Goal: Task Accomplishment & Management: Manage account settings

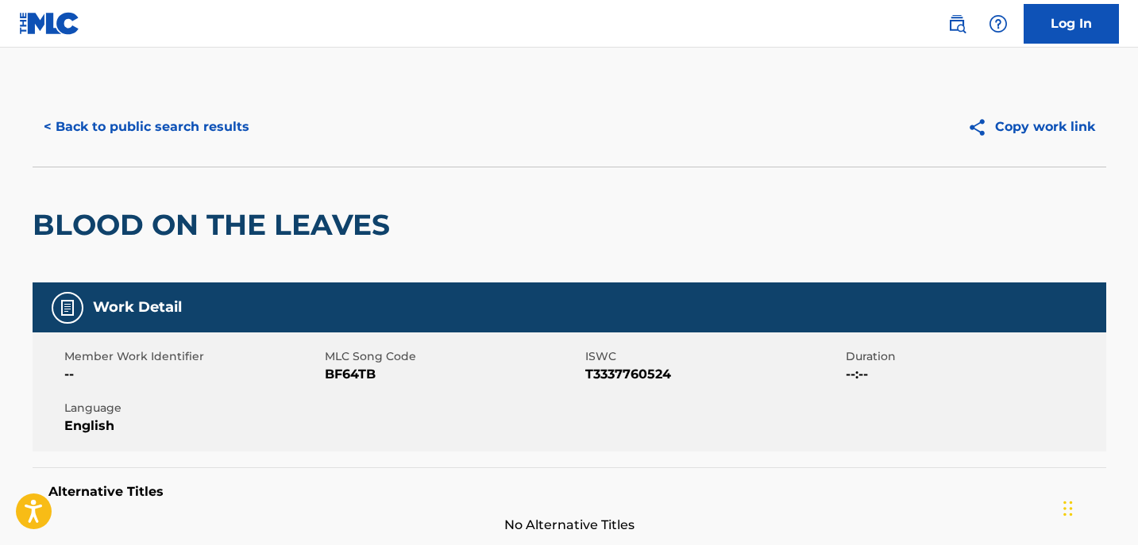
click at [194, 137] on button "< Back to public search results" at bounding box center [147, 127] width 228 height 40
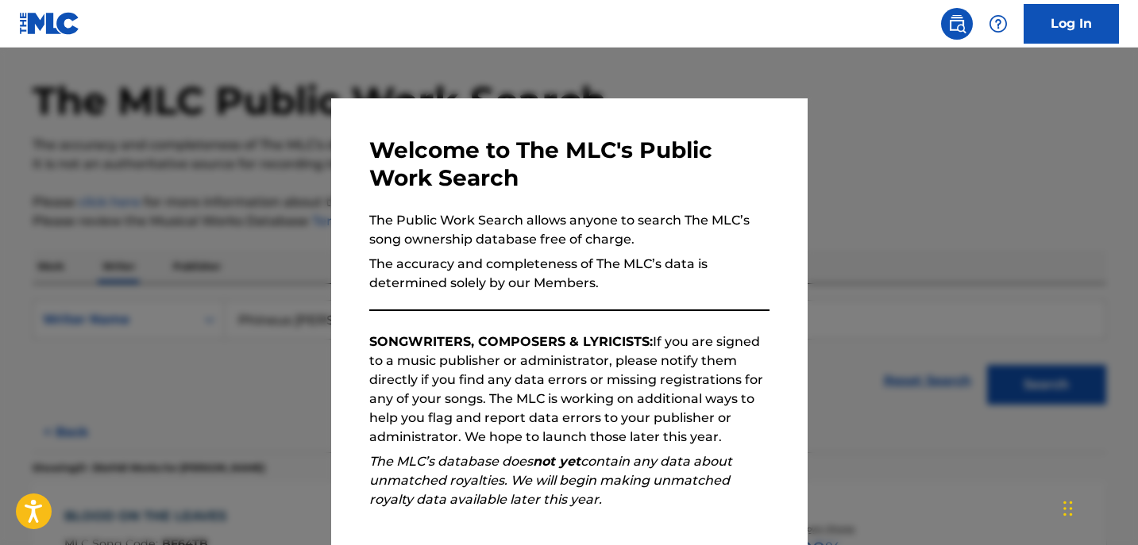
click at [881, 143] on div at bounding box center [569, 320] width 1138 height 545
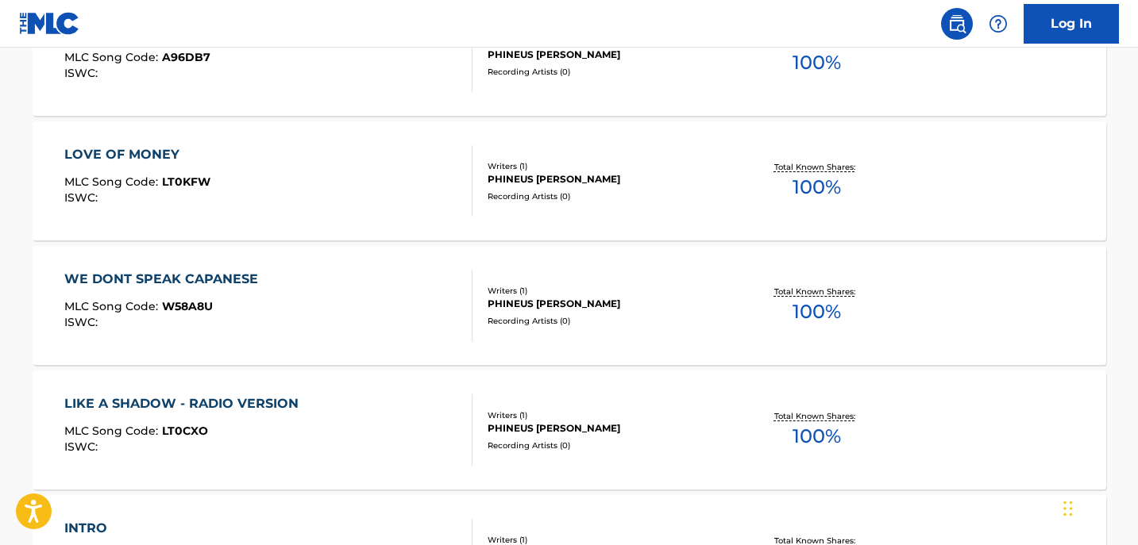
scroll to position [673, 0]
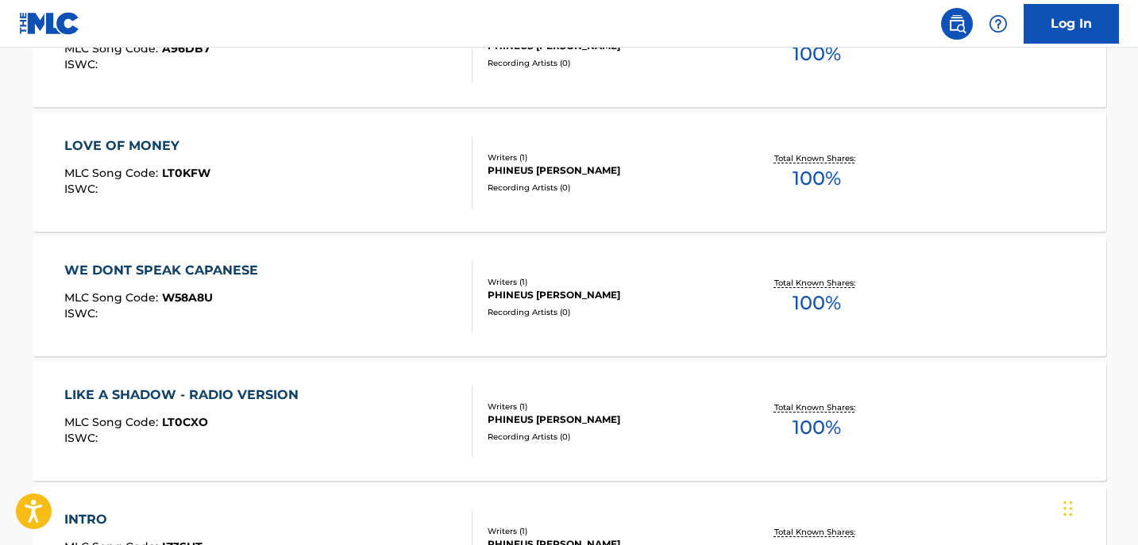
click at [143, 140] on div "LOVE OF MONEY" at bounding box center [137, 146] width 146 height 19
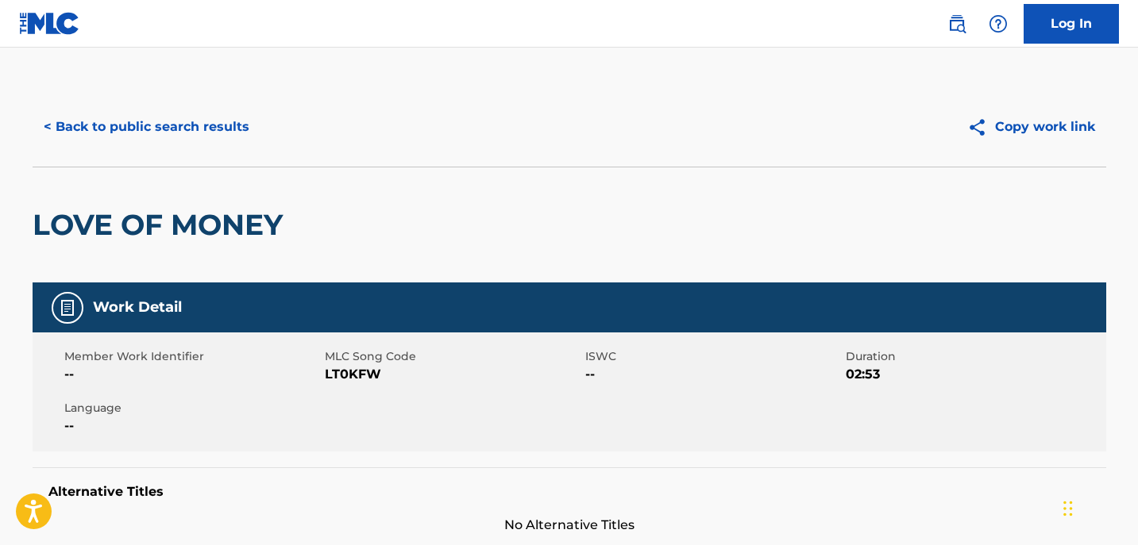
click at [79, 126] on button "< Back to public search results" at bounding box center [147, 127] width 228 height 40
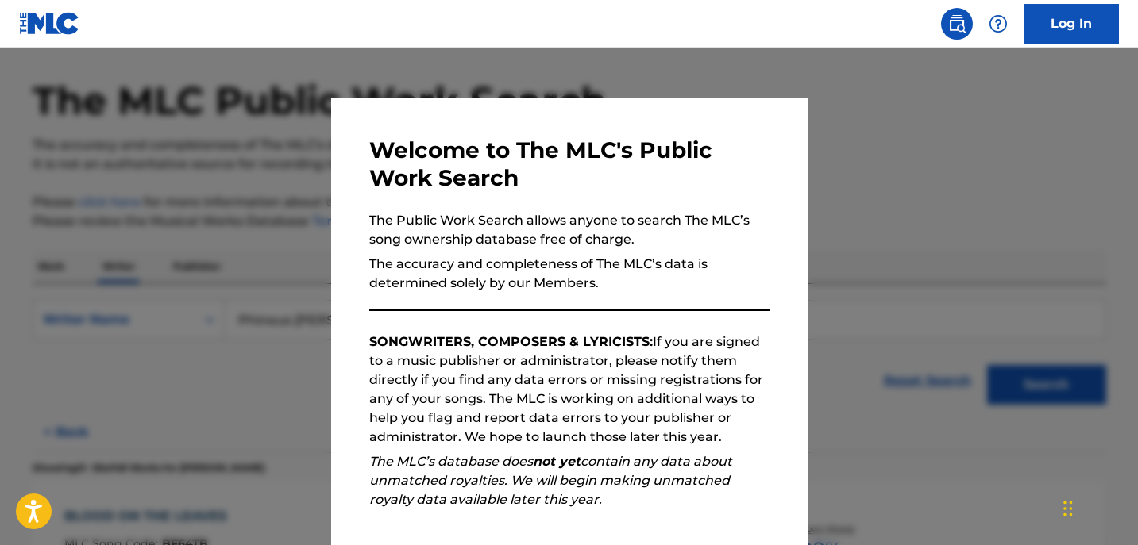
click at [967, 173] on div at bounding box center [569, 320] width 1138 height 545
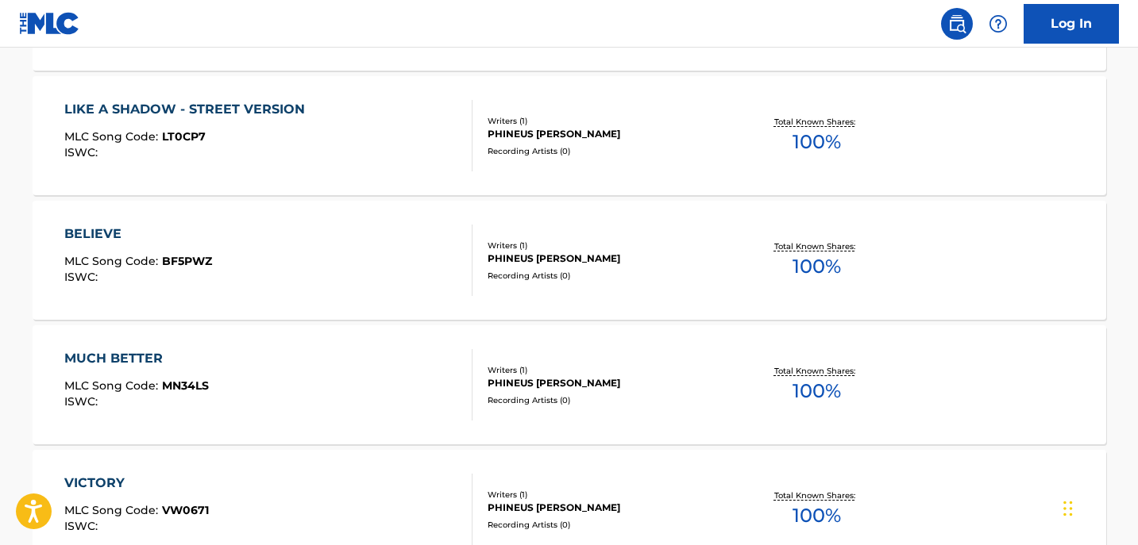
scroll to position [1398, 0]
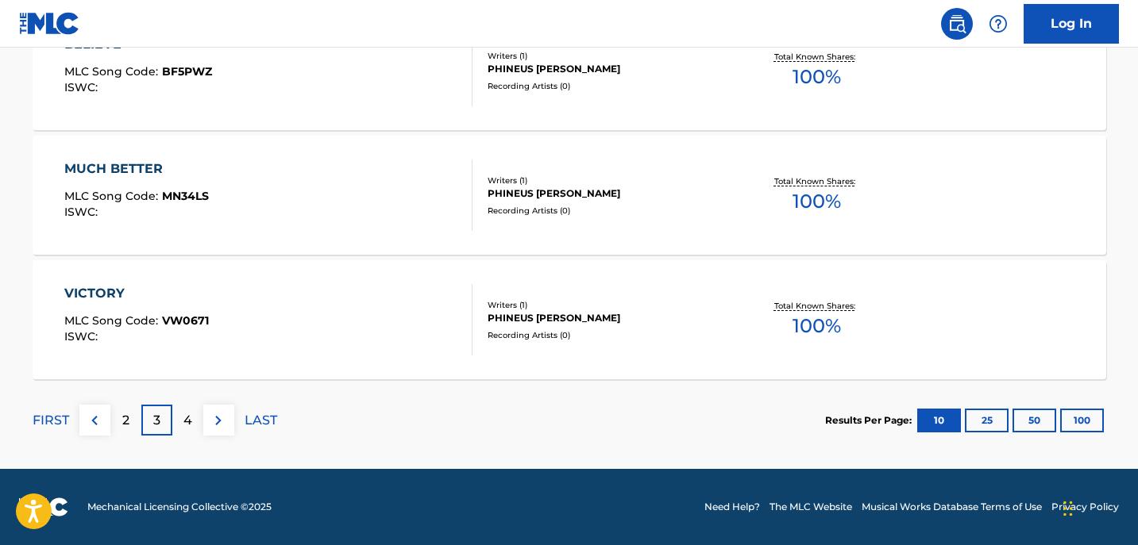
click at [513, 180] on div "Writers ( 1 )" at bounding box center [607, 181] width 240 height 12
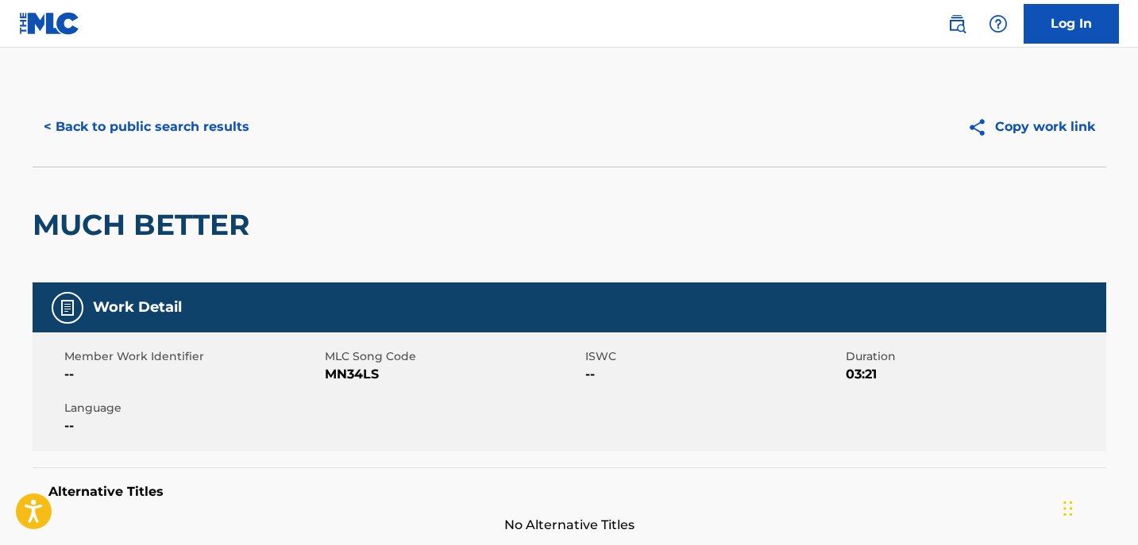
click at [102, 126] on button "< Back to public search results" at bounding box center [147, 127] width 228 height 40
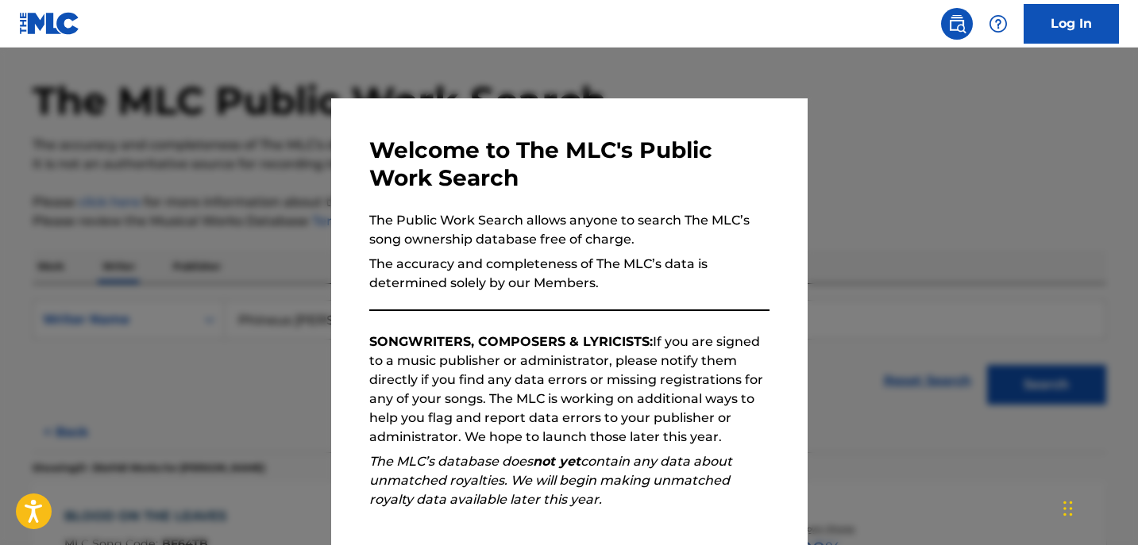
click at [942, 159] on div at bounding box center [569, 320] width 1138 height 545
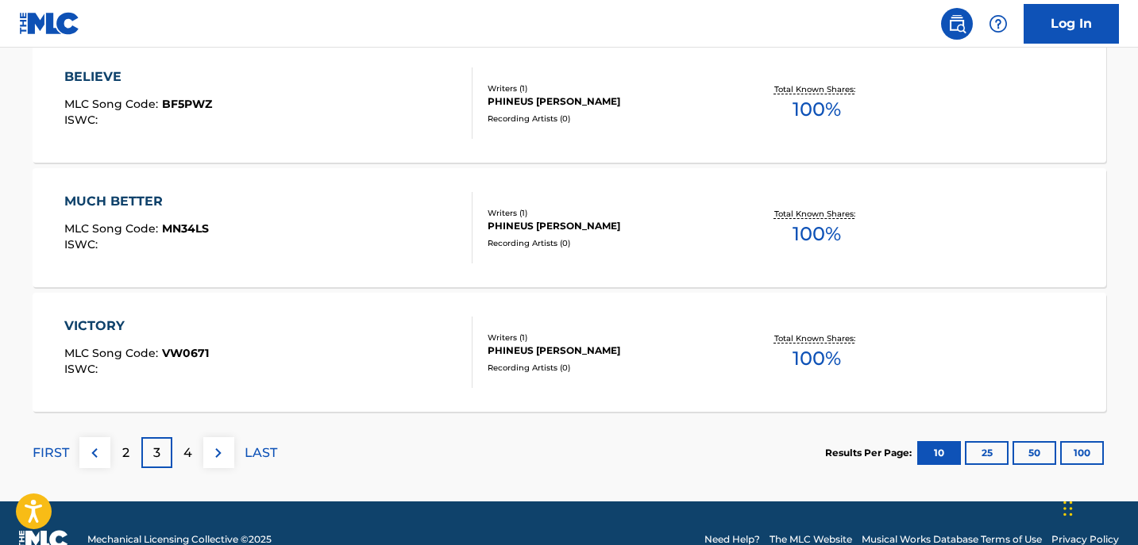
scroll to position [1373, 0]
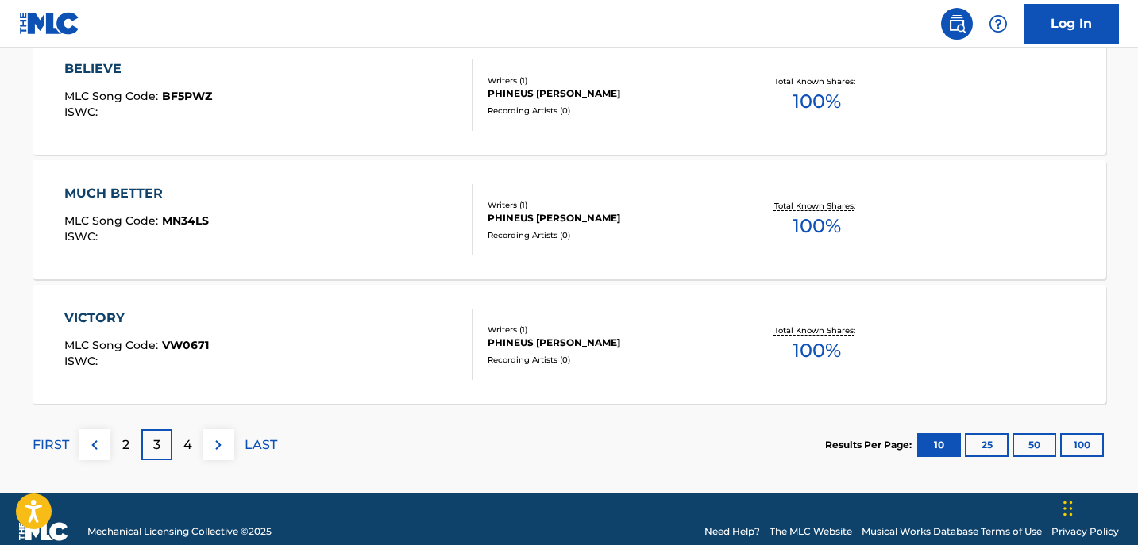
click at [989, 445] on button "25" at bounding box center [987, 445] width 44 height 24
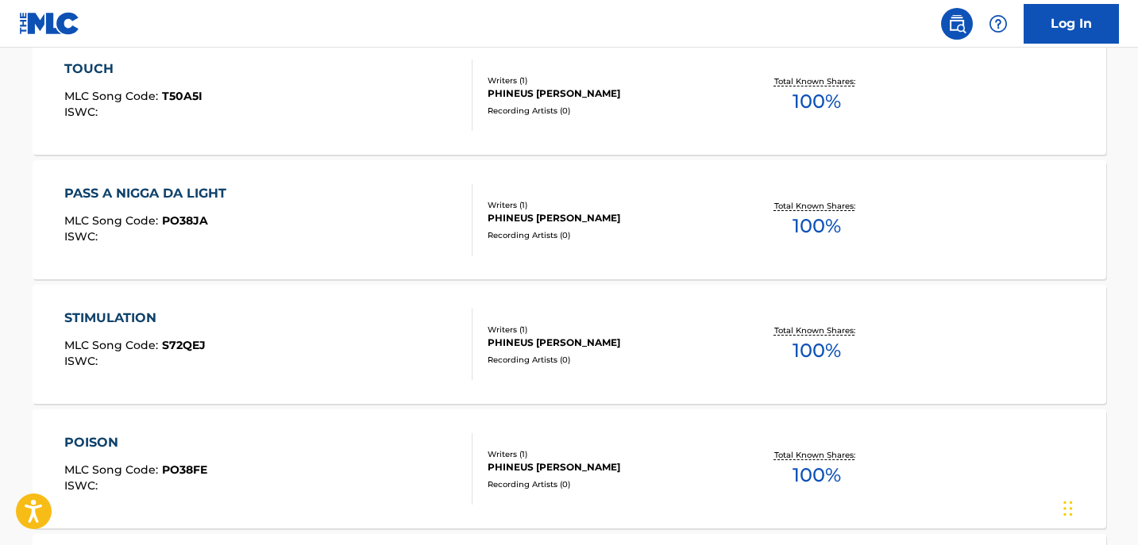
click at [522, 337] on div "PHINEUS [PERSON_NAME]" at bounding box center [607, 343] width 240 height 14
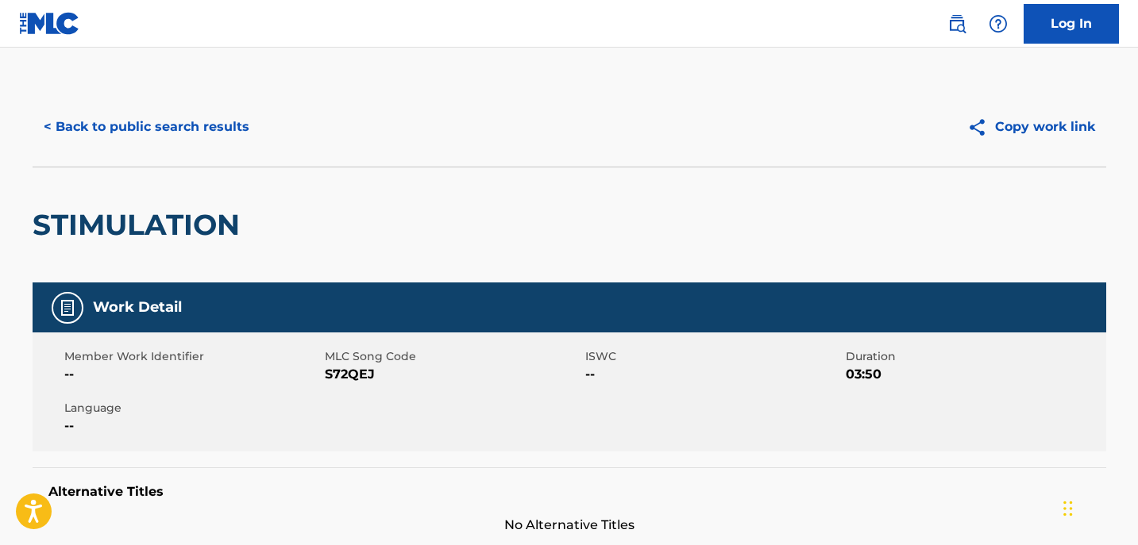
click at [90, 129] on button "< Back to public search results" at bounding box center [147, 127] width 228 height 40
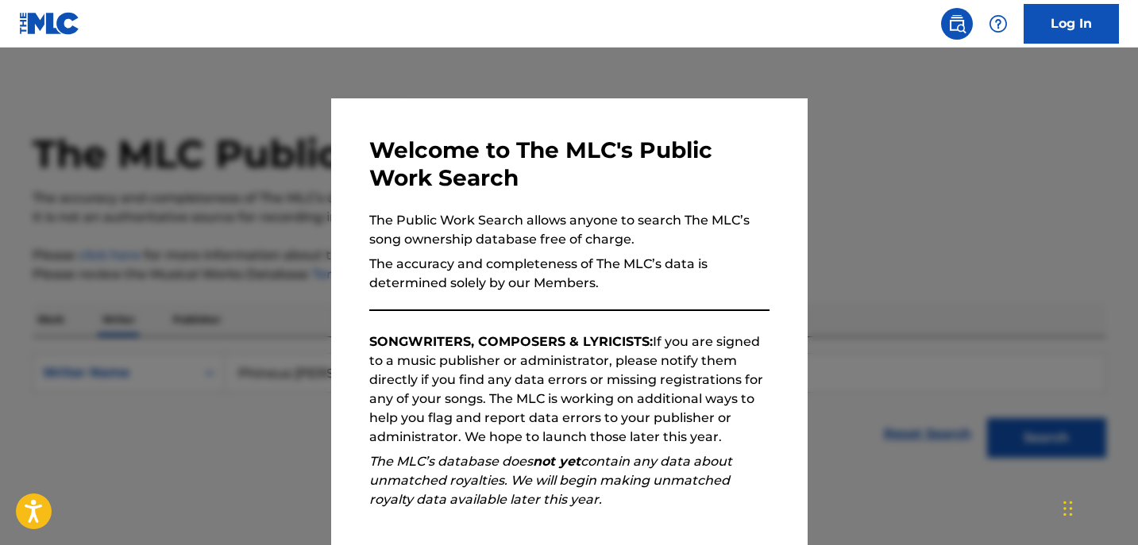
scroll to position [53, 0]
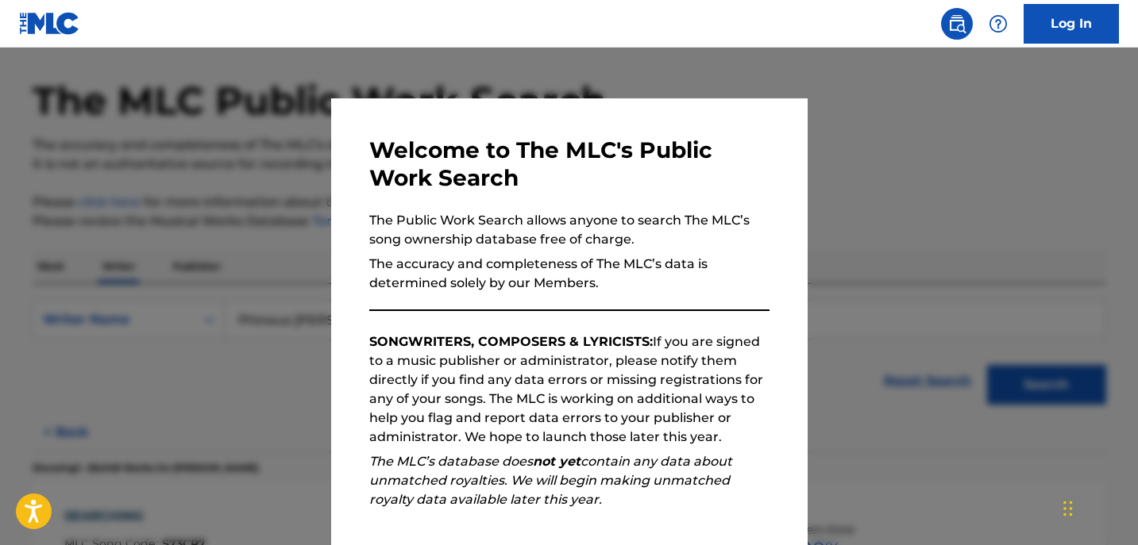
click at [831, 144] on div at bounding box center [569, 320] width 1138 height 545
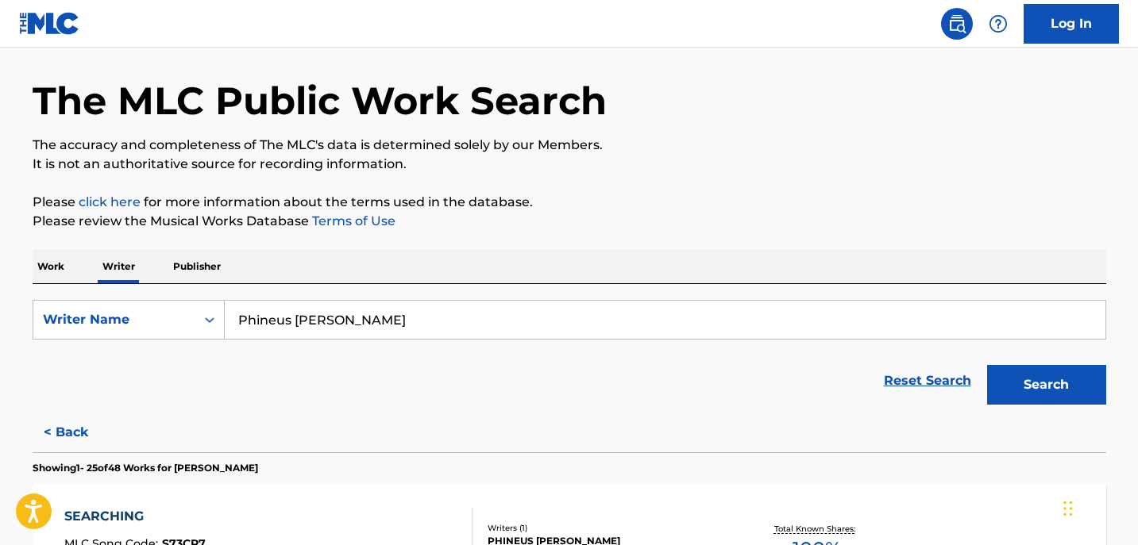
click at [1073, 20] on link "Log In" at bounding box center [1070, 24] width 95 height 40
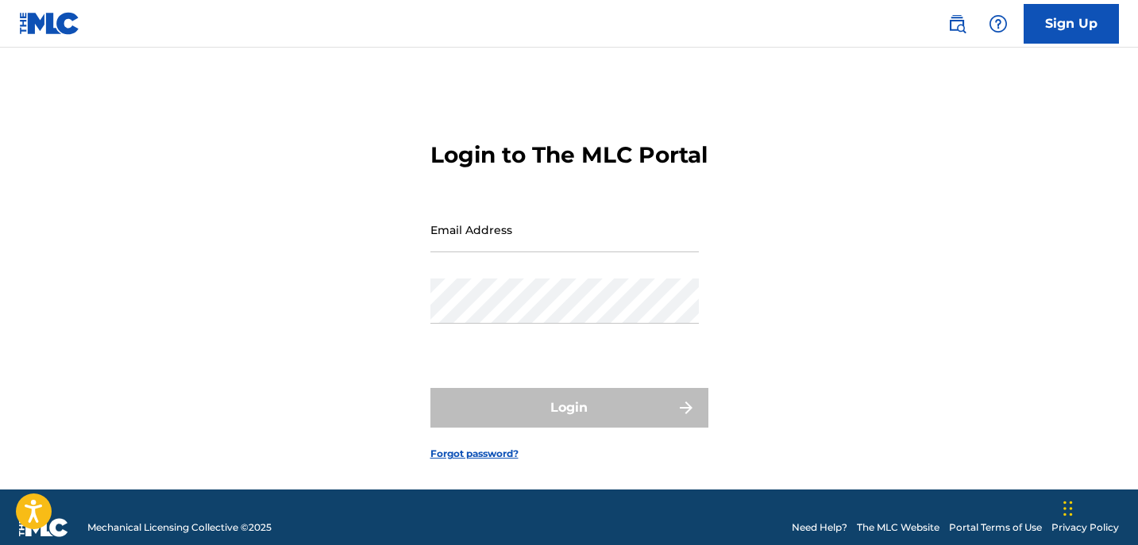
type input "[EMAIL_ADDRESS][DOMAIN_NAME]"
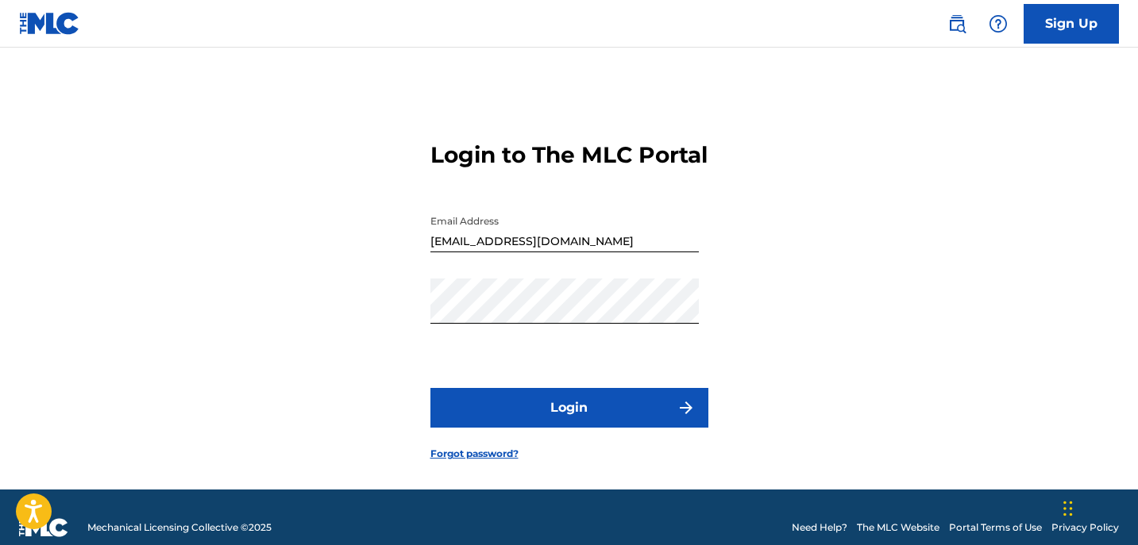
click at [535, 428] on button "Login" at bounding box center [569, 408] width 278 height 40
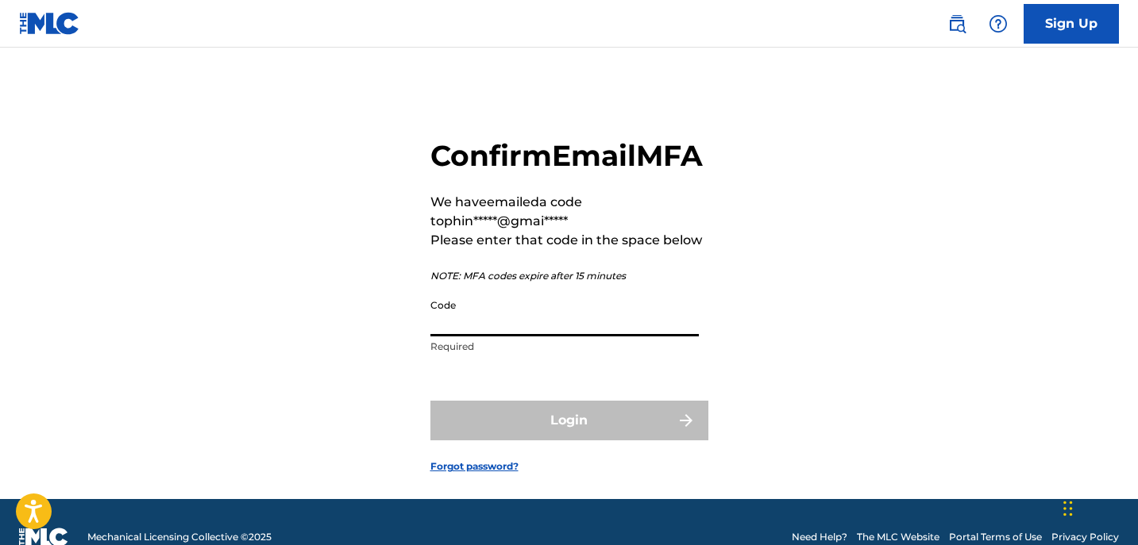
click at [465, 337] on input "Code" at bounding box center [564, 313] width 268 height 45
paste input "713579"
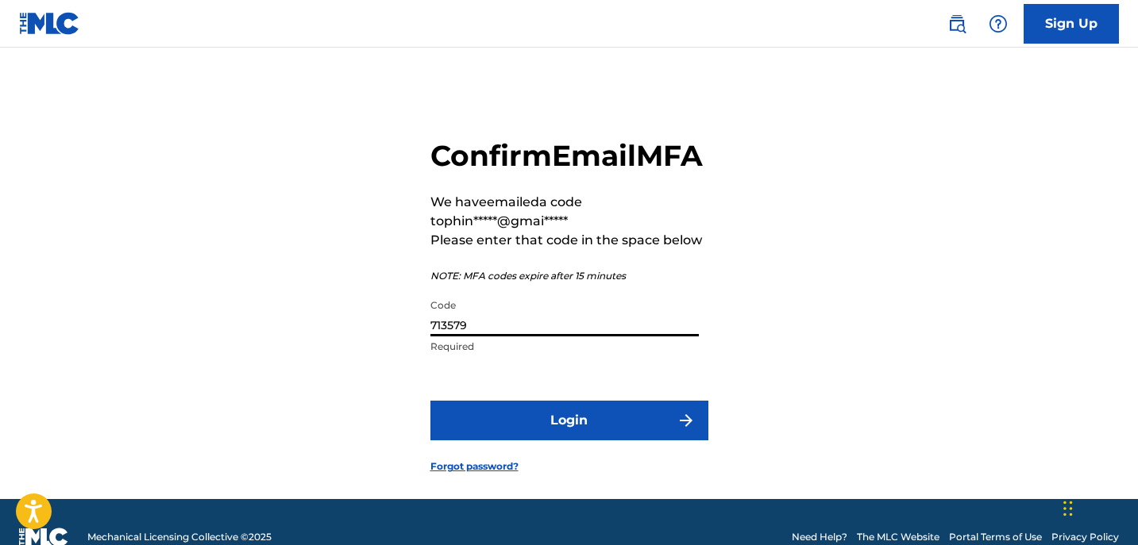
type input "713579"
click at [626, 441] on button "Login" at bounding box center [569, 421] width 278 height 40
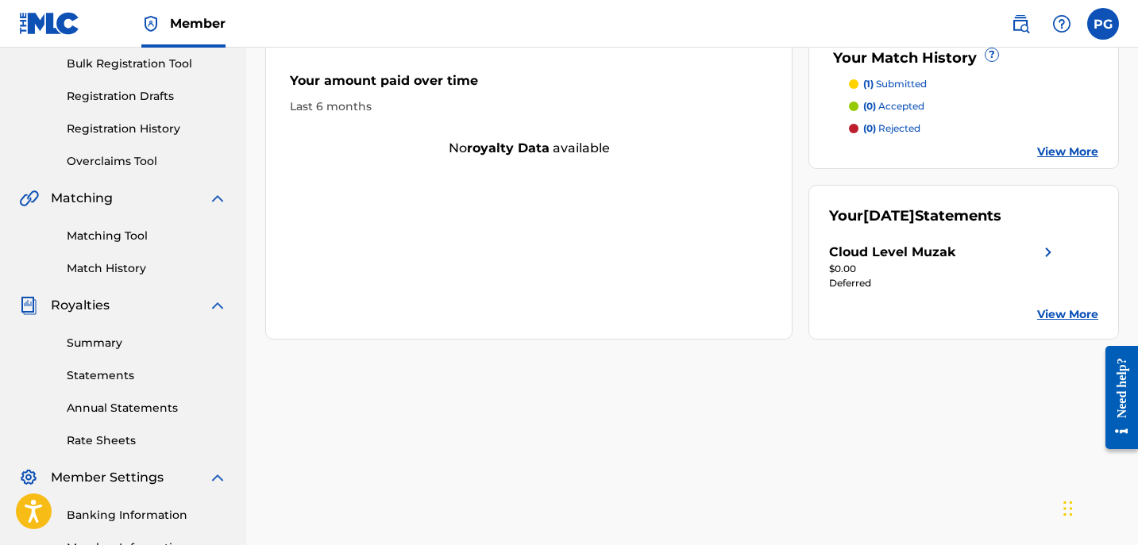
scroll to position [215, 0]
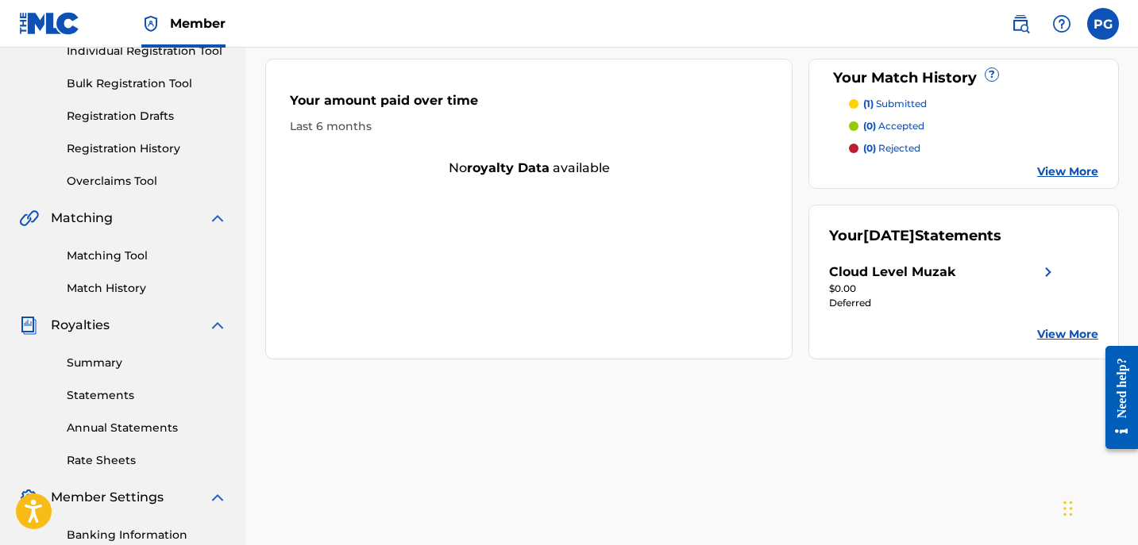
click at [1068, 326] on link "View More" at bounding box center [1067, 334] width 61 height 17
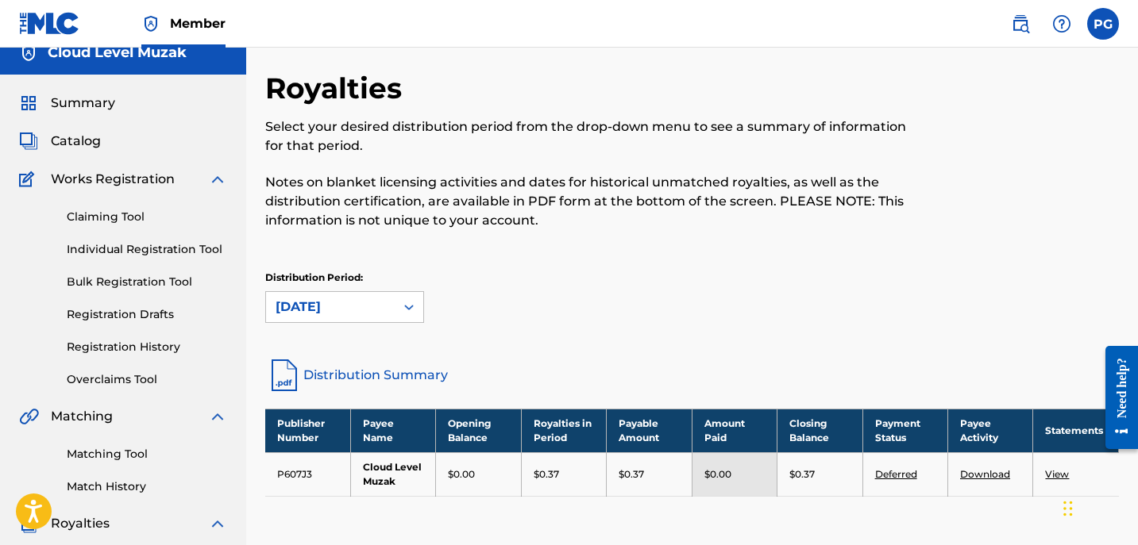
scroll to position [2, 0]
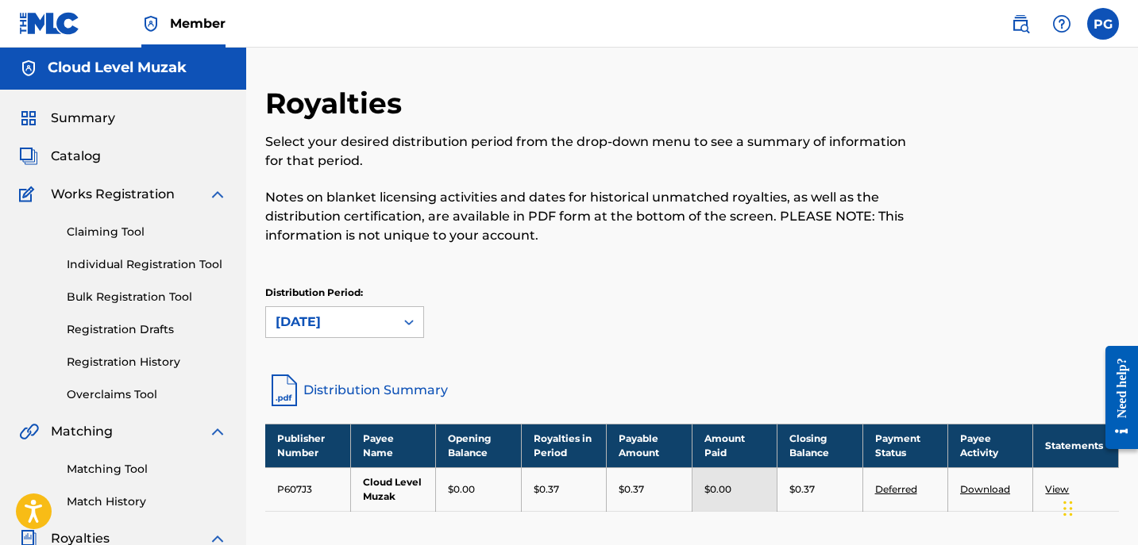
click at [899, 491] on link "Deferred" at bounding box center [896, 489] width 42 height 12
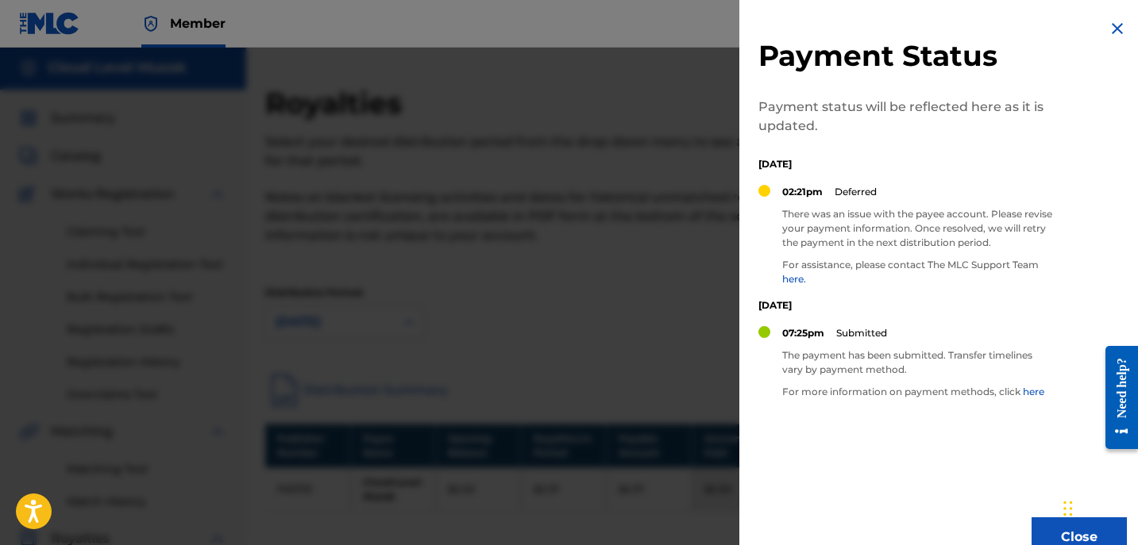
click at [1041, 393] on link "here" at bounding box center [1033, 392] width 21 height 12
click at [793, 280] on link "here." at bounding box center [794, 279] width 24 height 12
click at [1107, 26] on img at bounding box center [1116, 28] width 19 height 19
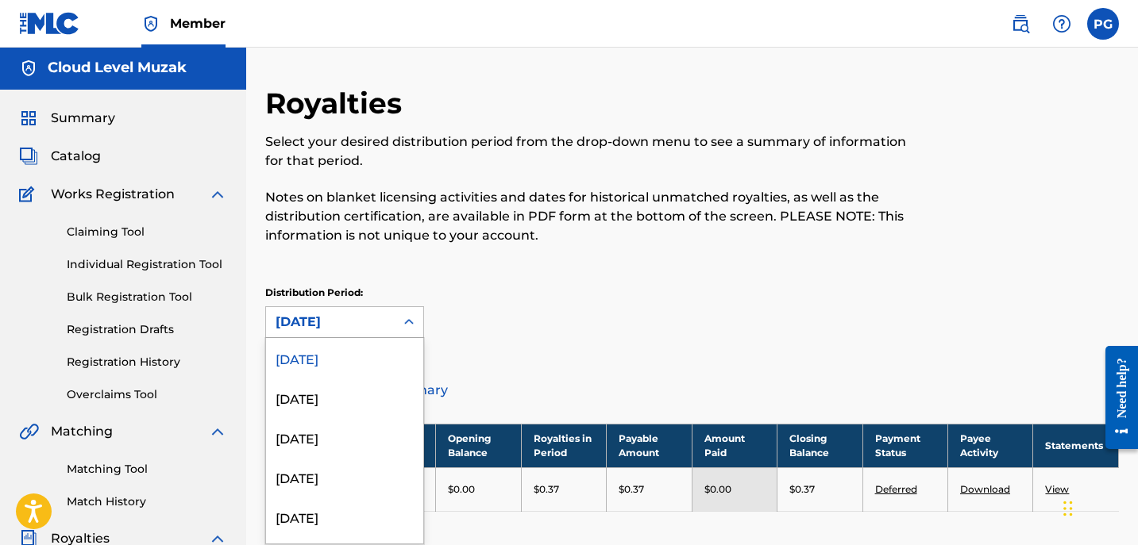
scroll to position [33, 0]
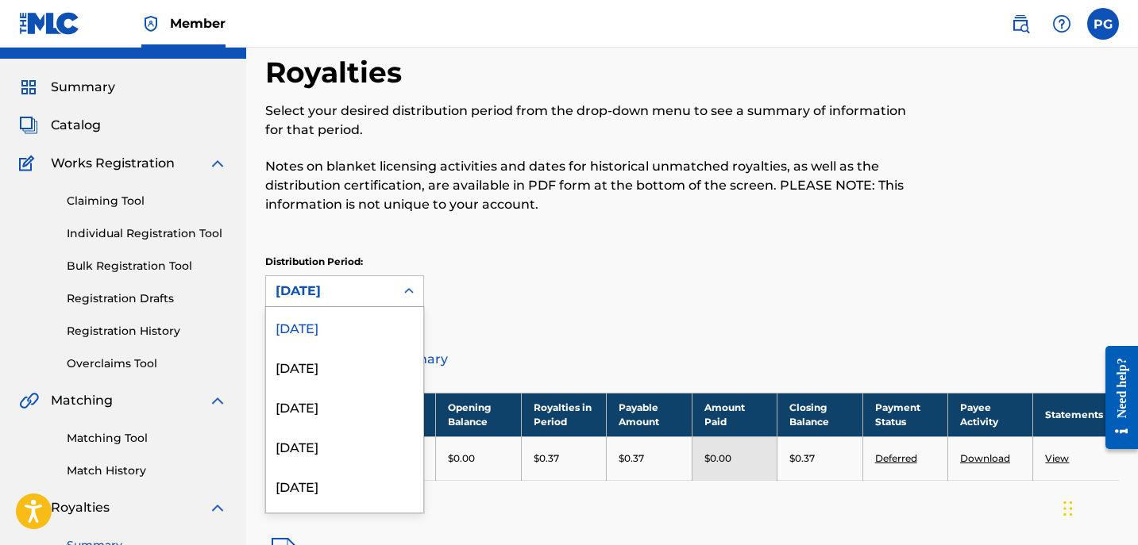
click at [407, 307] on div "53 results available. Use Up and Down to choose options, press Enter to select …" at bounding box center [344, 291] width 159 height 32
click at [353, 327] on div "[DATE]" at bounding box center [344, 326] width 157 height 40
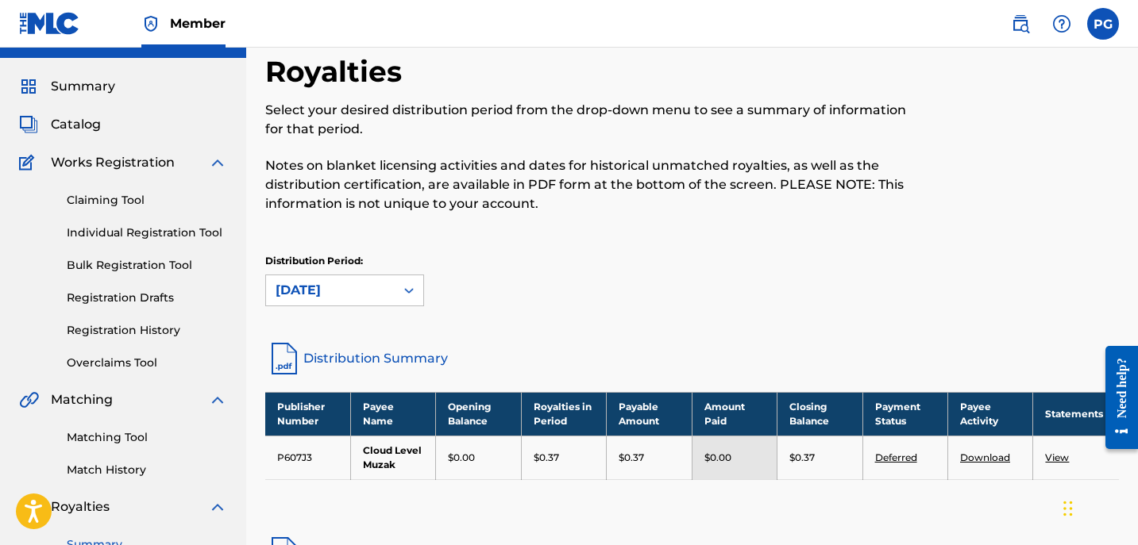
click at [409, 288] on icon at bounding box center [409, 291] width 16 height 16
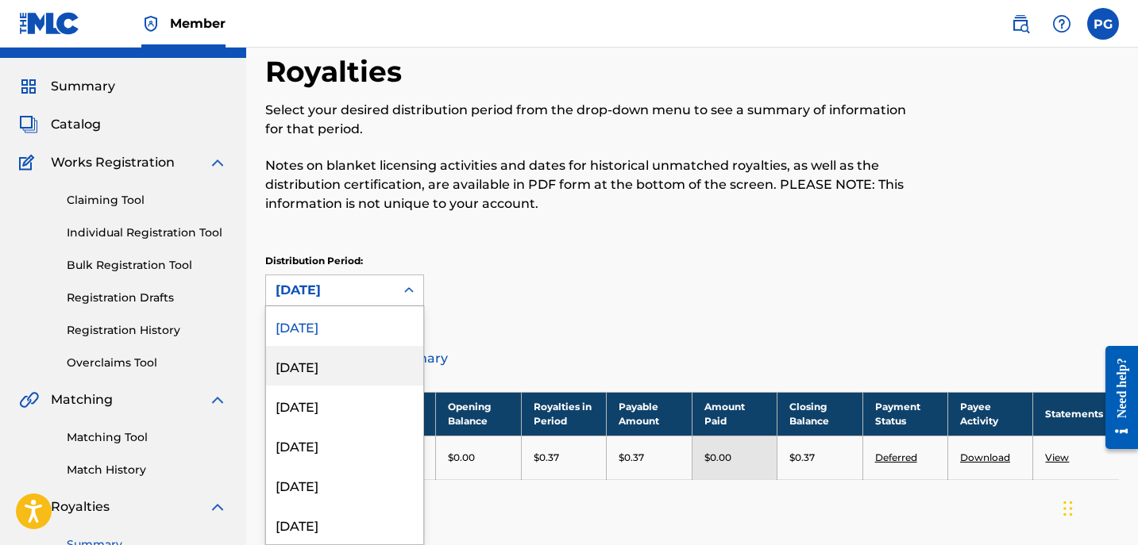
click at [329, 368] on div "[DATE]" at bounding box center [344, 366] width 157 height 40
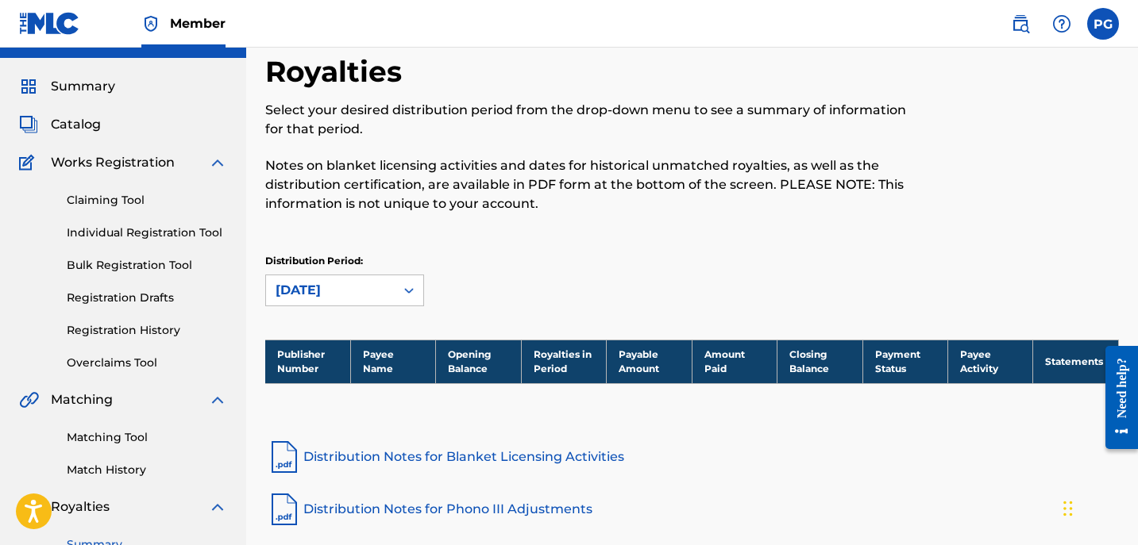
click at [410, 281] on div at bounding box center [409, 290] width 29 height 29
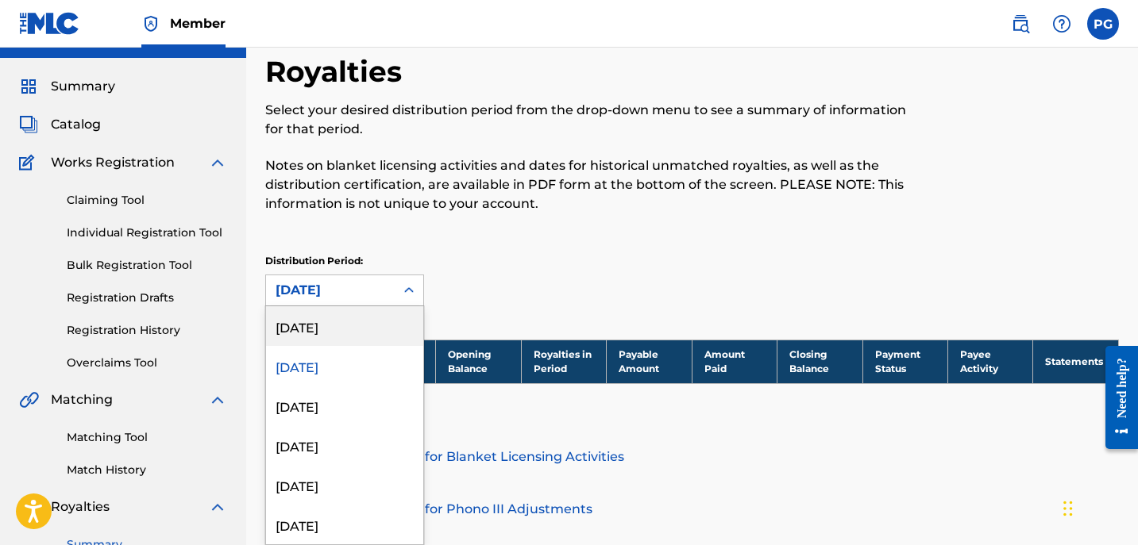
click at [365, 316] on div "[DATE]" at bounding box center [344, 326] width 157 height 40
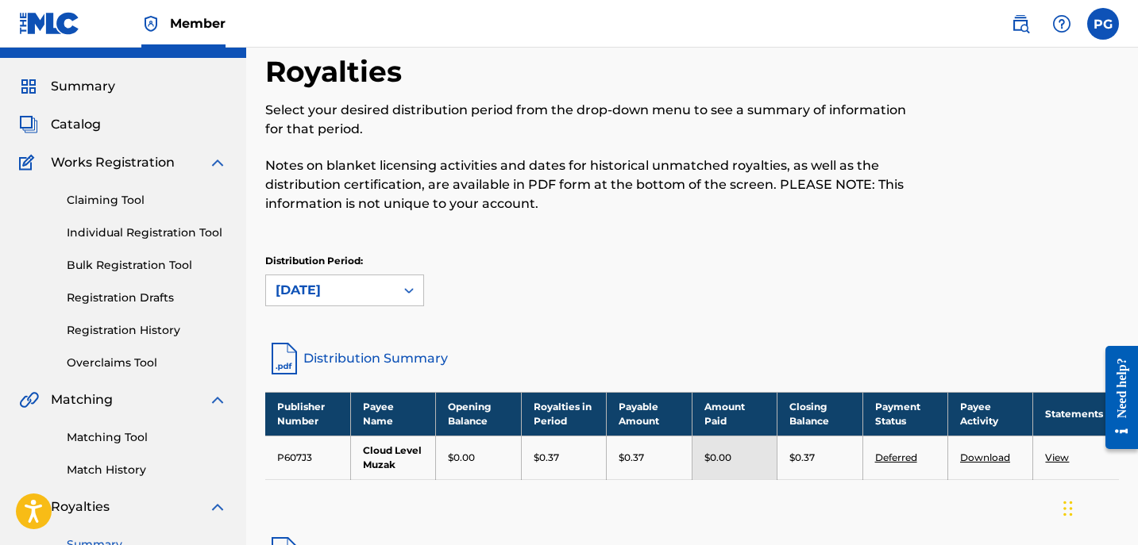
click at [803, 456] on p "$0.37" at bounding box center [801, 458] width 25 height 14
click at [808, 413] on th "Closing Balance" at bounding box center [819, 414] width 85 height 44
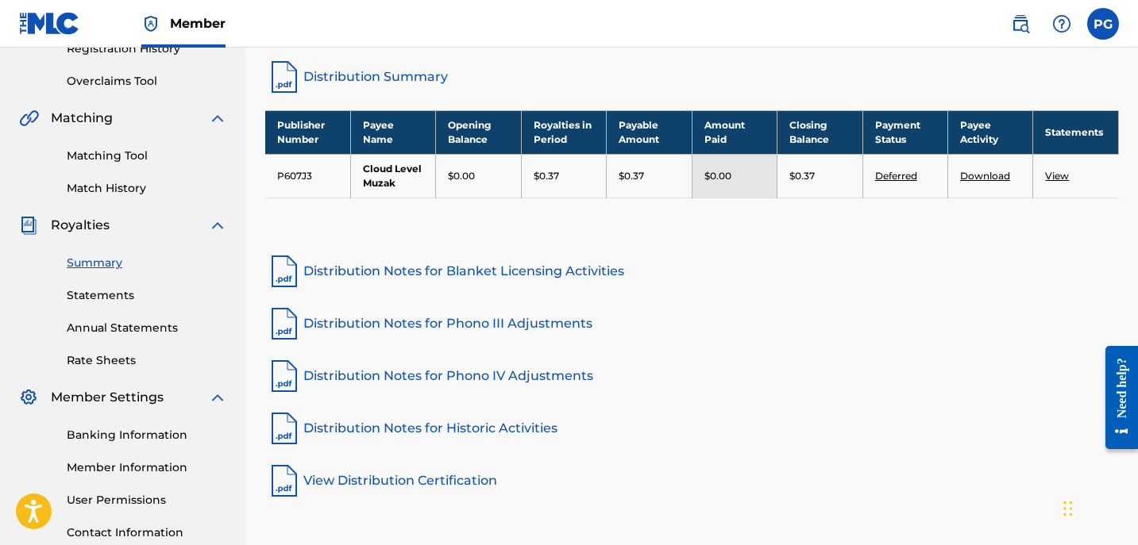
scroll to position [439, 0]
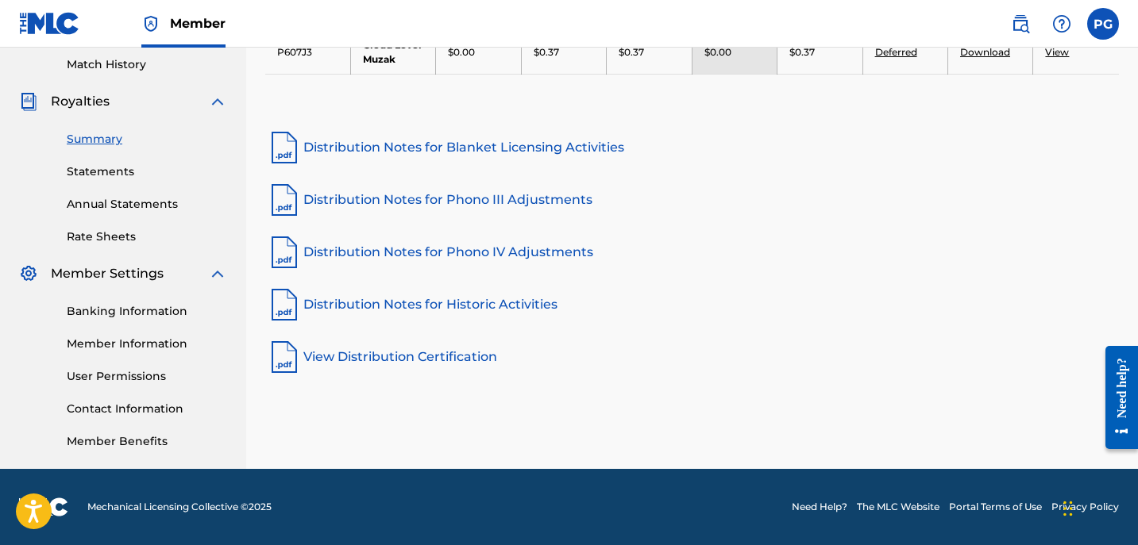
click at [460, 144] on link "Distribution Notes for Blanket Licensing Activities" at bounding box center [691, 148] width 853 height 38
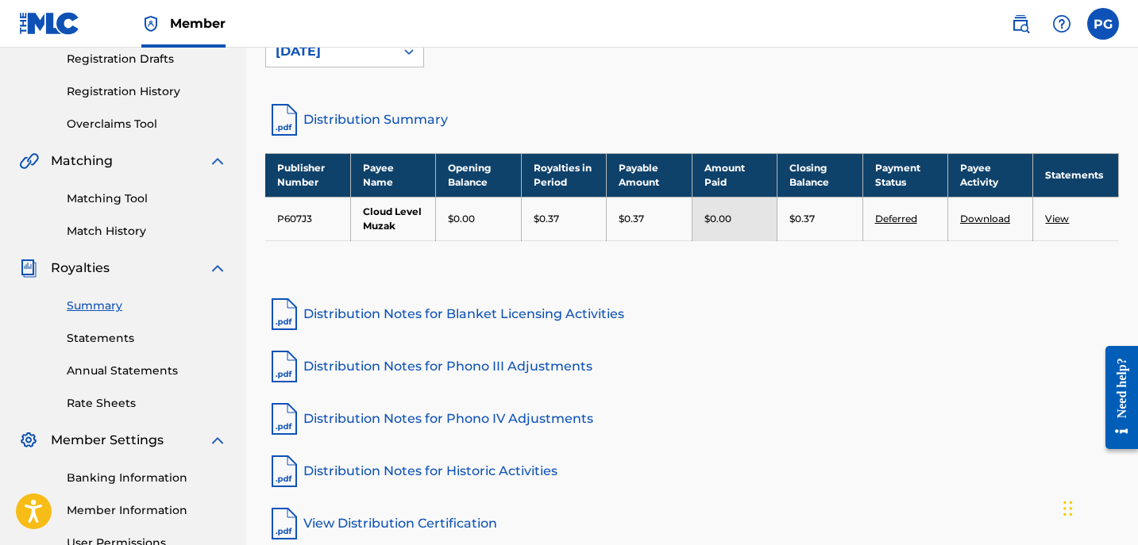
scroll to position [229, 0]
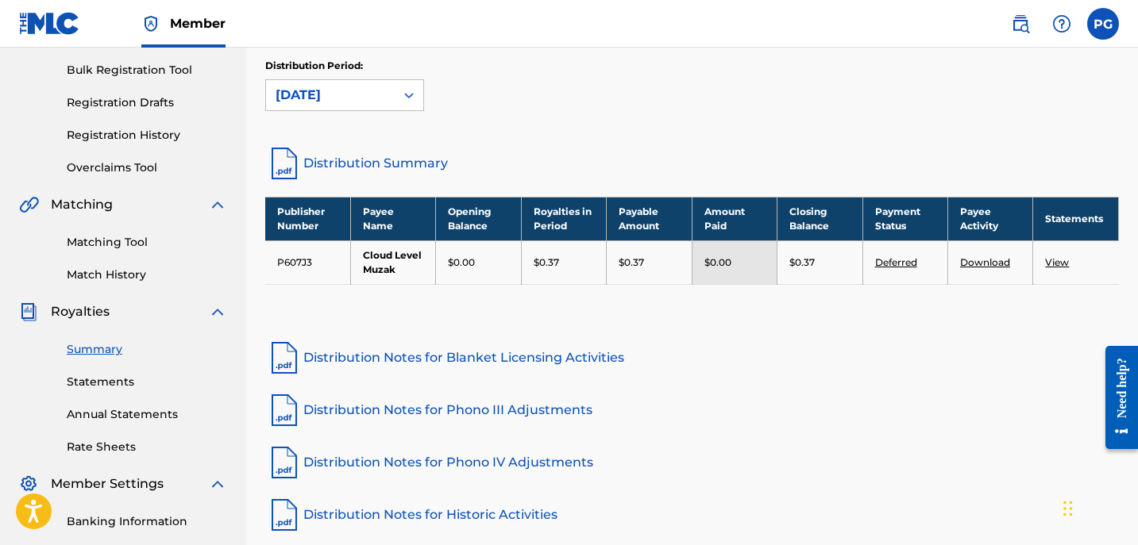
click at [976, 260] on link "Download" at bounding box center [985, 262] width 50 height 12
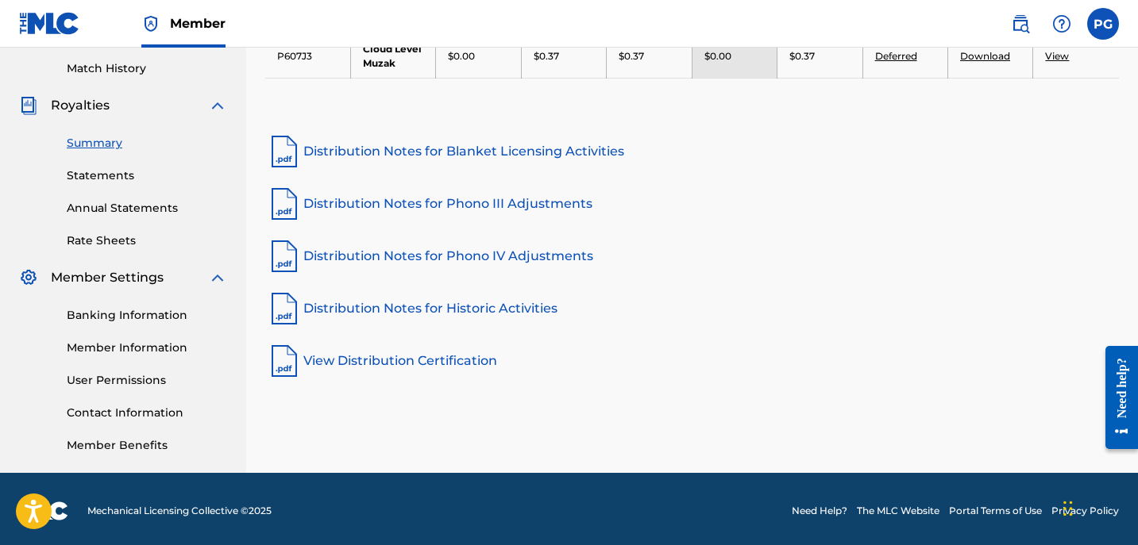
scroll to position [436, 0]
click at [79, 177] on link "Statements" at bounding box center [147, 175] width 160 height 17
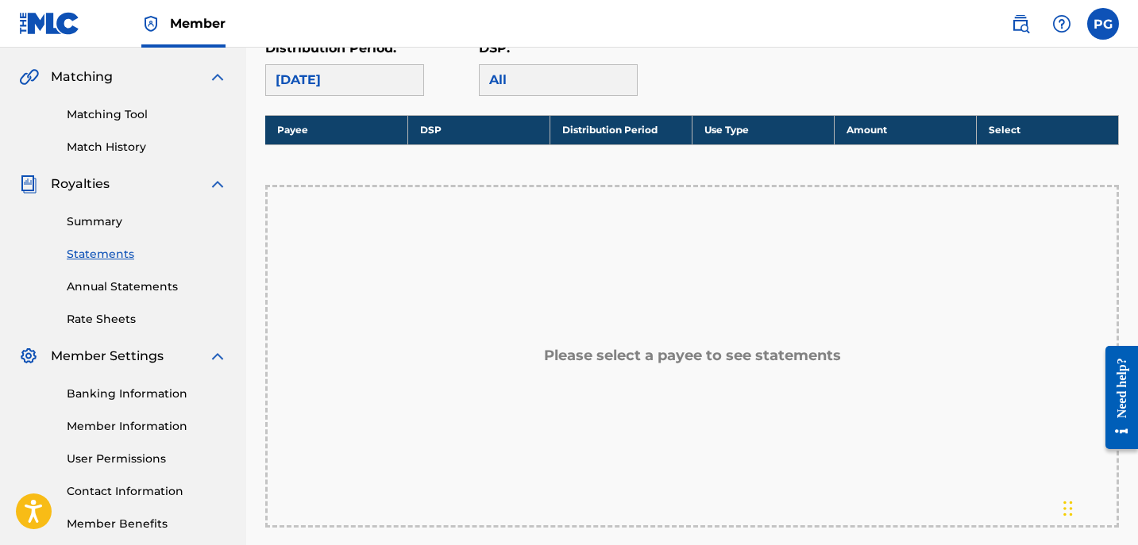
scroll to position [355, 0]
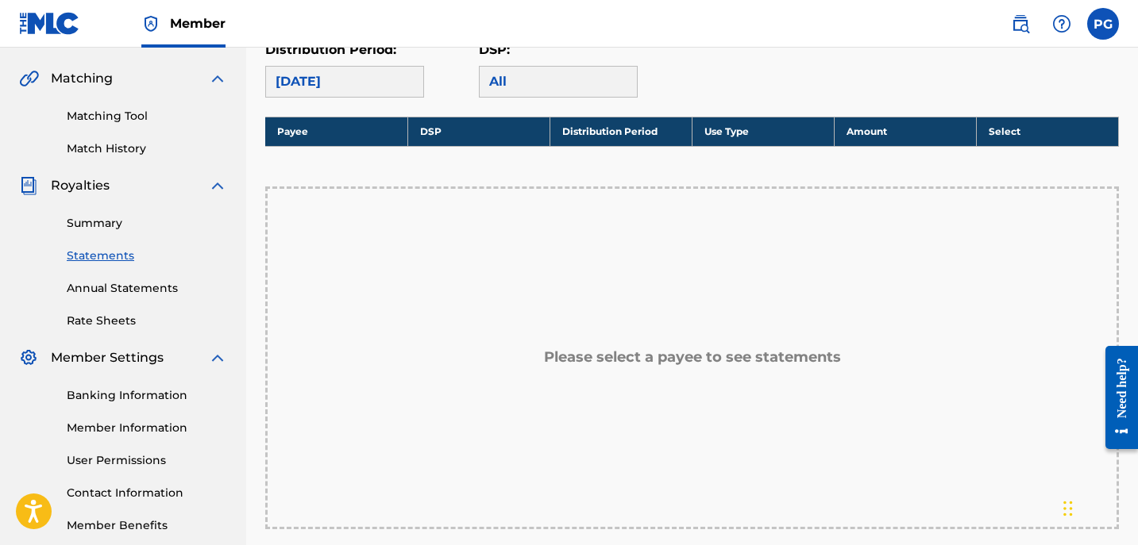
click at [720, 349] on h5 "Please select a payee to see statements" at bounding box center [692, 358] width 297 height 18
click at [568, 91] on div "All" at bounding box center [558, 82] width 159 height 32
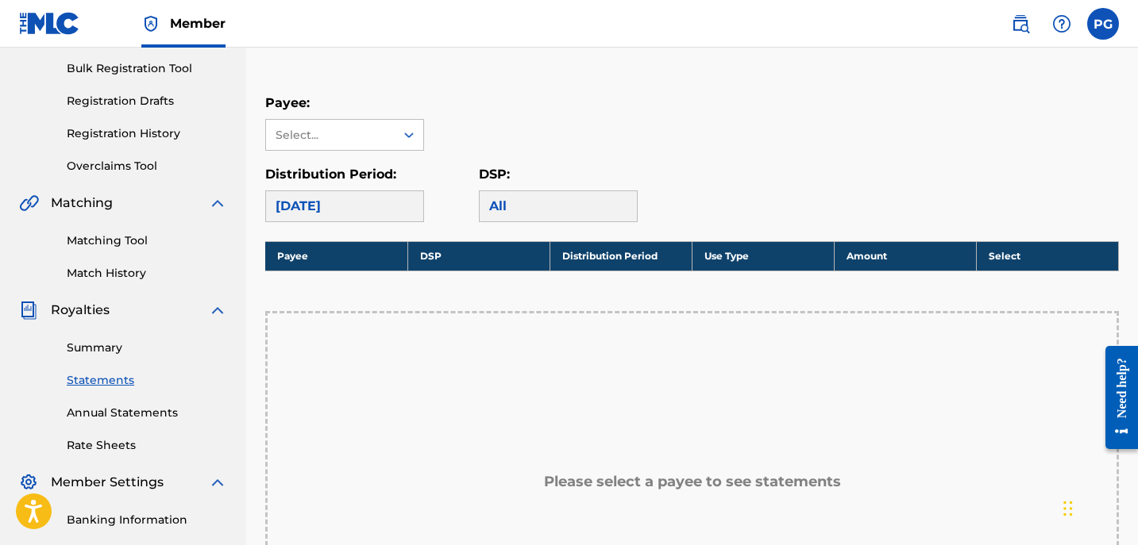
scroll to position [200, 0]
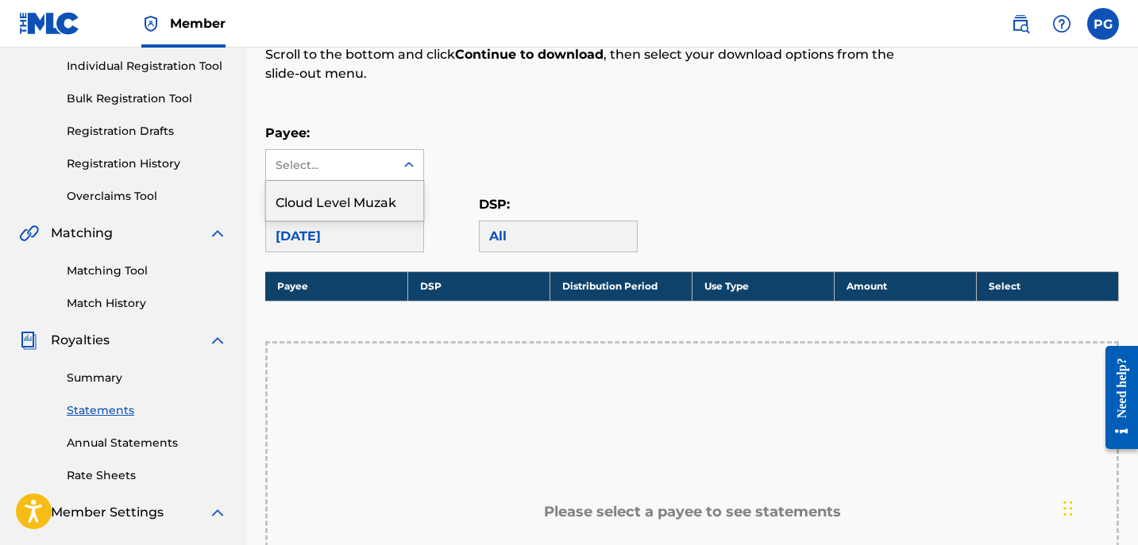
click at [399, 162] on div at bounding box center [409, 165] width 29 height 29
click at [356, 202] on div "Cloud Level Muzak" at bounding box center [344, 201] width 157 height 40
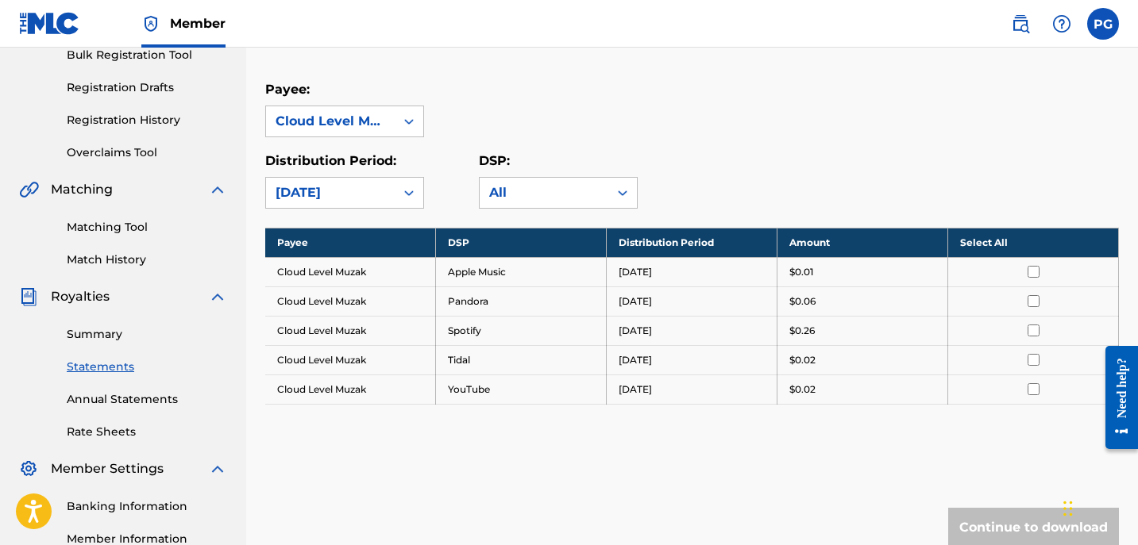
scroll to position [247, 0]
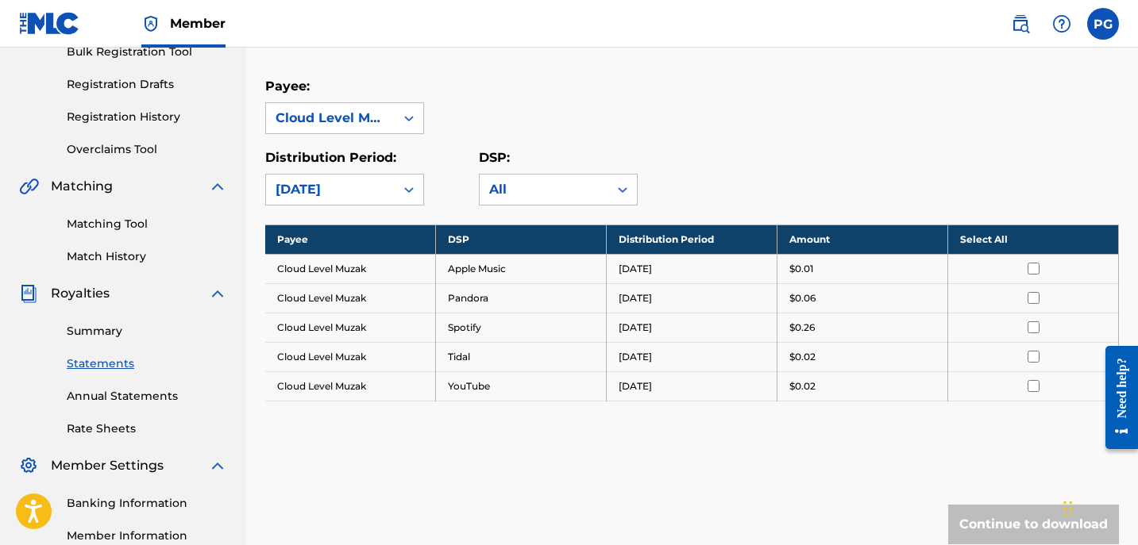
click at [642, 318] on td "[DATE]" at bounding box center [692, 327] width 171 height 29
click at [1033, 333] on input "checkbox" at bounding box center [1033, 328] width 12 height 12
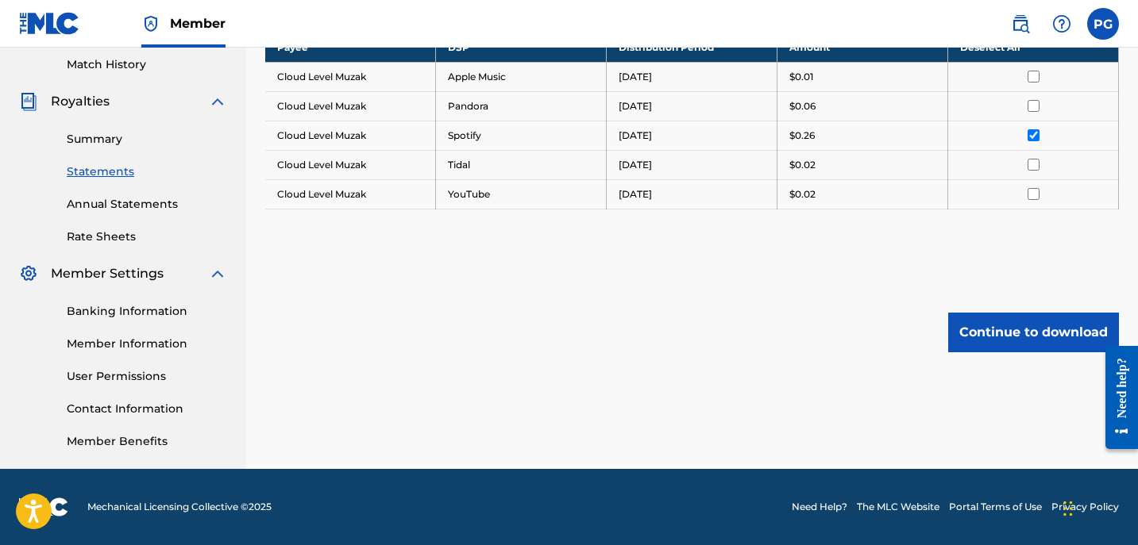
scroll to position [424, 0]
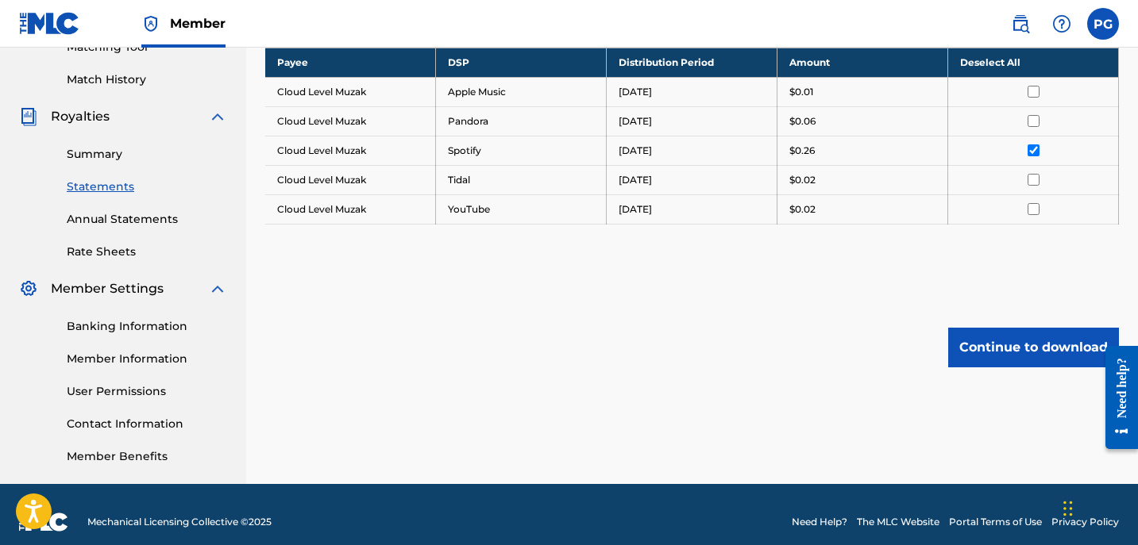
click at [1035, 152] on input "checkbox" at bounding box center [1033, 150] width 12 height 12
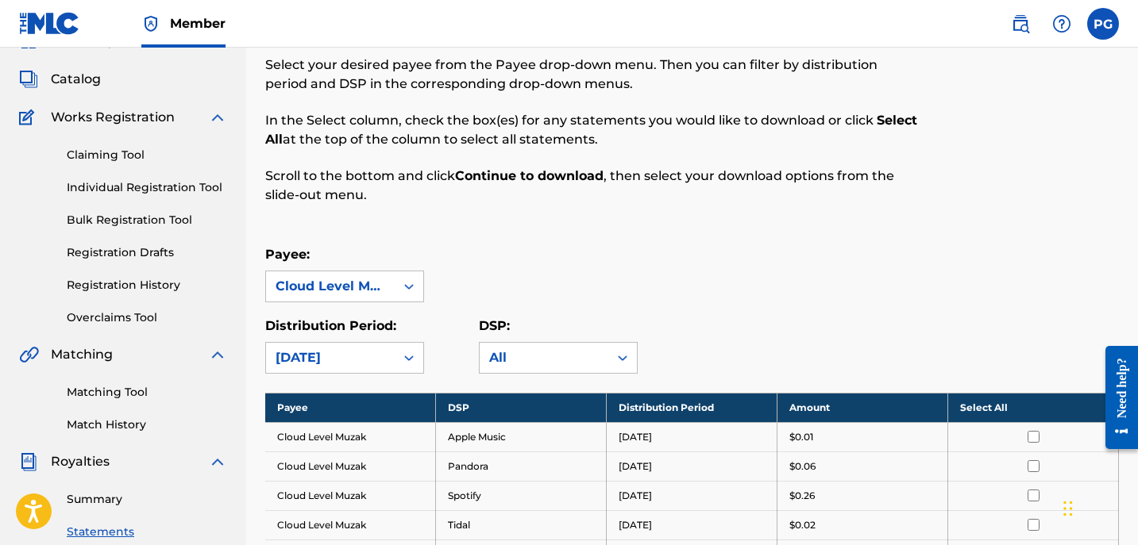
scroll to position [0, 0]
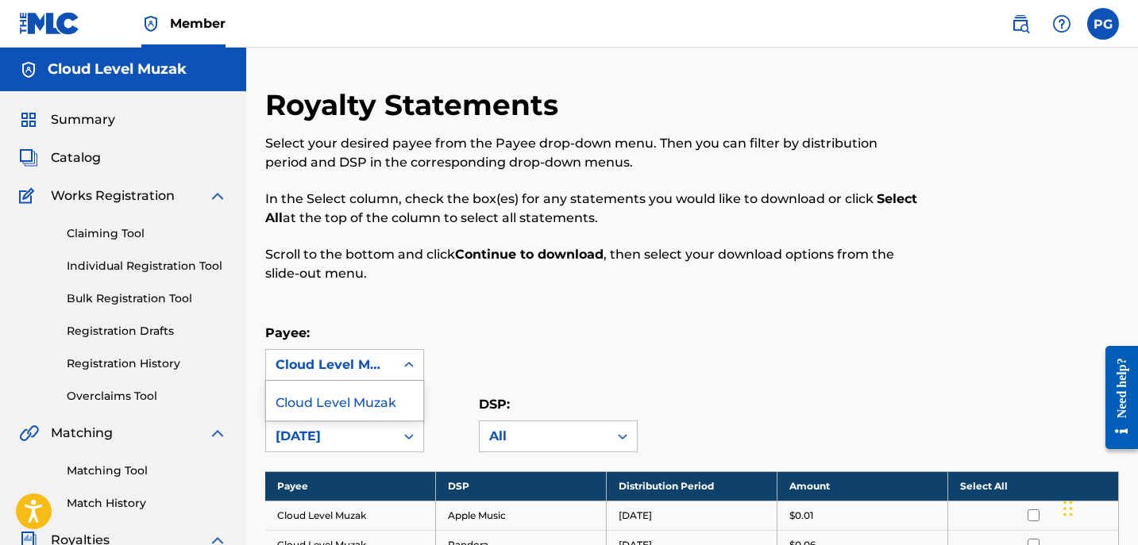
click at [409, 368] on icon at bounding box center [409, 365] width 16 height 16
click at [392, 399] on div "Cloud Level Muzak" at bounding box center [344, 401] width 157 height 40
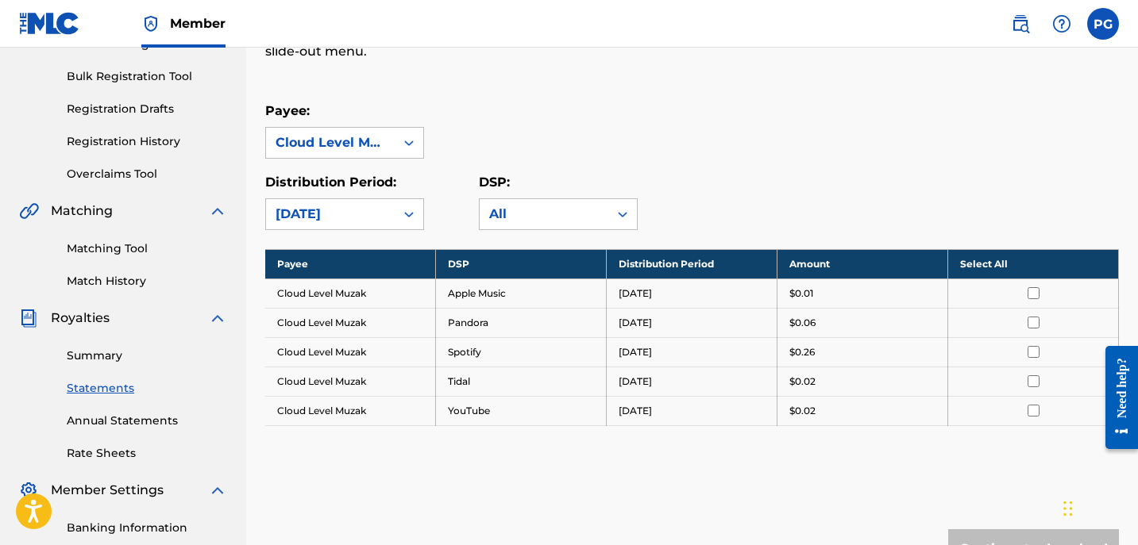
scroll to position [226, 0]
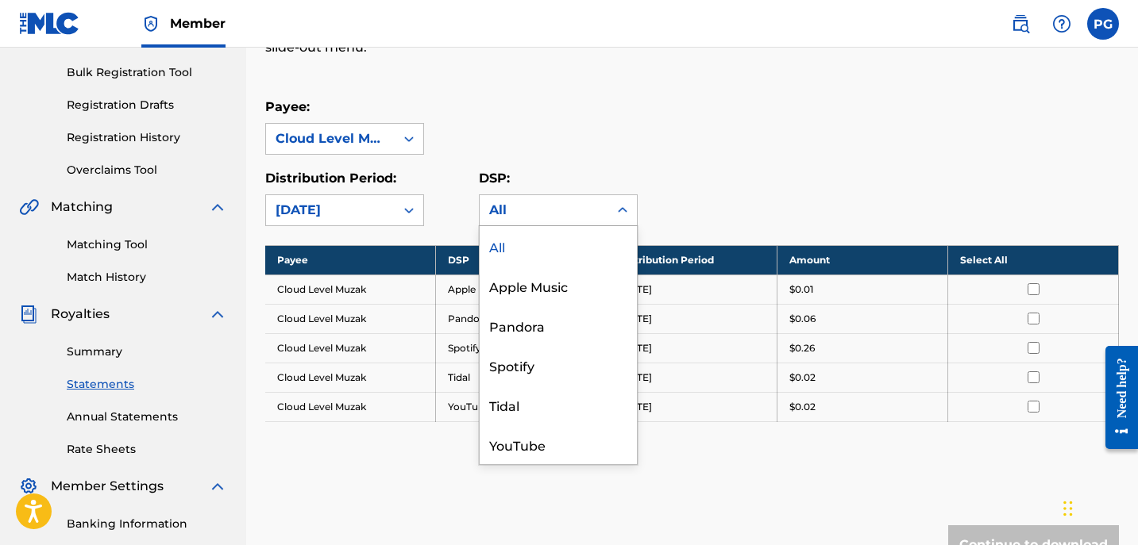
click at [621, 211] on icon at bounding box center [622, 210] width 16 height 16
click at [533, 449] on div "YouTube" at bounding box center [557, 445] width 157 height 40
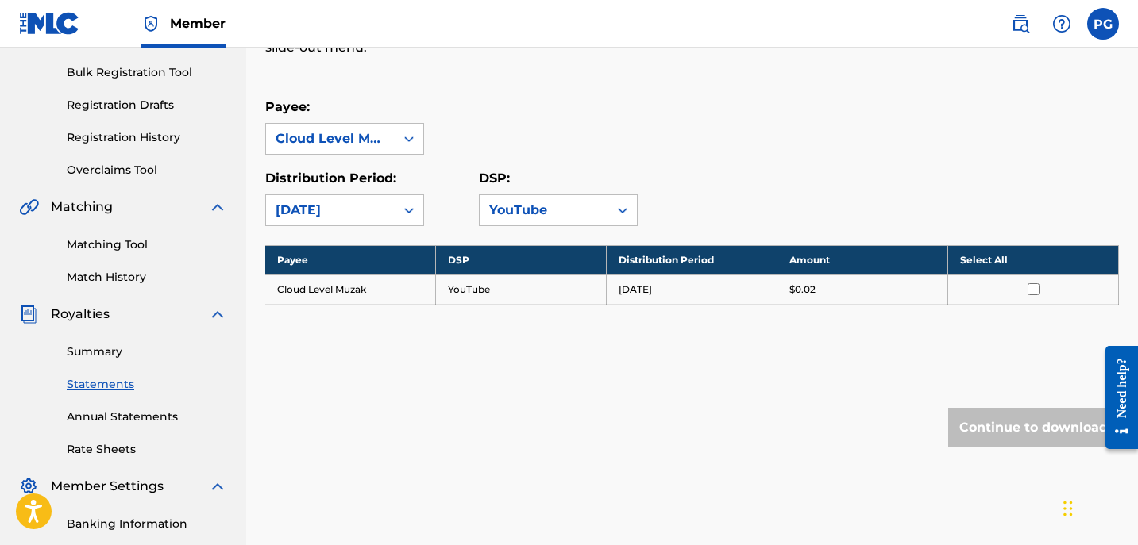
click at [655, 295] on td "[DATE]" at bounding box center [692, 289] width 171 height 29
click at [115, 453] on link "Rate Sheets" at bounding box center [147, 449] width 160 height 17
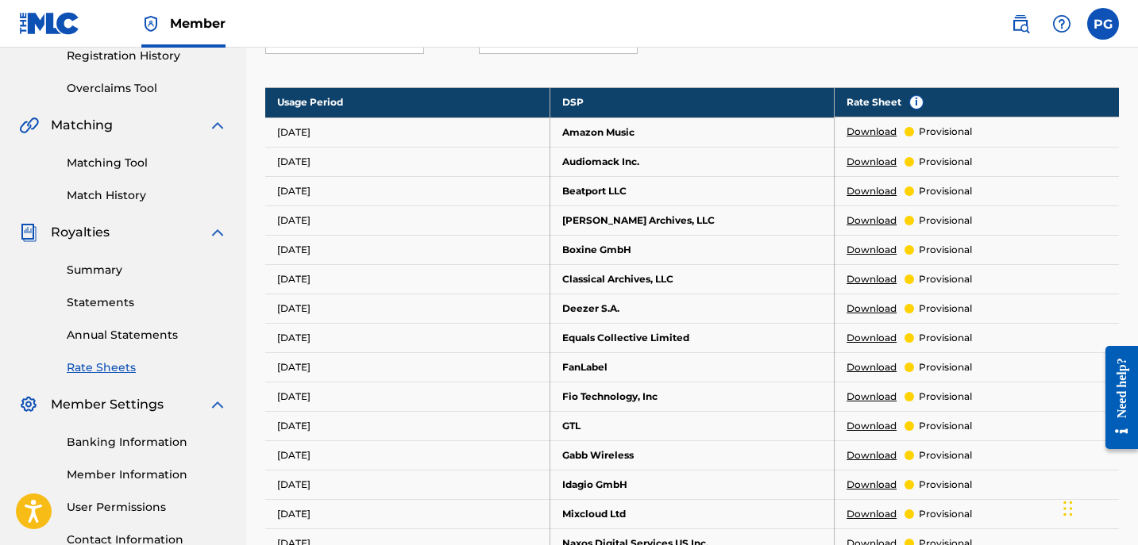
scroll to position [310, 0]
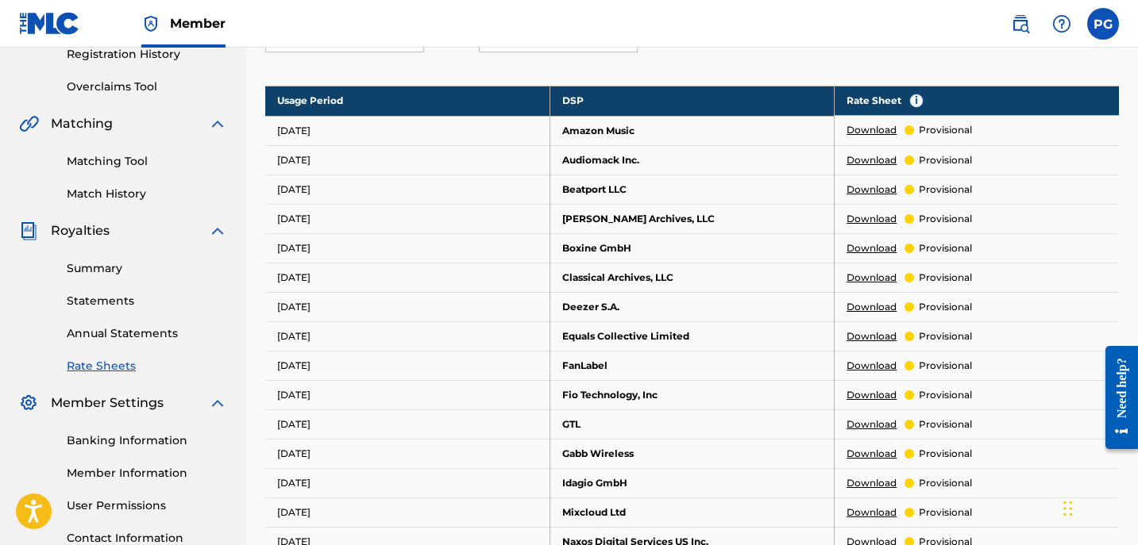
click at [144, 336] on link "Annual Statements" at bounding box center [147, 333] width 160 height 17
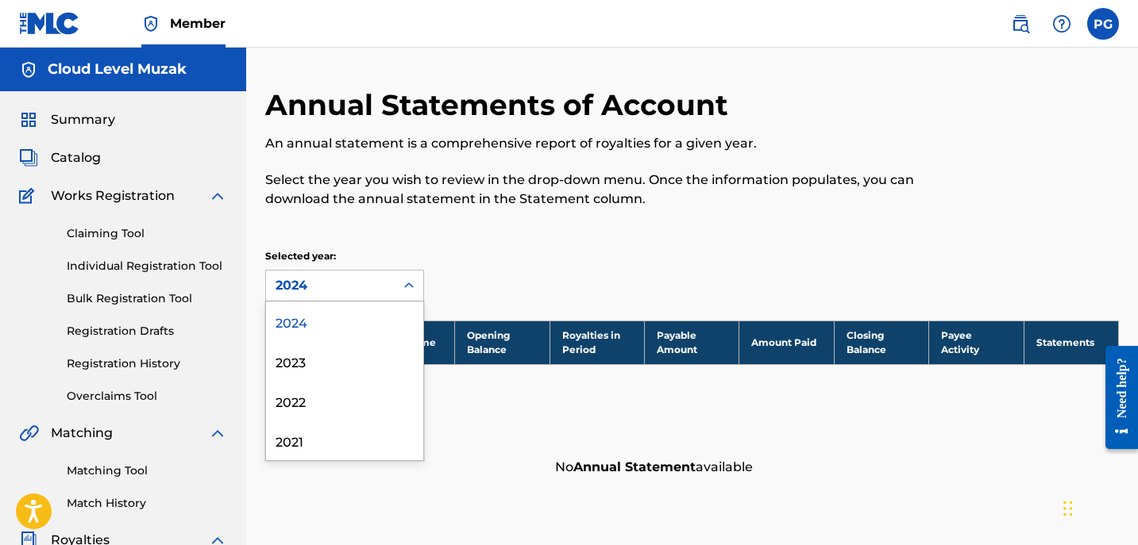
click at [409, 291] on icon at bounding box center [409, 286] width 16 height 16
click at [300, 316] on div "2024" at bounding box center [344, 322] width 157 height 40
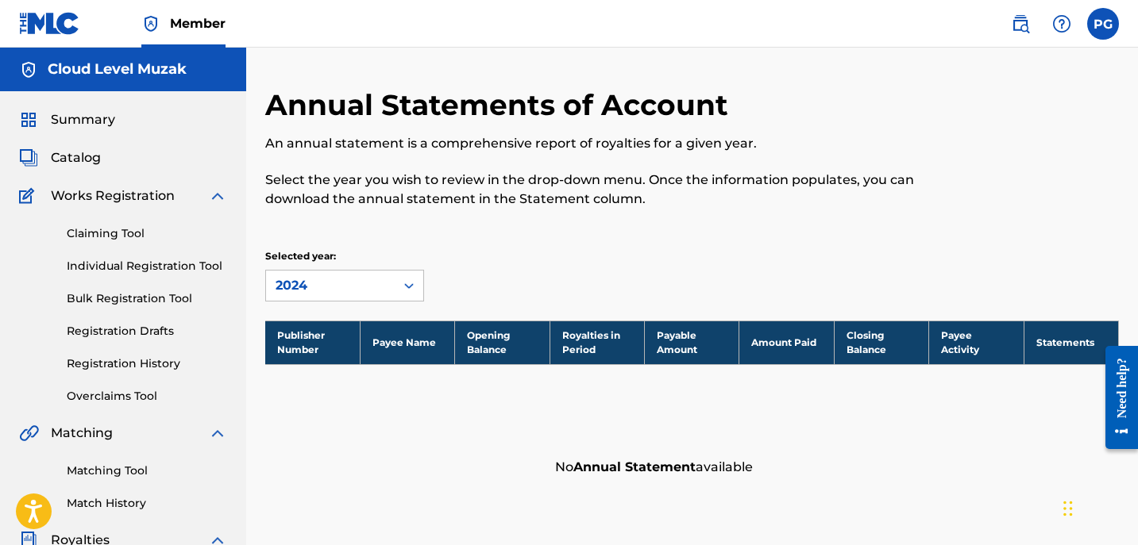
click at [200, 273] on link "Individual Registration Tool" at bounding box center [147, 266] width 160 height 17
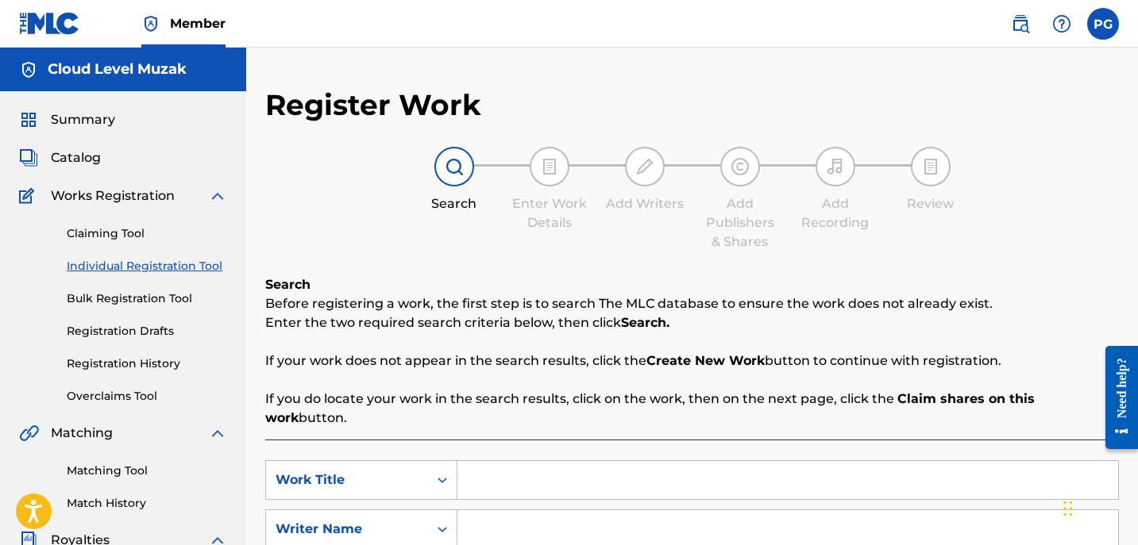
click at [146, 468] on link "Matching Tool" at bounding box center [147, 471] width 160 height 17
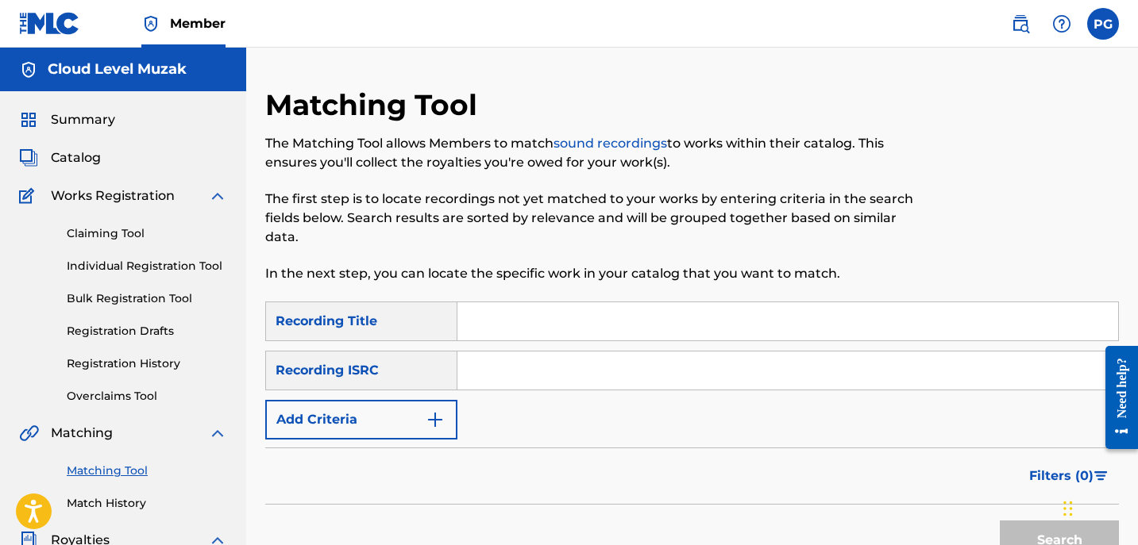
click at [146, 500] on link "Match History" at bounding box center [147, 503] width 160 height 17
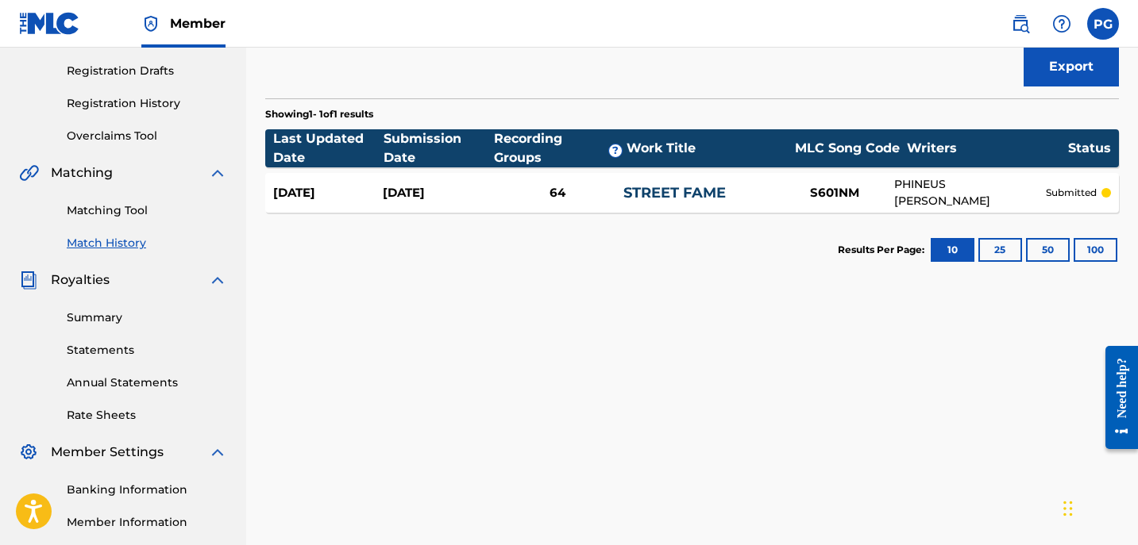
scroll to position [261, 0]
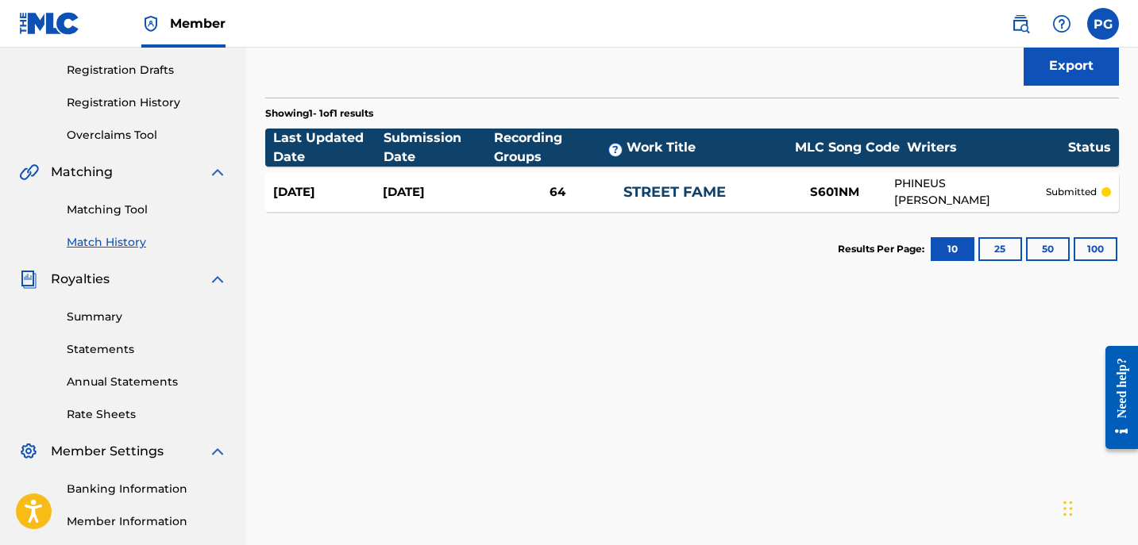
click at [667, 189] on link "STREET FAME" at bounding box center [674, 191] width 102 height 17
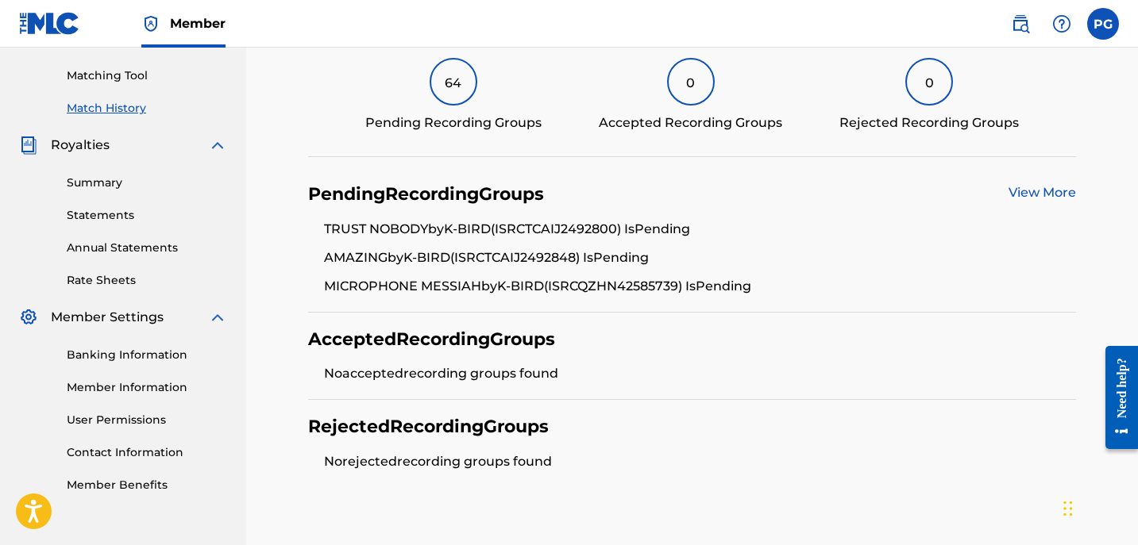
scroll to position [391, 0]
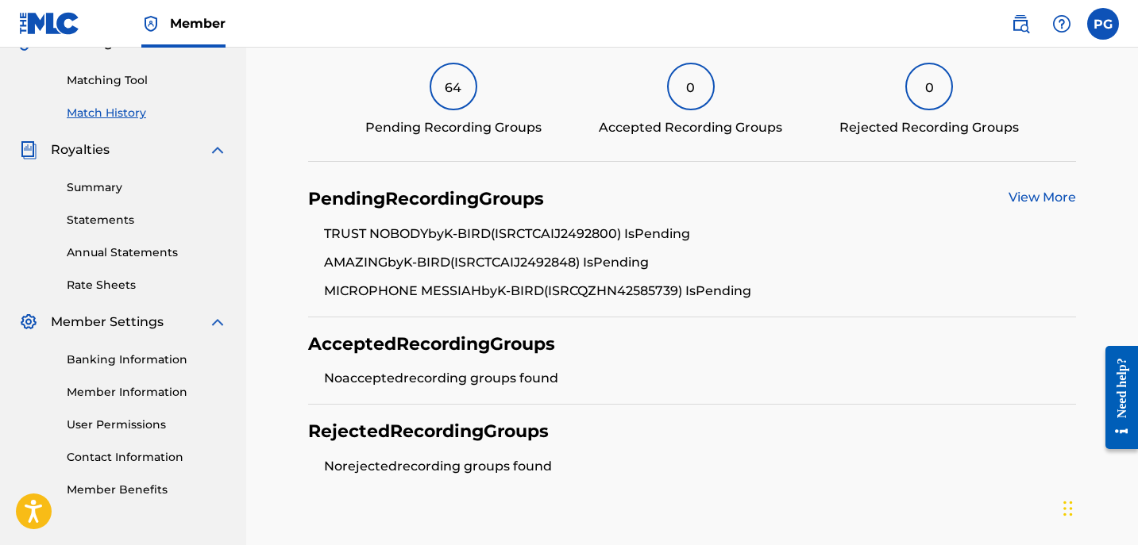
click at [1053, 206] on div "View More" at bounding box center [1041, 199] width 67 height 22
click at [1042, 200] on link "View More" at bounding box center [1041, 197] width 67 height 15
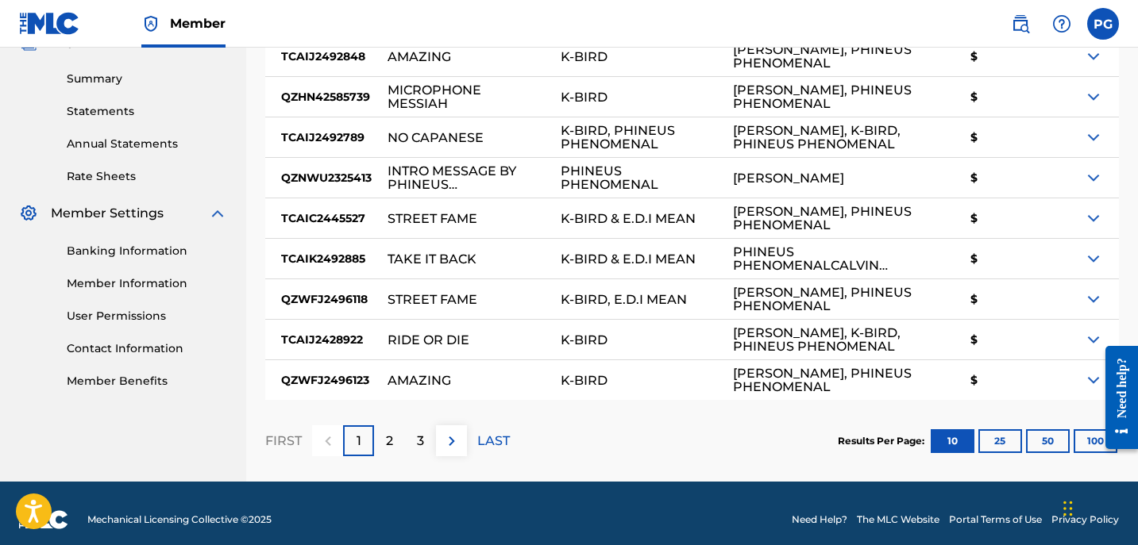
scroll to position [500, 0]
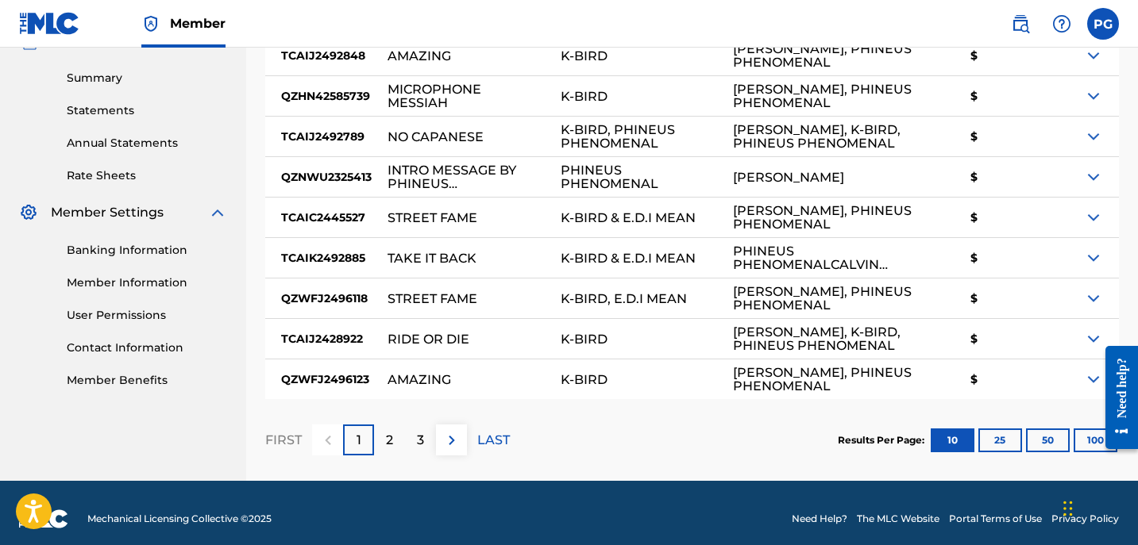
drag, startPoint x: 1142, startPoint y: 292, endPoint x: 41, endPoint y: 5, distance: 1138.0
click at [1010, 436] on button "25" at bounding box center [1000, 441] width 44 height 24
click at [1049, 439] on button "50" at bounding box center [1048, 441] width 44 height 24
click at [1091, 436] on button "100" at bounding box center [1095, 441] width 44 height 24
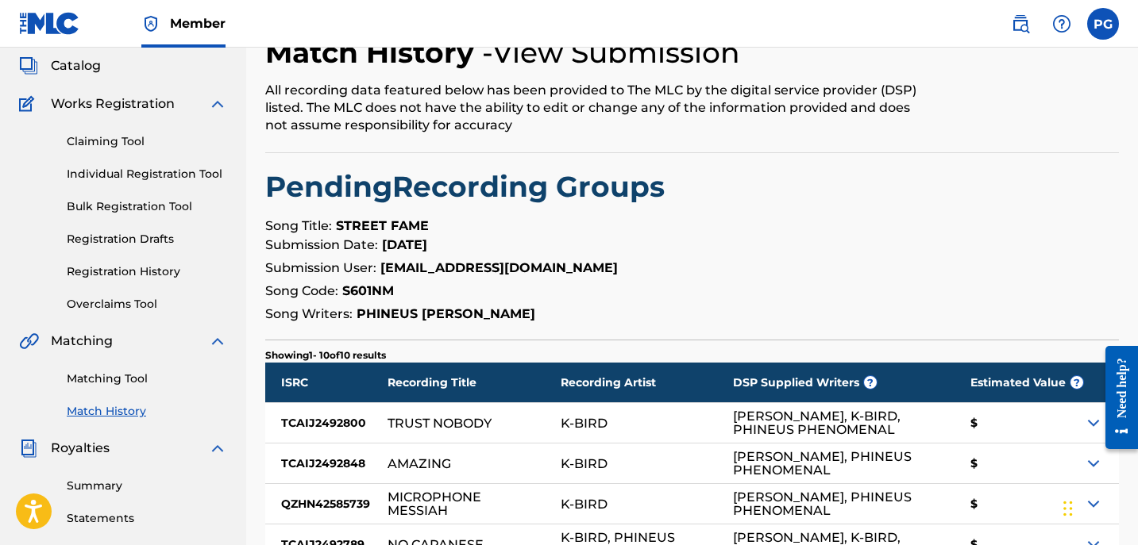
scroll to position [0, 0]
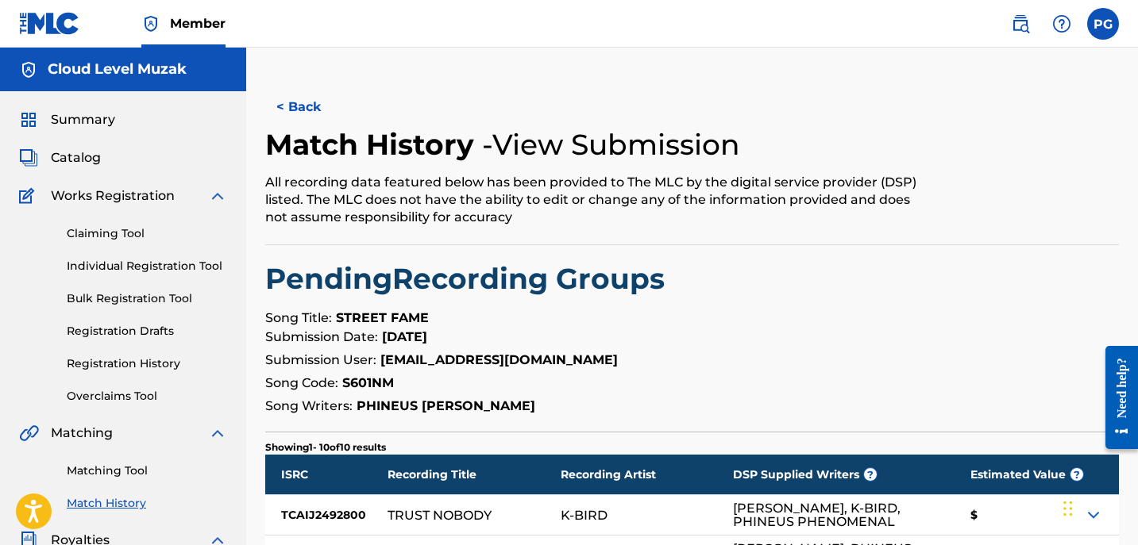
click at [67, 153] on span "Catalog" at bounding box center [76, 157] width 50 height 19
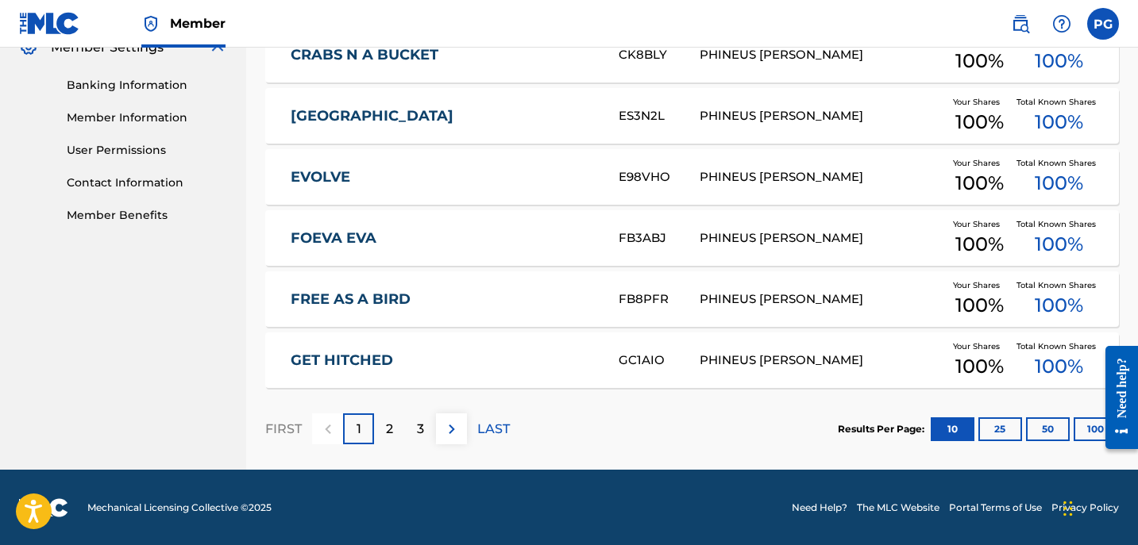
scroll to position [666, 0]
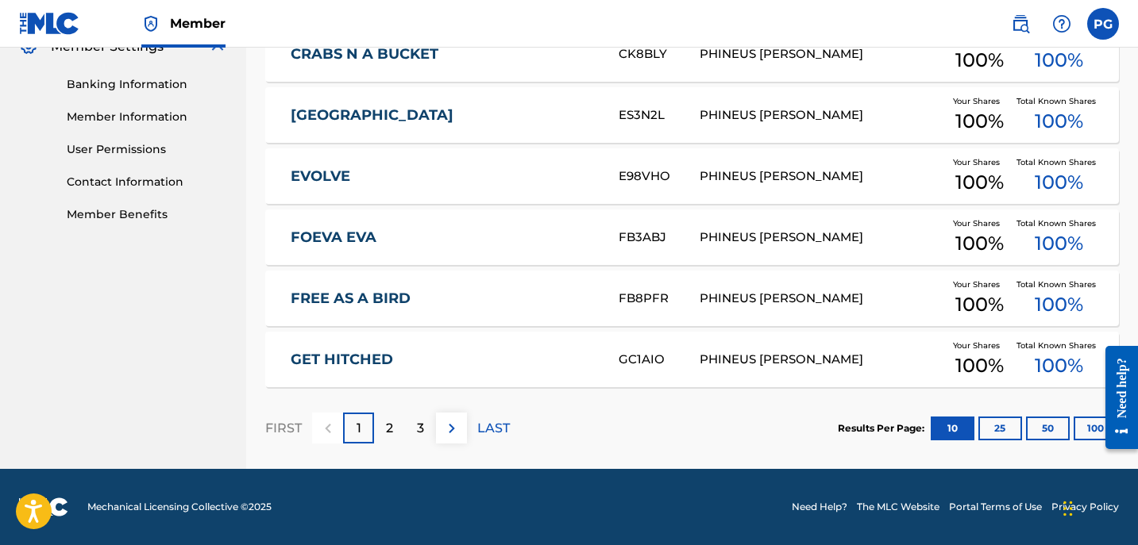
click at [753, 110] on div "PHINEUS [PERSON_NAME]" at bounding box center [820, 115] width 243 height 18
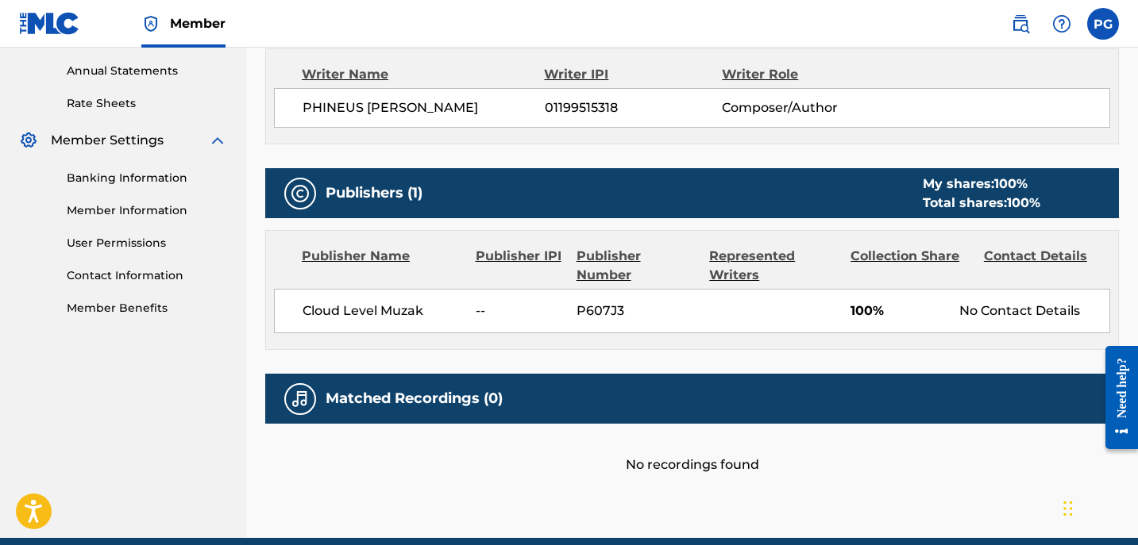
scroll to position [641, 0]
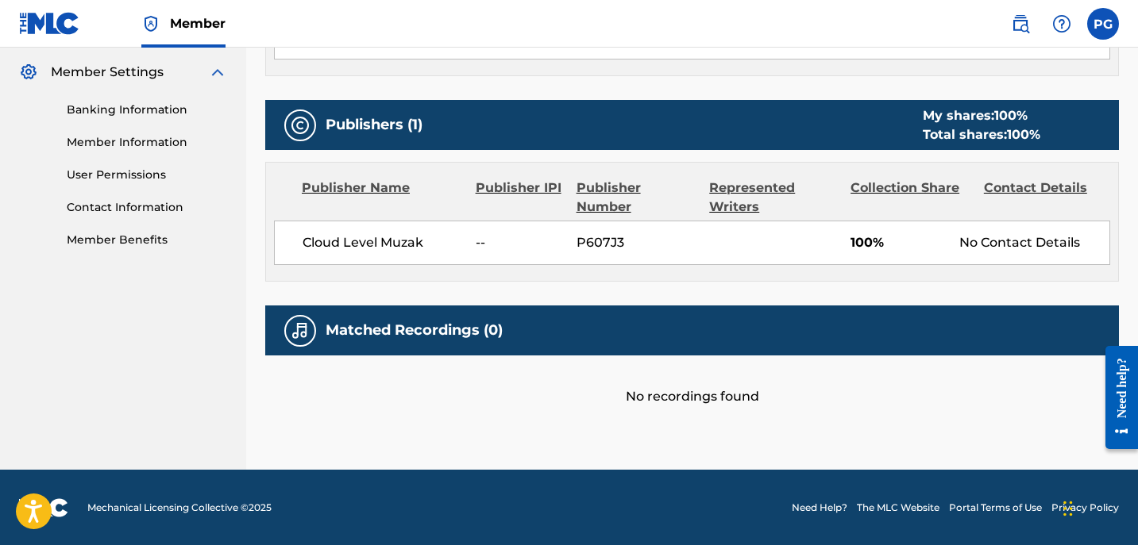
click at [870, 243] on span "100%" at bounding box center [898, 242] width 97 height 19
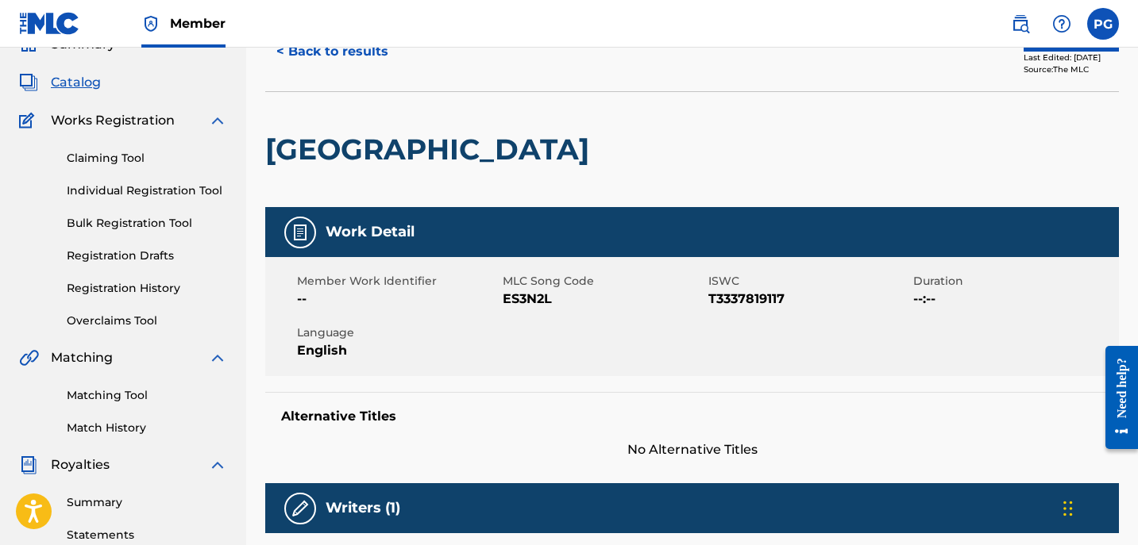
scroll to position [0, 0]
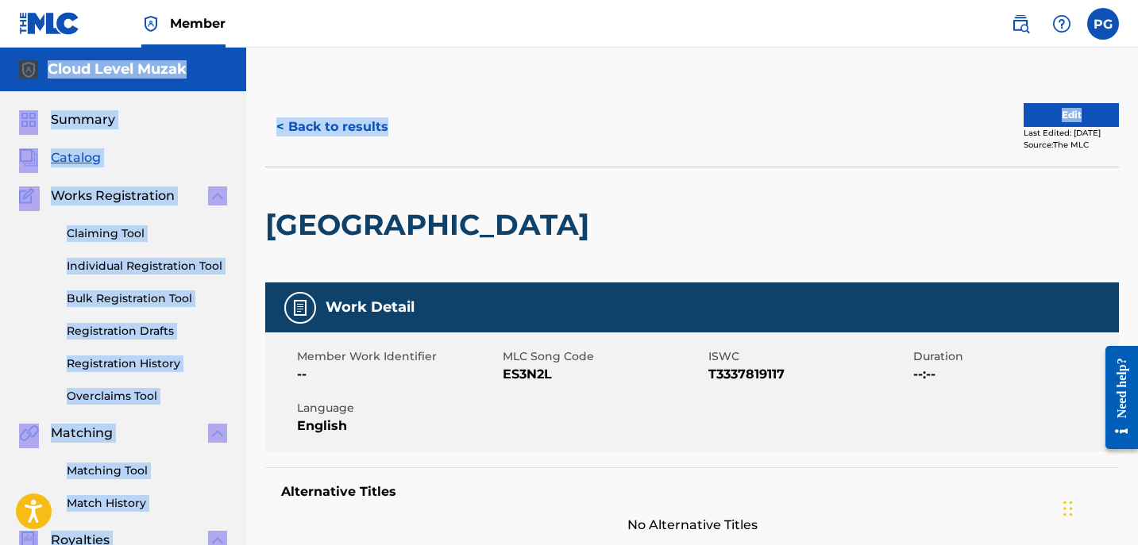
drag, startPoint x: 1137, startPoint y: 55, endPoint x: 1132, endPoint y: 33, distance: 22.0
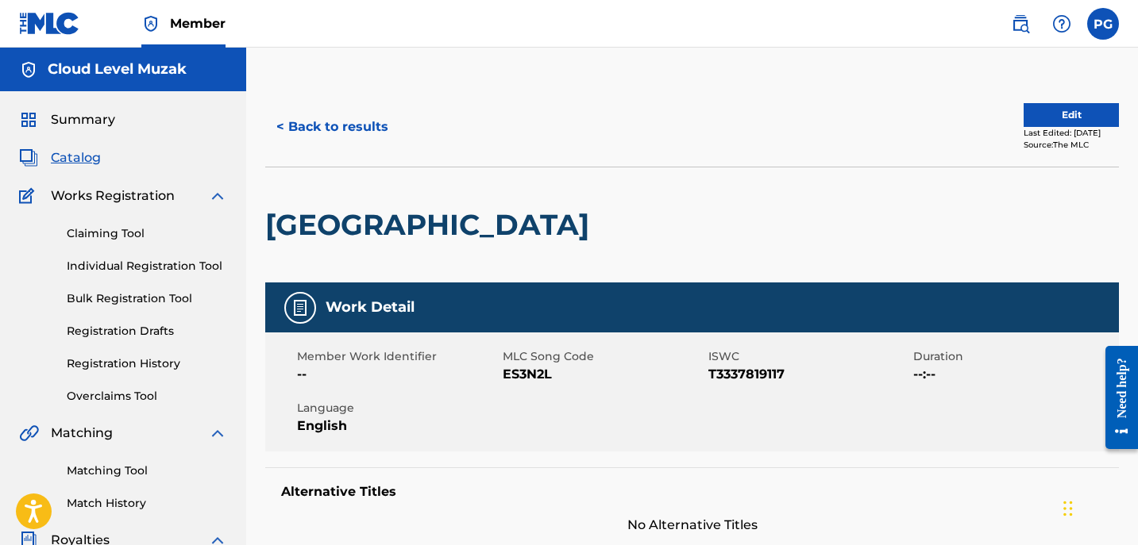
click at [1069, 111] on button "Edit" at bounding box center [1070, 115] width 95 height 24
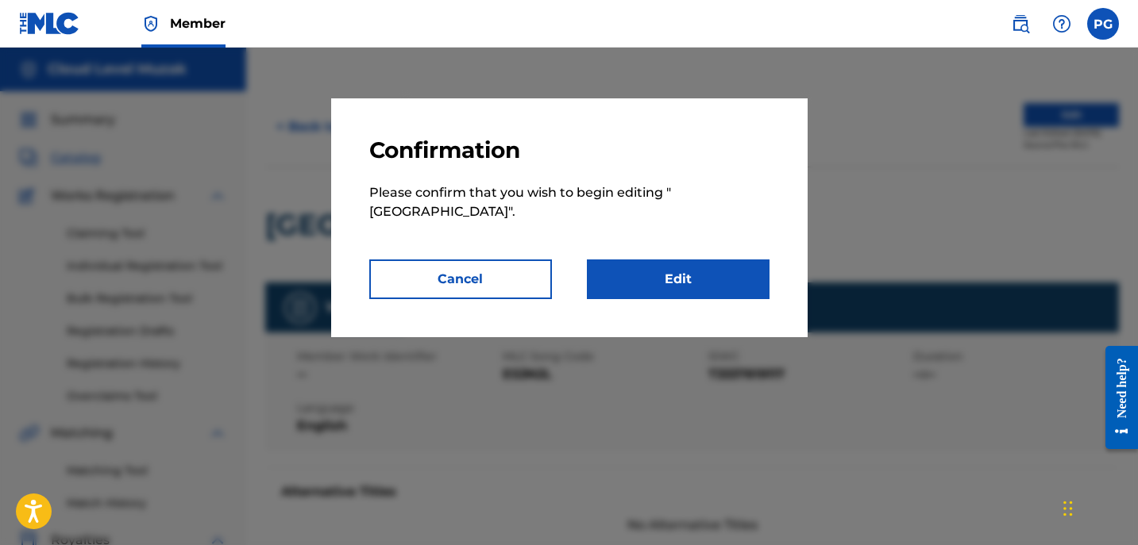
click at [672, 277] on link "Edit" at bounding box center [678, 280] width 183 height 40
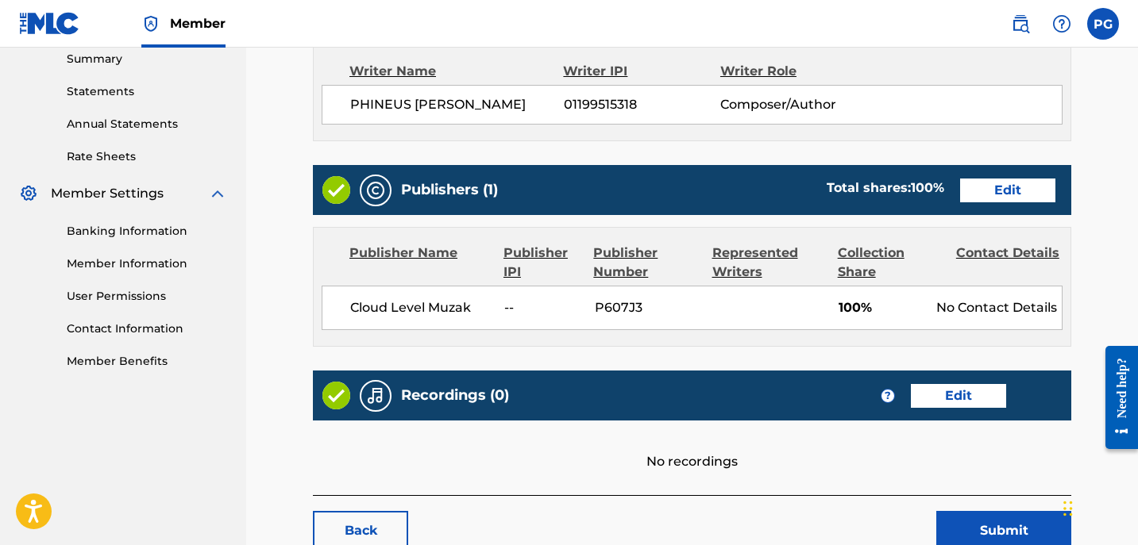
scroll to position [532, 0]
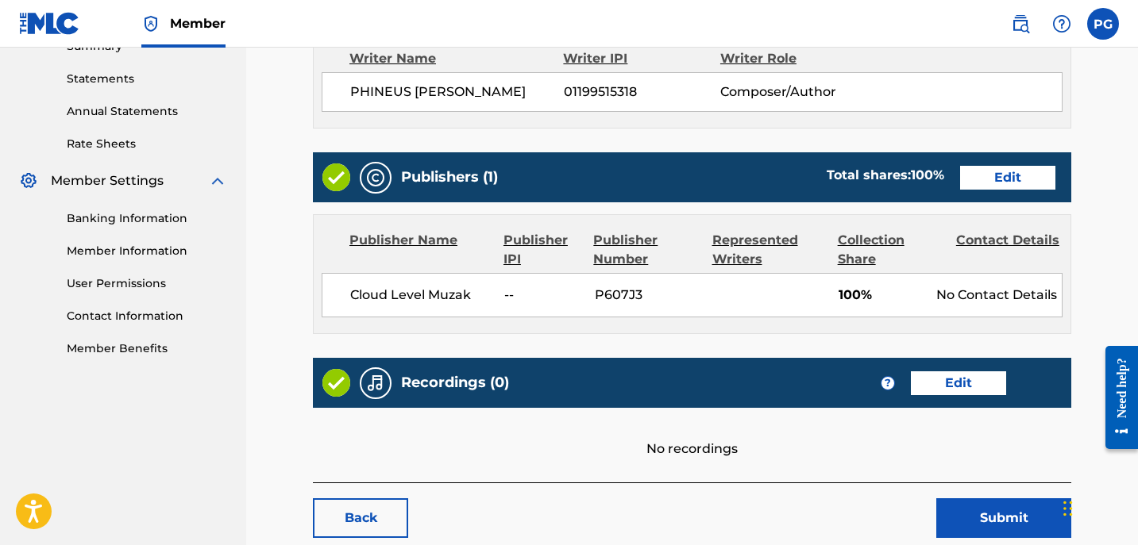
click at [999, 170] on link "Edit" at bounding box center [1007, 178] width 95 height 24
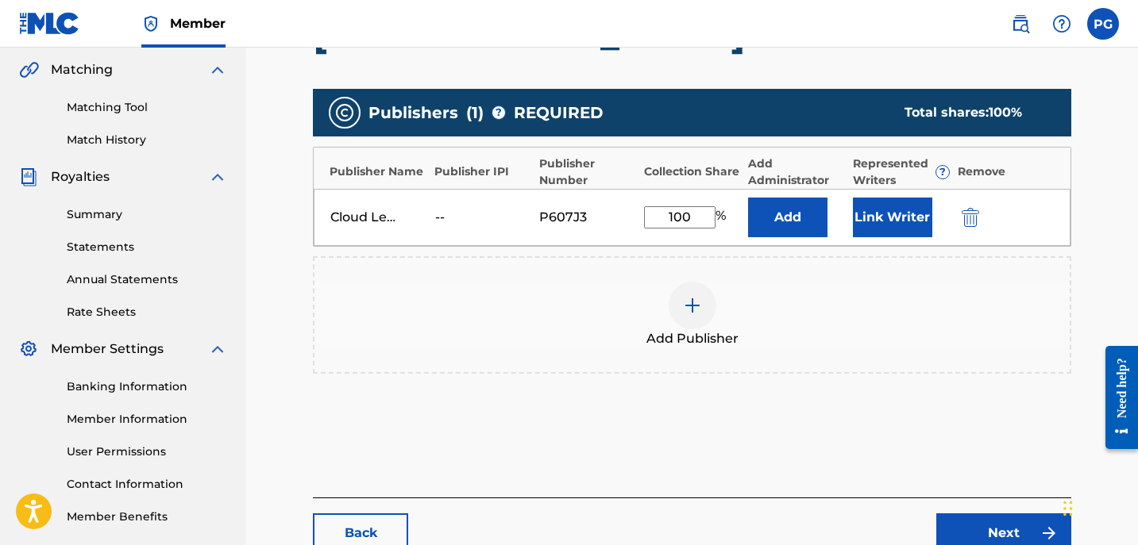
scroll to position [366, 0]
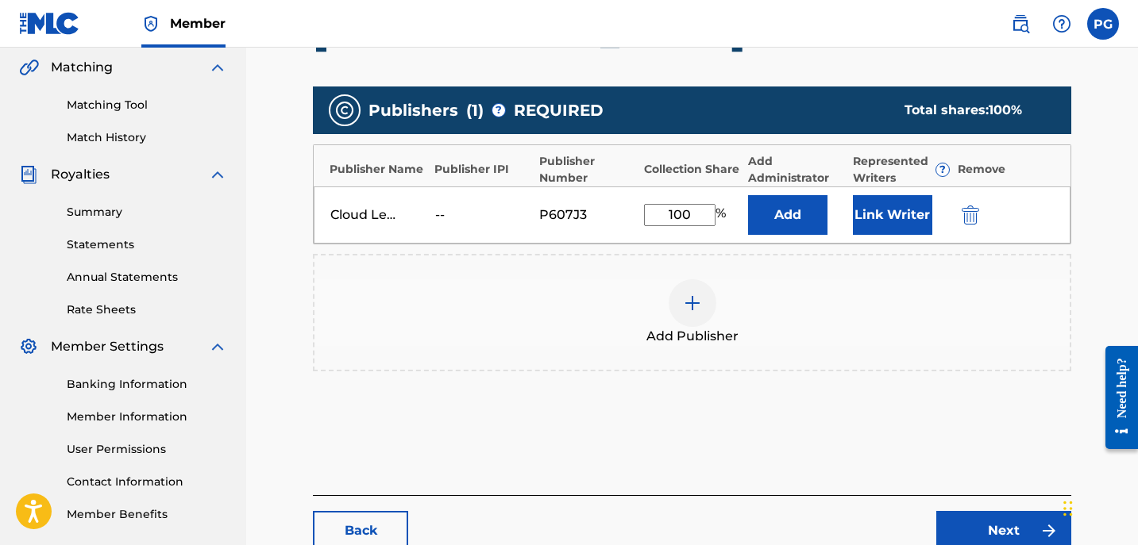
click at [695, 296] on img at bounding box center [692, 303] width 19 height 19
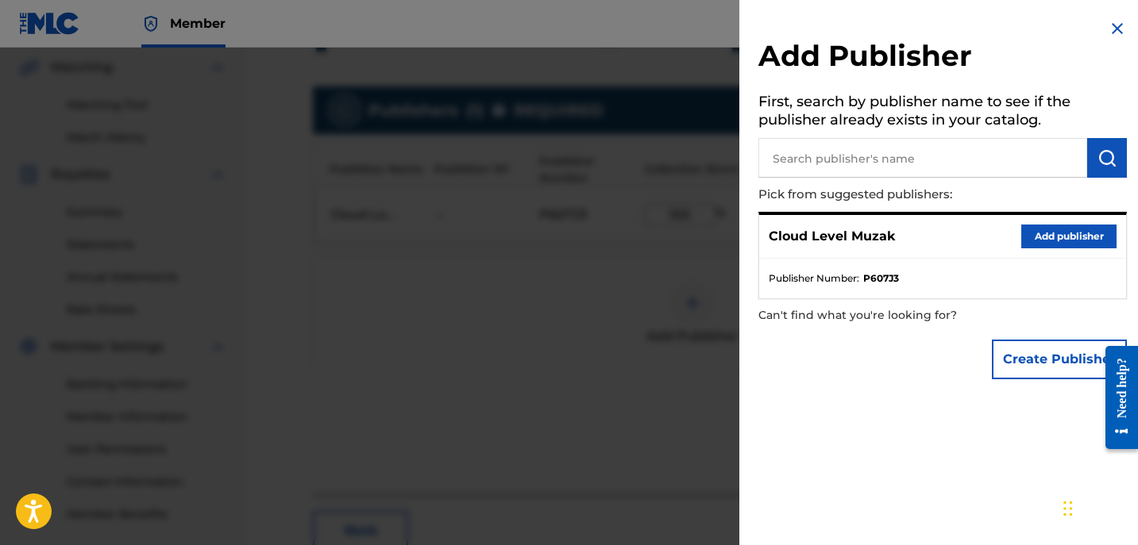
click at [797, 152] on input "text" at bounding box center [922, 158] width 329 height 40
click at [1040, 236] on button "Add publisher" at bounding box center [1068, 237] width 95 height 24
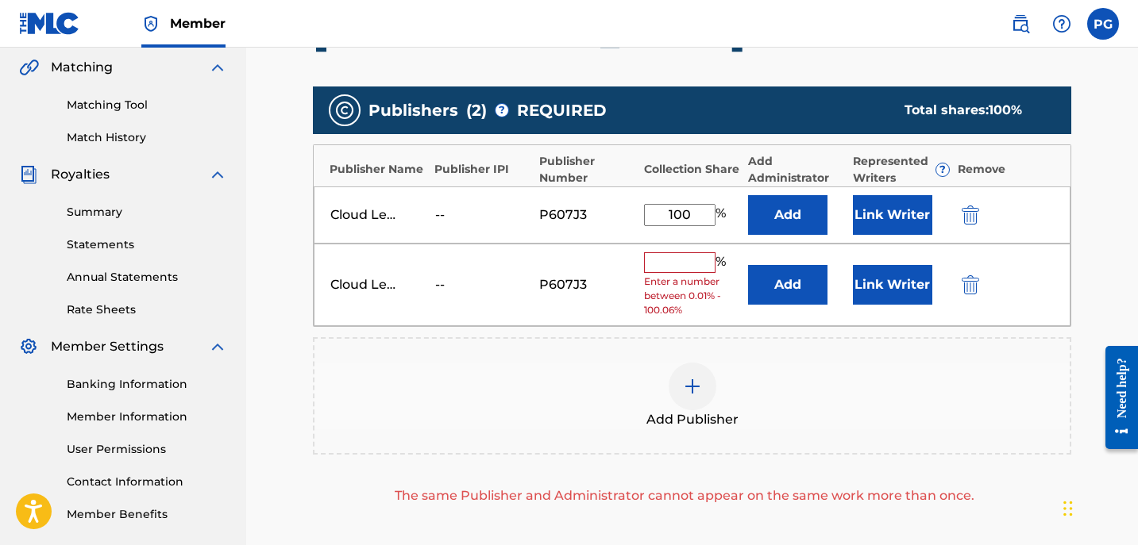
click at [977, 284] on img "submit" at bounding box center [969, 284] width 17 height 19
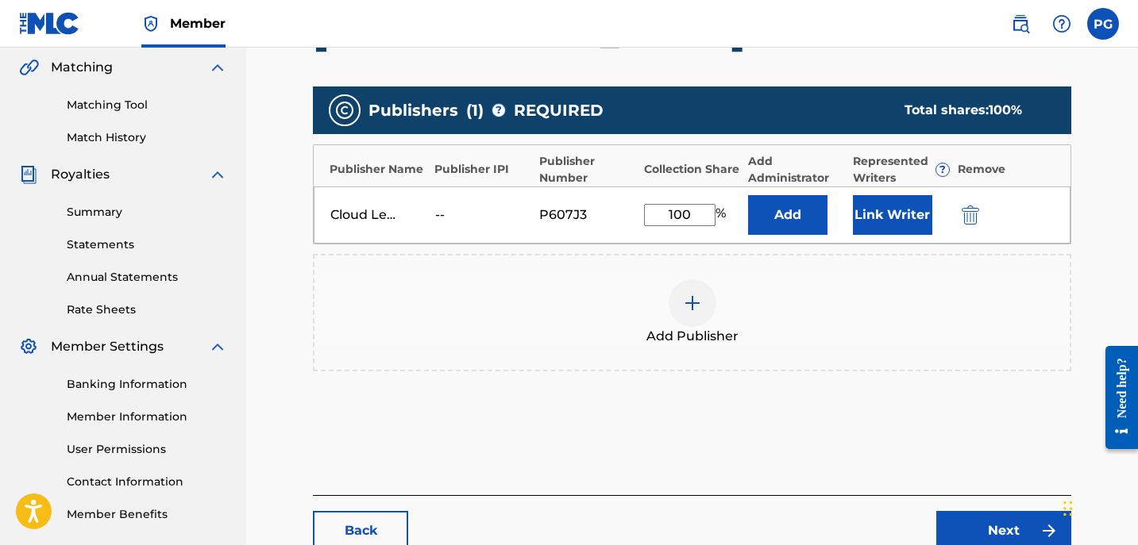
click at [415, 227] on div "Cloud Level Muzak -- P607J3 100 % Add Link Writer" at bounding box center [692, 215] width 757 height 57
click at [895, 228] on button "Link Writer" at bounding box center [892, 215] width 79 height 40
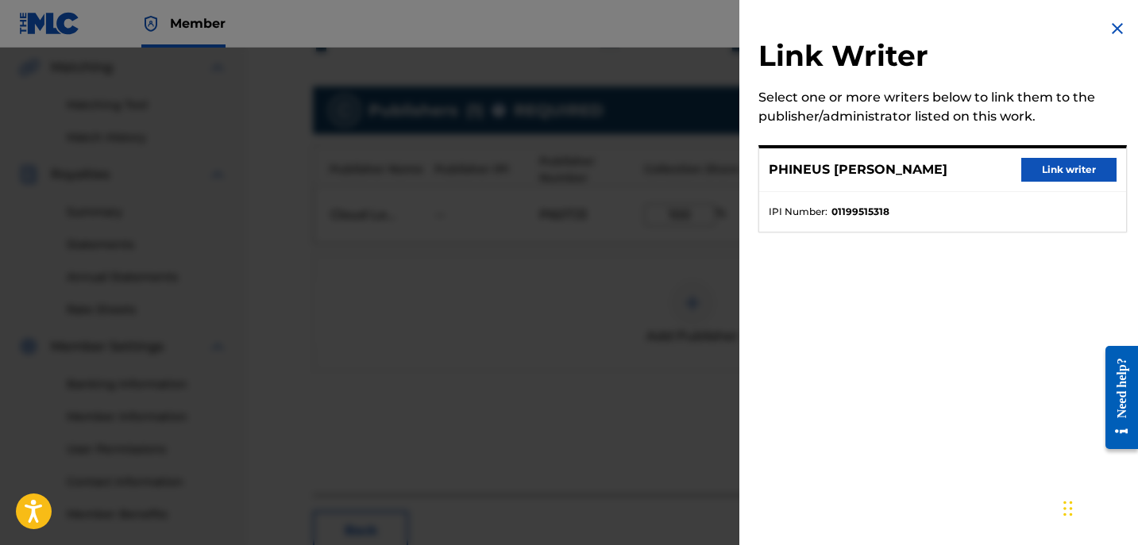
click at [1052, 165] on button "Link writer" at bounding box center [1068, 170] width 95 height 24
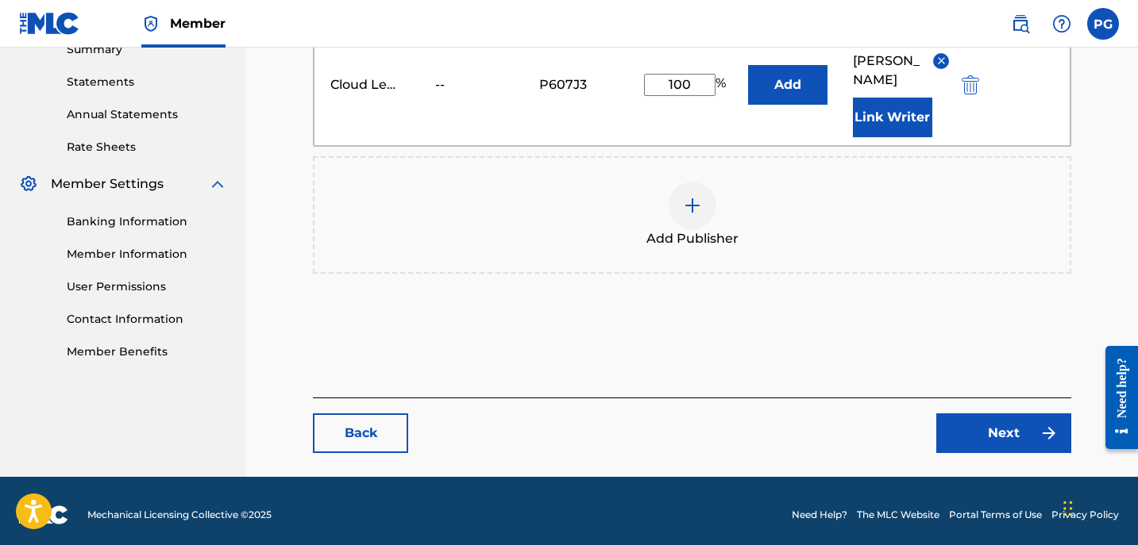
scroll to position [537, 0]
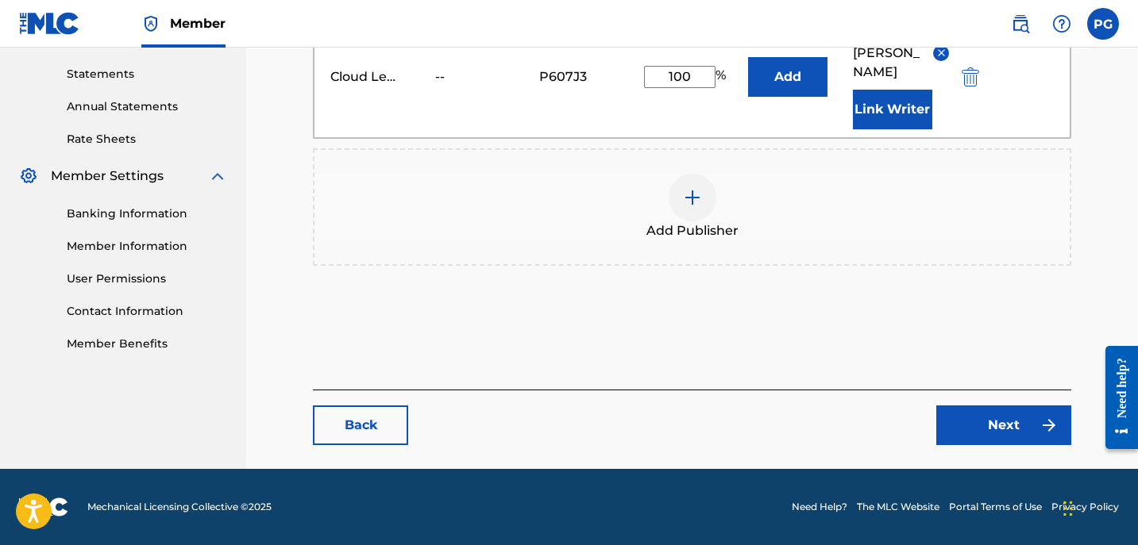
drag, startPoint x: 1142, startPoint y: 282, endPoint x: 41, endPoint y: 34, distance: 1128.6
click at [1027, 429] on link "Next" at bounding box center [1003, 426] width 135 height 40
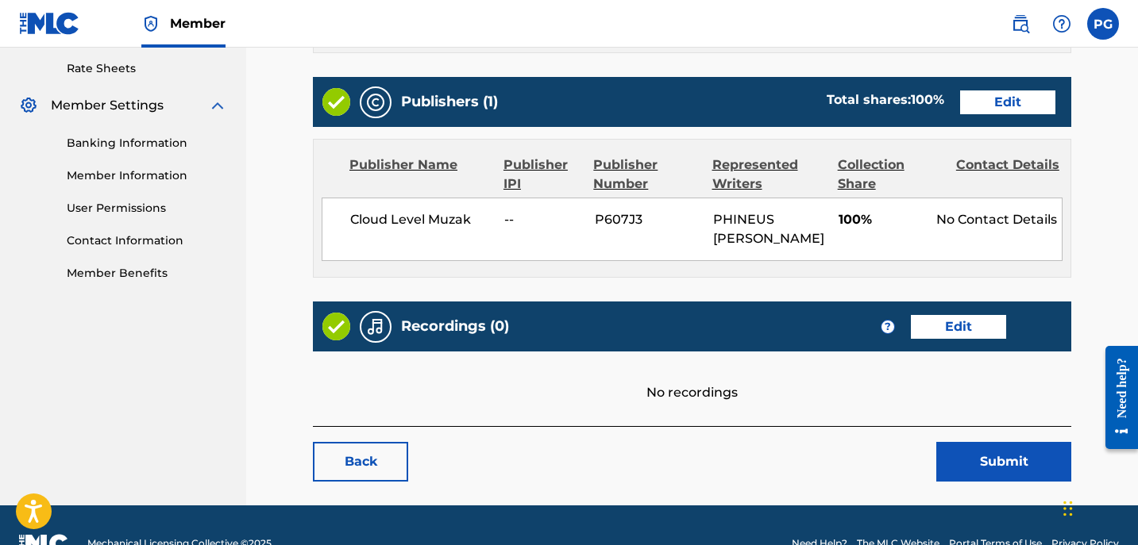
scroll to position [643, 0]
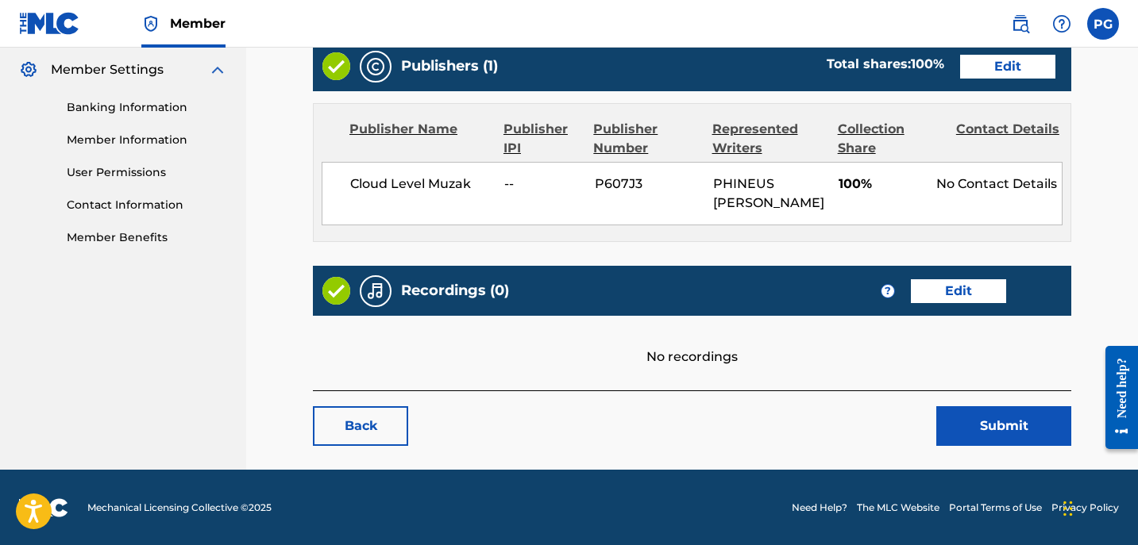
click at [962, 422] on button "Submit" at bounding box center [1003, 426] width 135 height 40
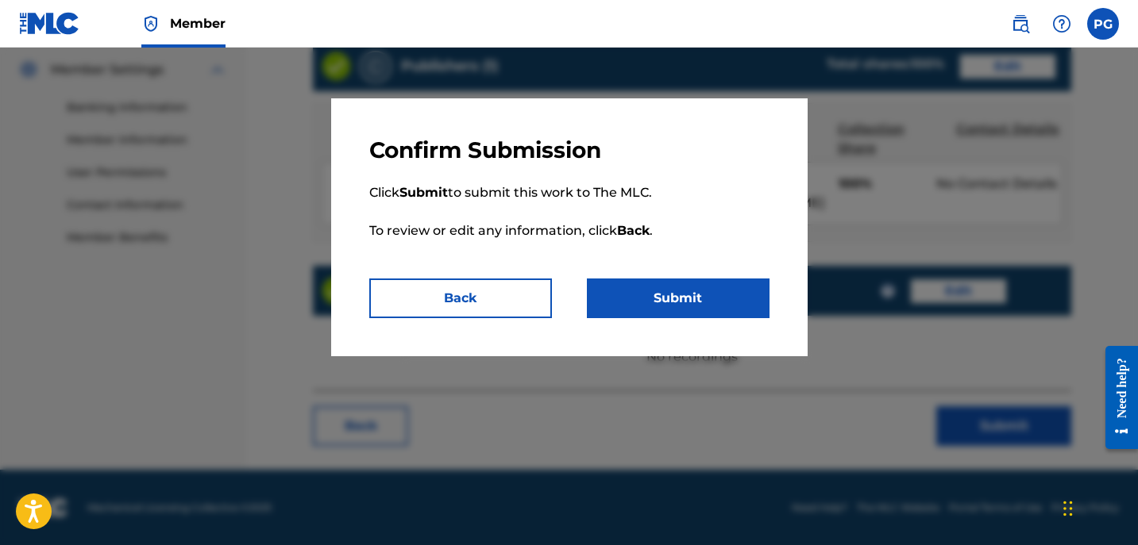
click at [718, 315] on button "Submit" at bounding box center [678, 299] width 183 height 40
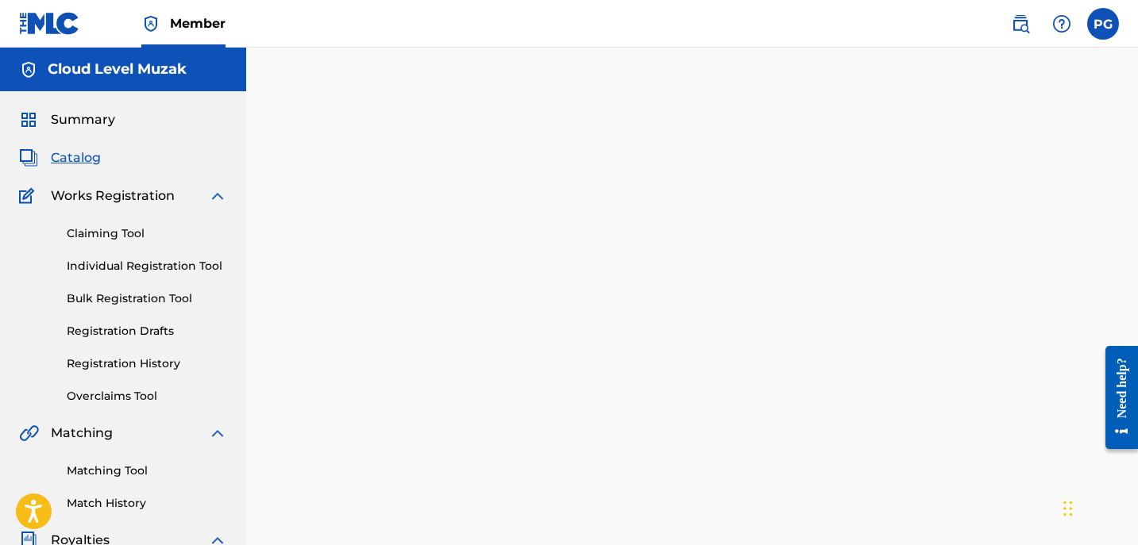
click at [81, 122] on span "Summary" at bounding box center [83, 119] width 64 height 19
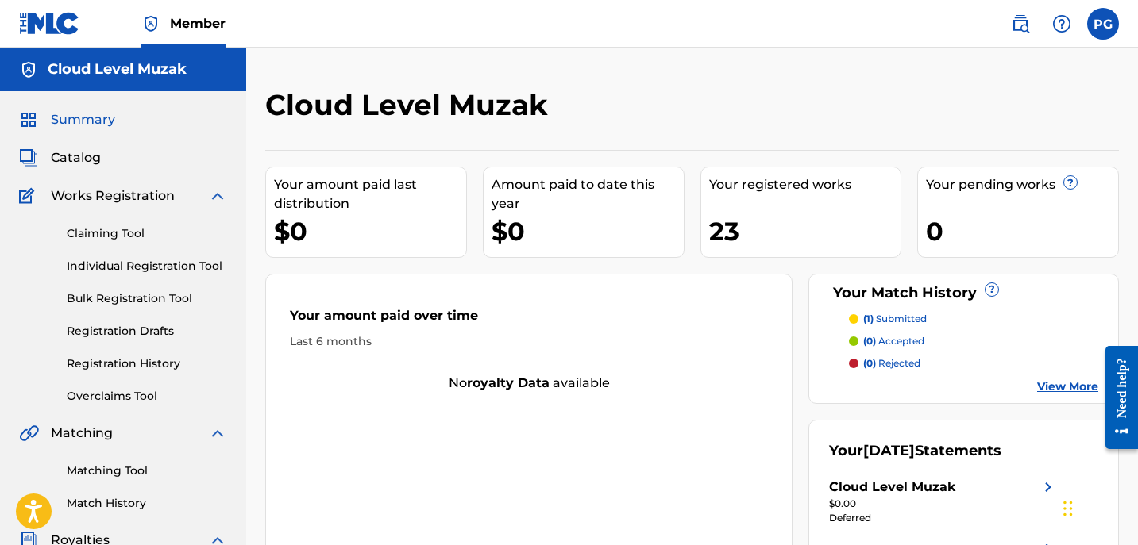
click at [85, 153] on span "Catalog" at bounding box center [76, 157] width 50 height 19
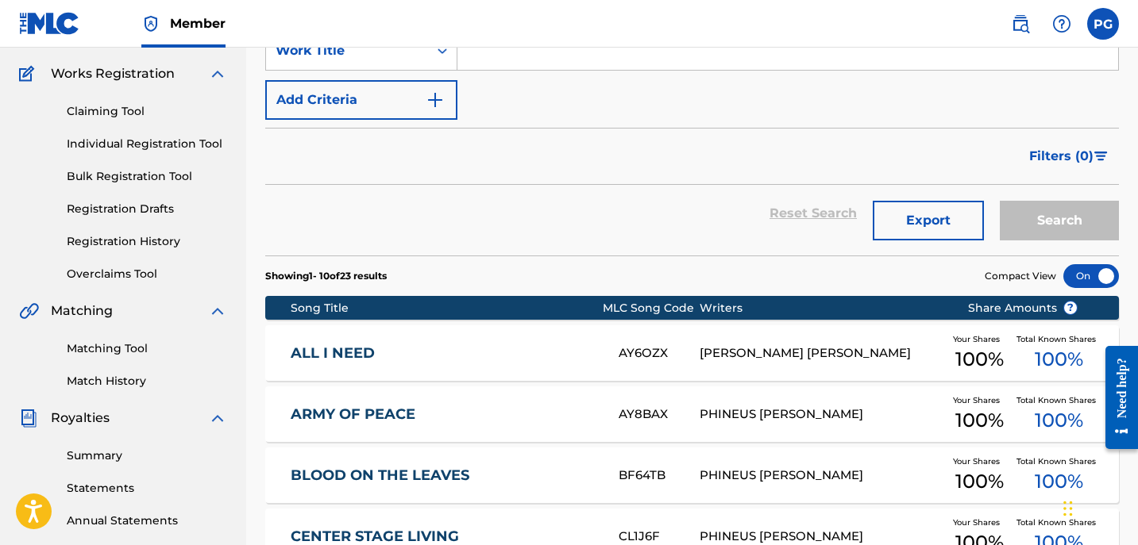
scroll to position [143, 0]
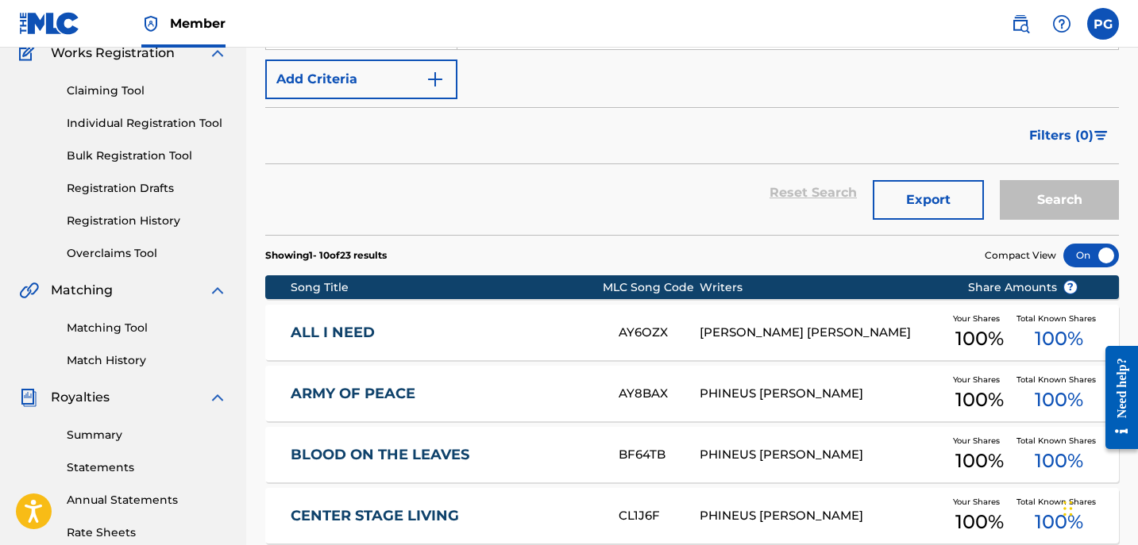
click at [785, 329] on div "[PERSON_NAME] [PERSON_NAME]" at bounding box center [820, 333] width 243 height 18
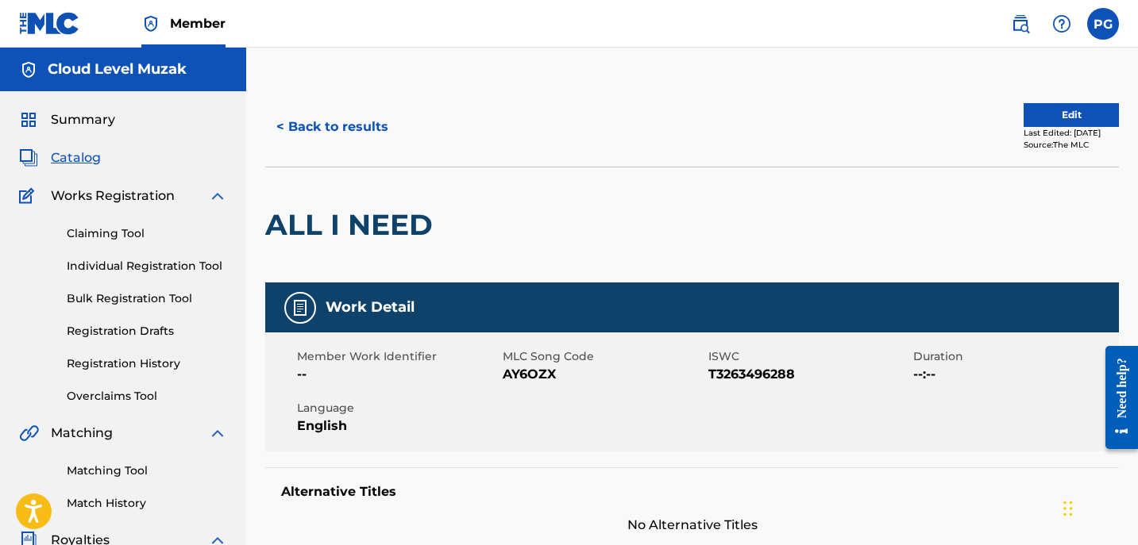
click at [78, 160] on span "Catalog" at bounding box center [76, 157] width 50 height 19
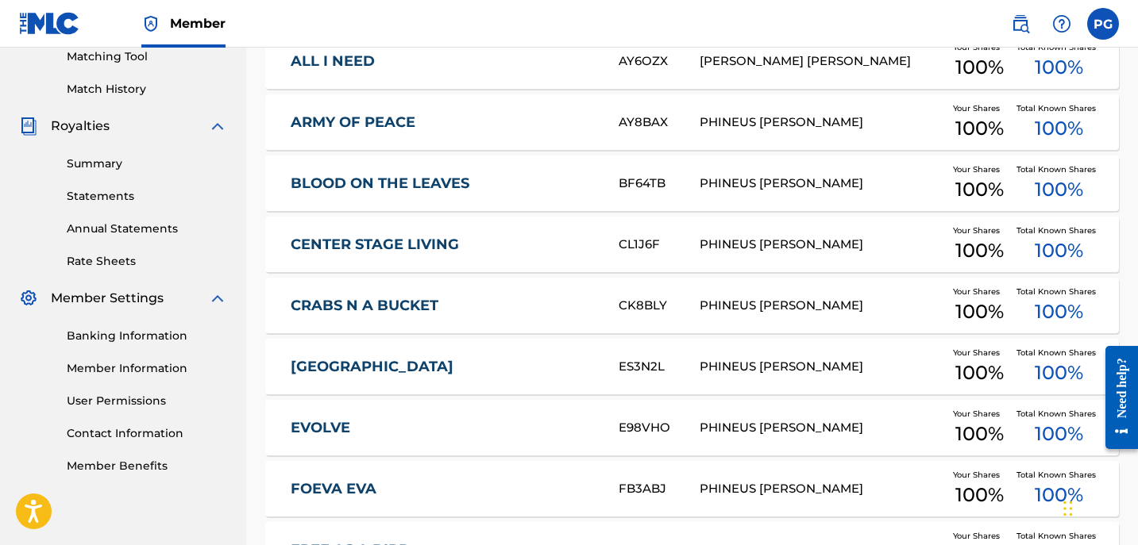
scroll to position [420, 0]
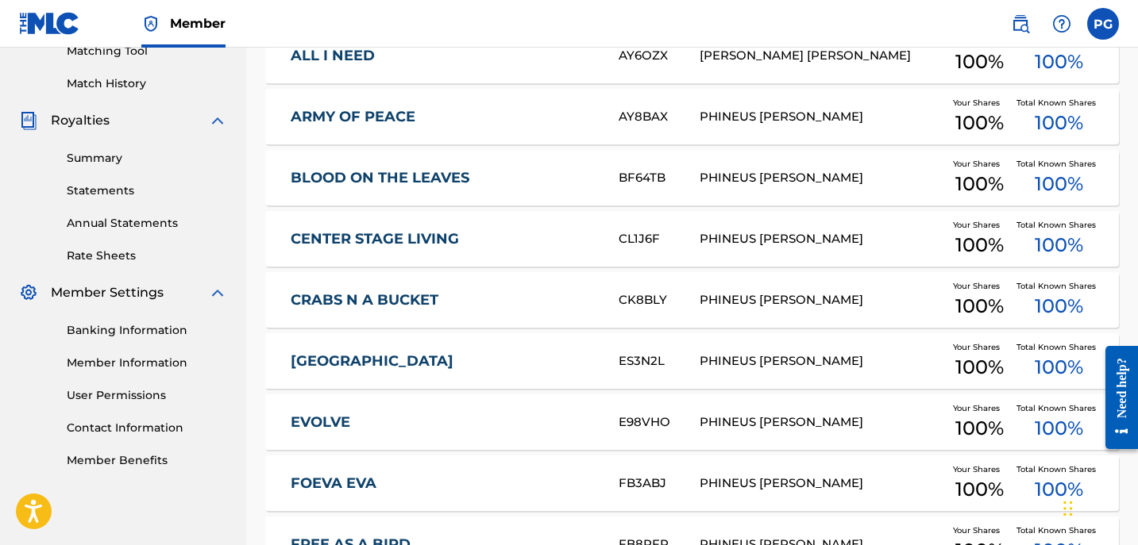
click at [680, 417] on div "E98VHO" at bounding box center [658, 423] width 81 height 18
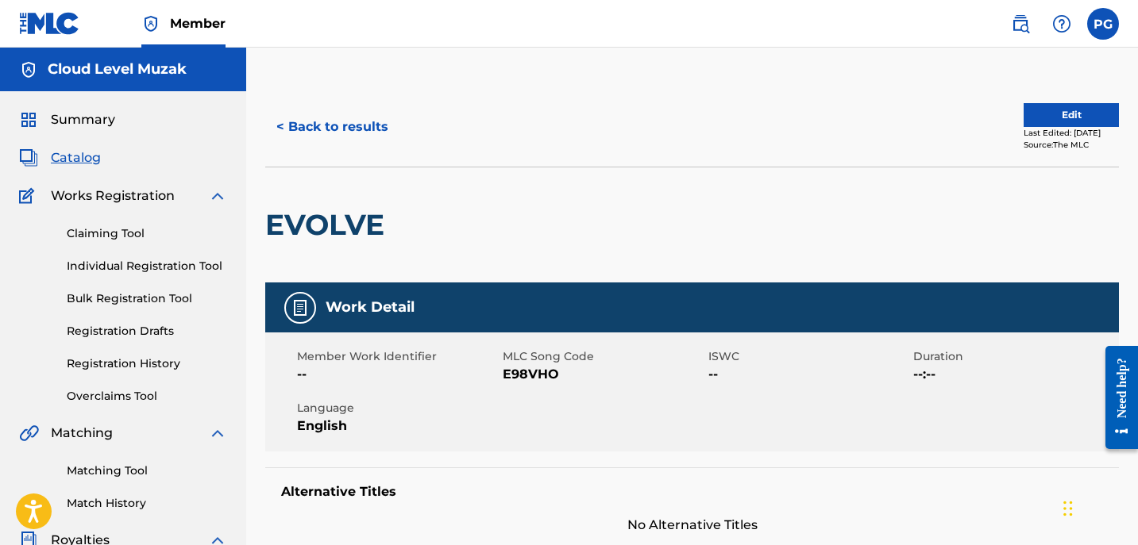
click at [72, 152] on span "Catalog" at bounding box center [76, 157] width 50 height 19
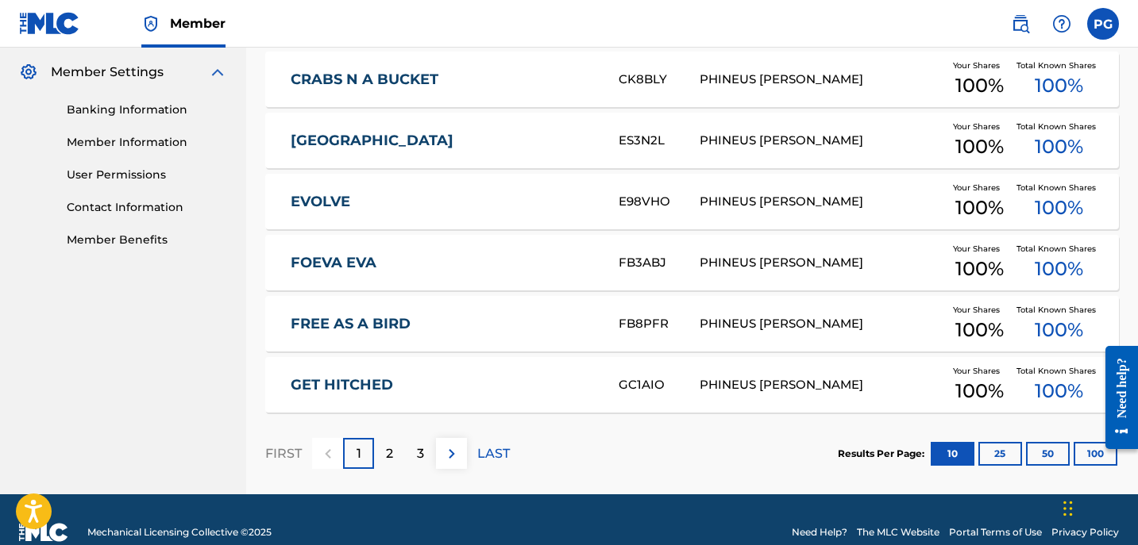
scroll to position [650, 0]
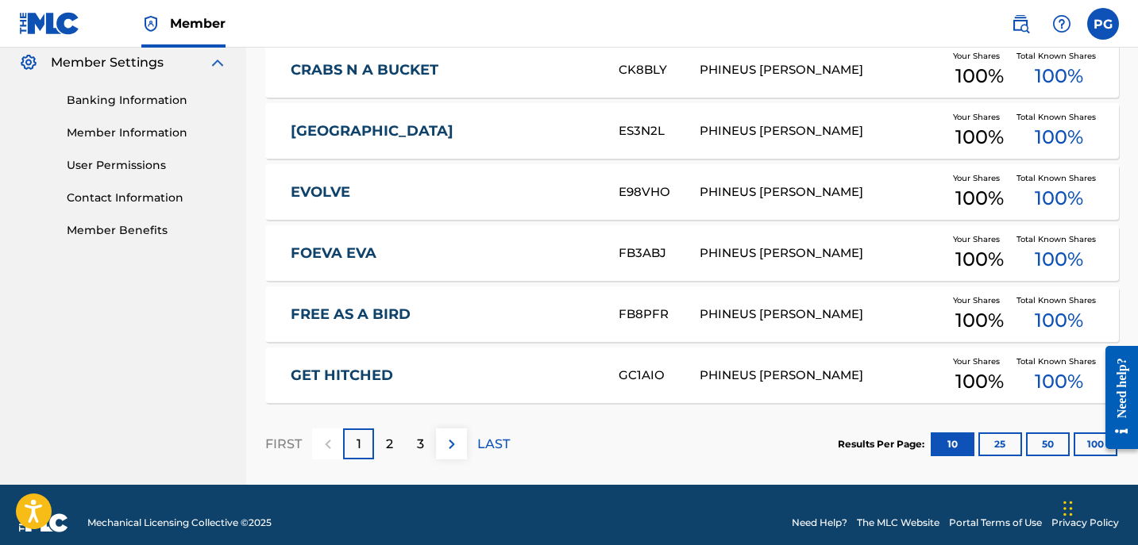
click at [1004, 438] on button "25" at bounding box center [1000, 445] width 44 height 24
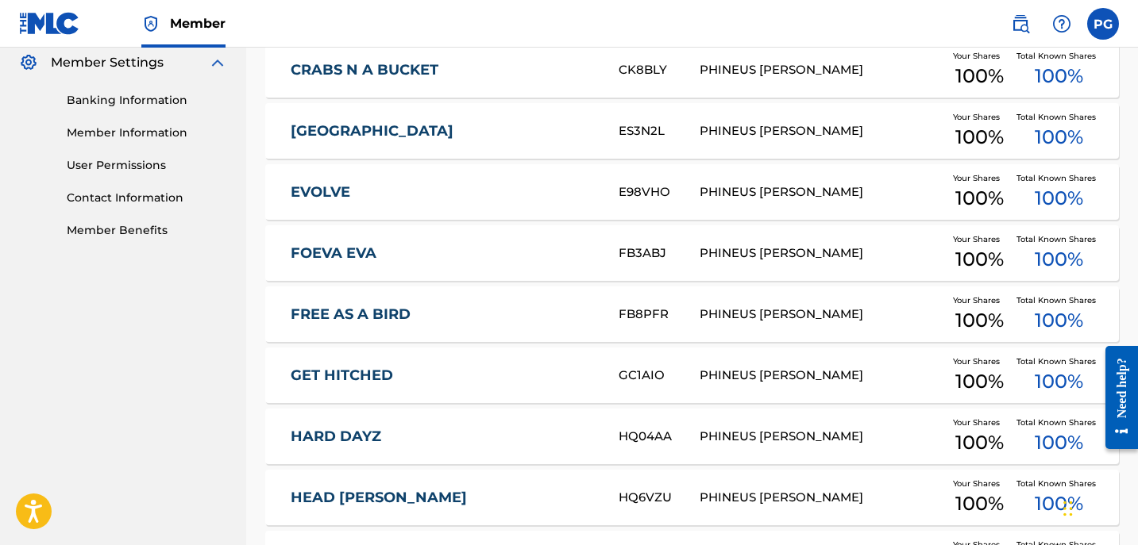
click at [607, 313] on div "FREE AS A BIRD" at bounding box center [455, 315] width 328 height 18
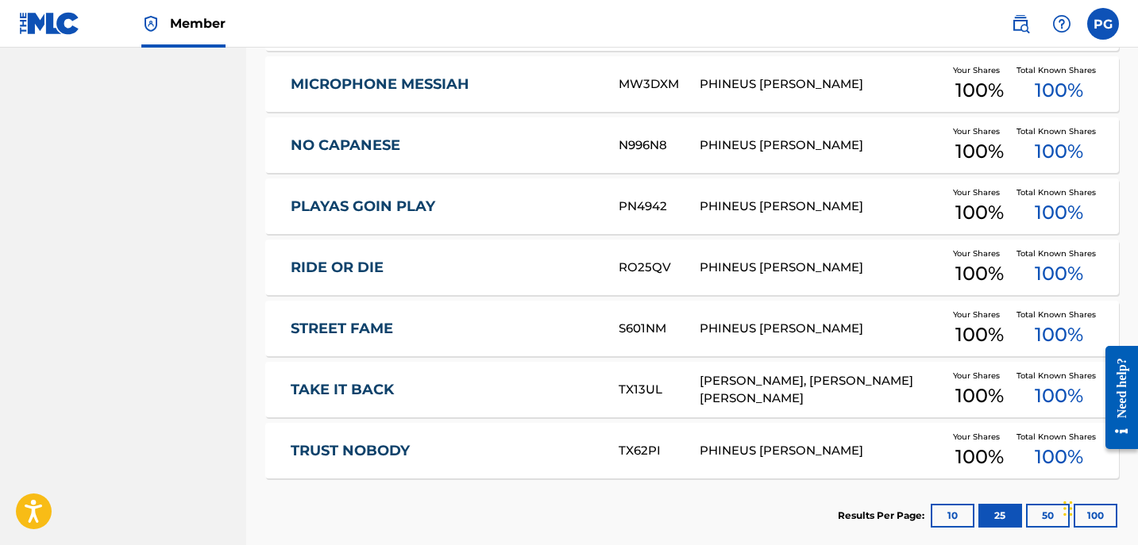
scroll to position [1454, 0]
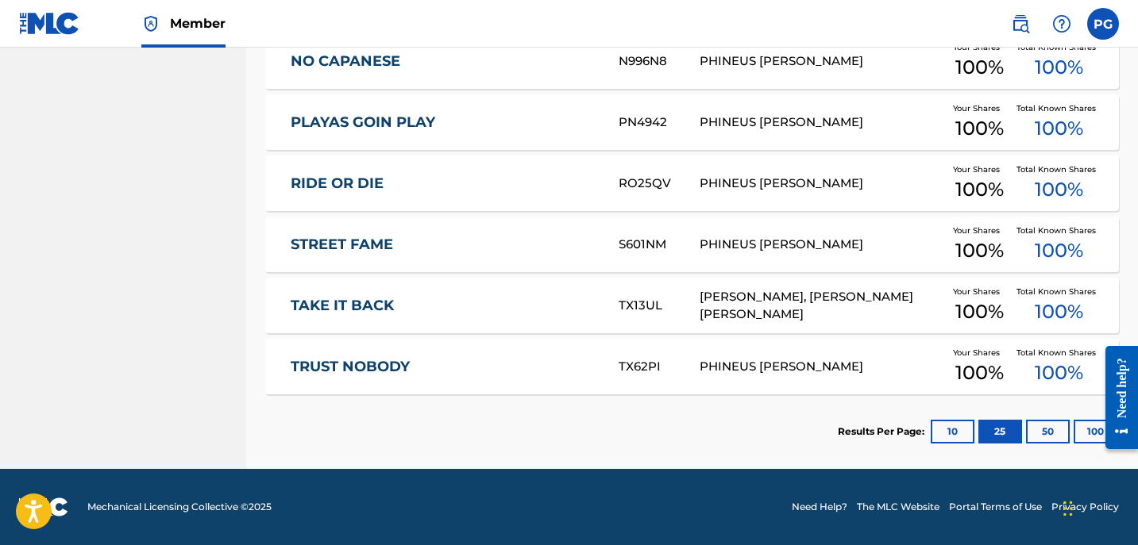
click at [388, 312] on link "TAKE IT BACK" at bounding box center [444, 306] width 306 height 18
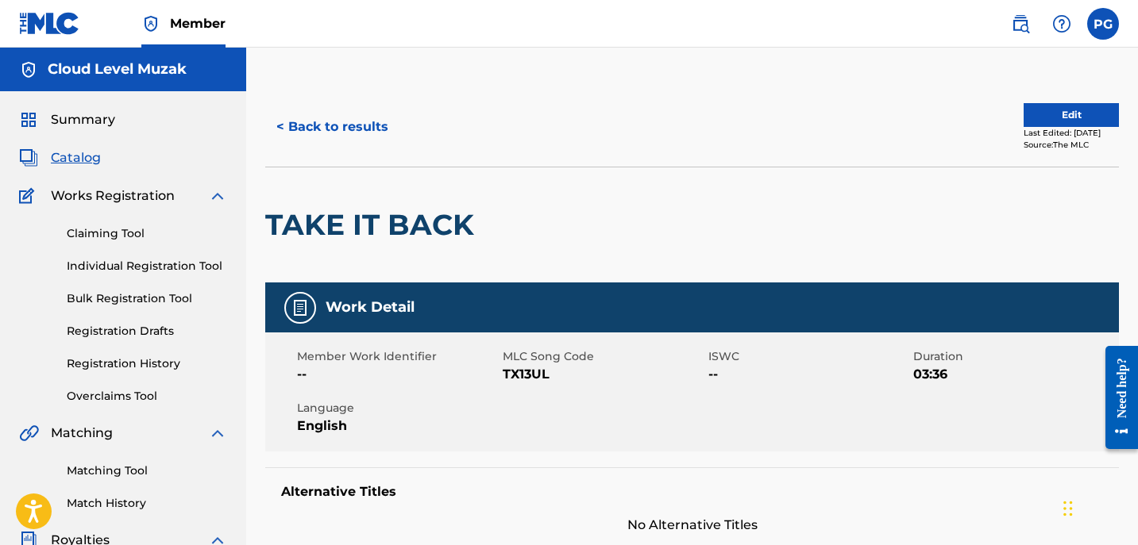
click at [75, 117] on span "Summary" at bounding box center [83, 119] width 64 height 19
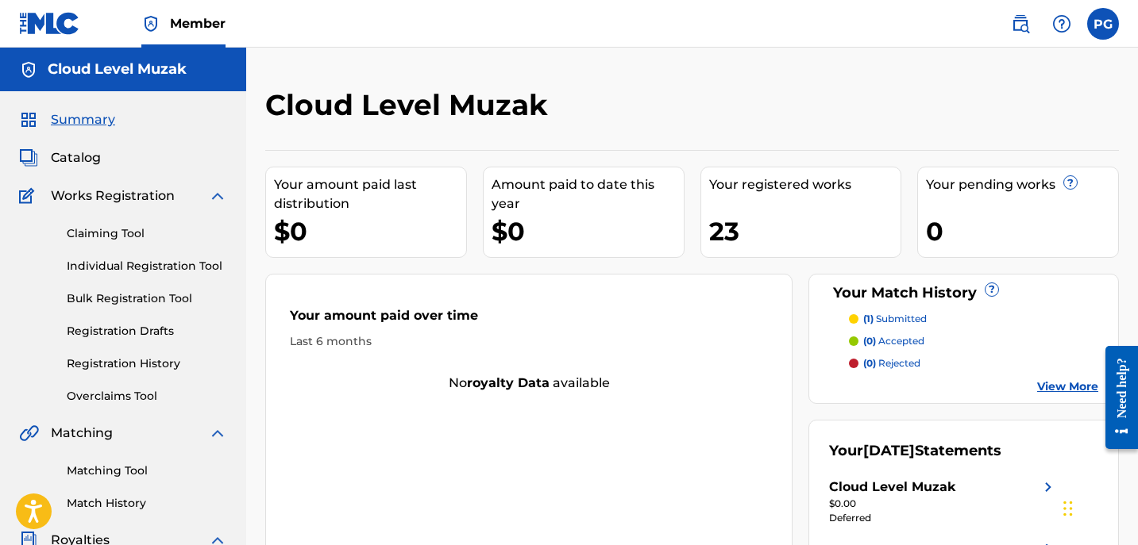
click at [79, 152] on span "Catalog" at bounding box center [76, 157] width 50 height 19
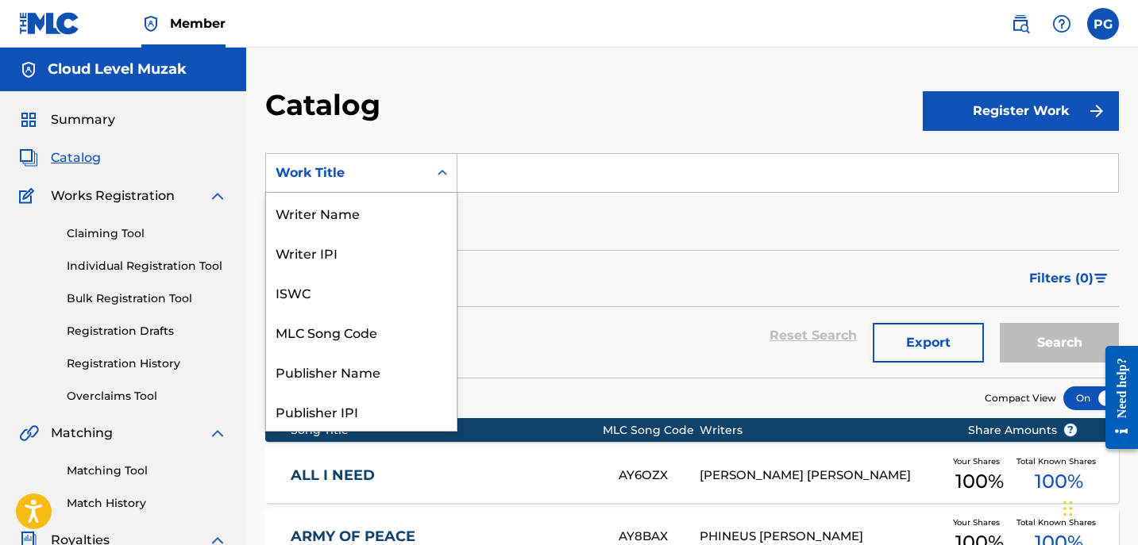
click at [441, 175] on icon "Search Form" at bounding box center [442, 173] width 16 height 16
click at [394, 359] on div "Publisher Name" at bounding box center [361, 372] width 191 height 40
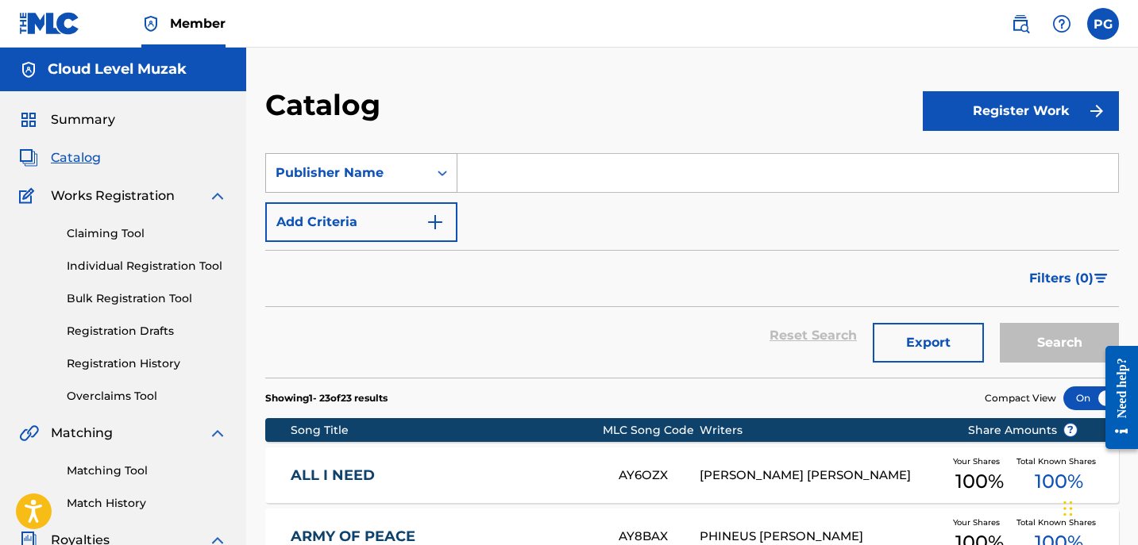
click at [444, 178] on icon "Search Form" at bounding box center [442, 173] width 16 height 16
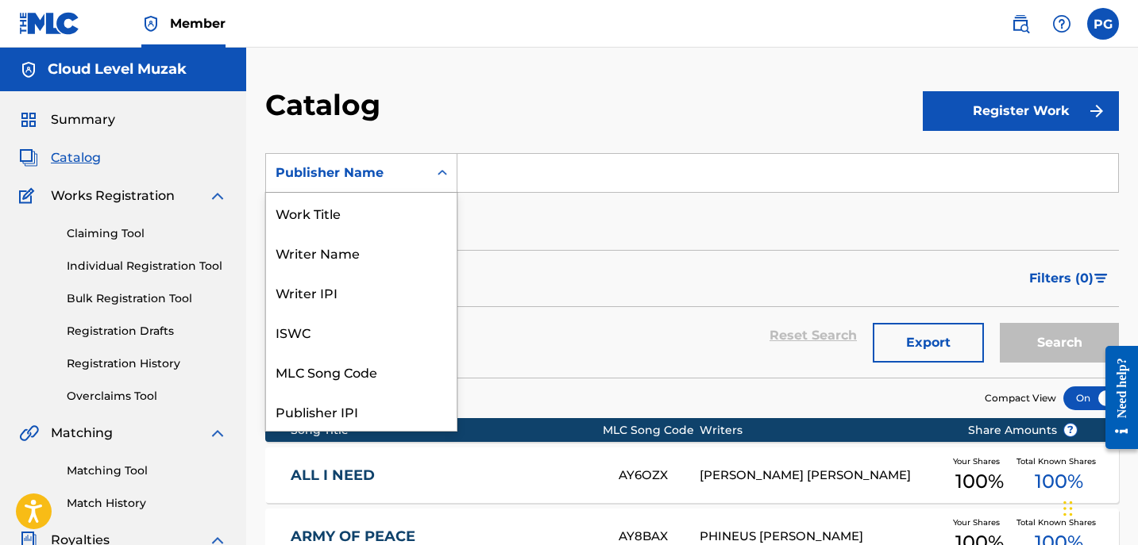
scroll to position [238, 0]
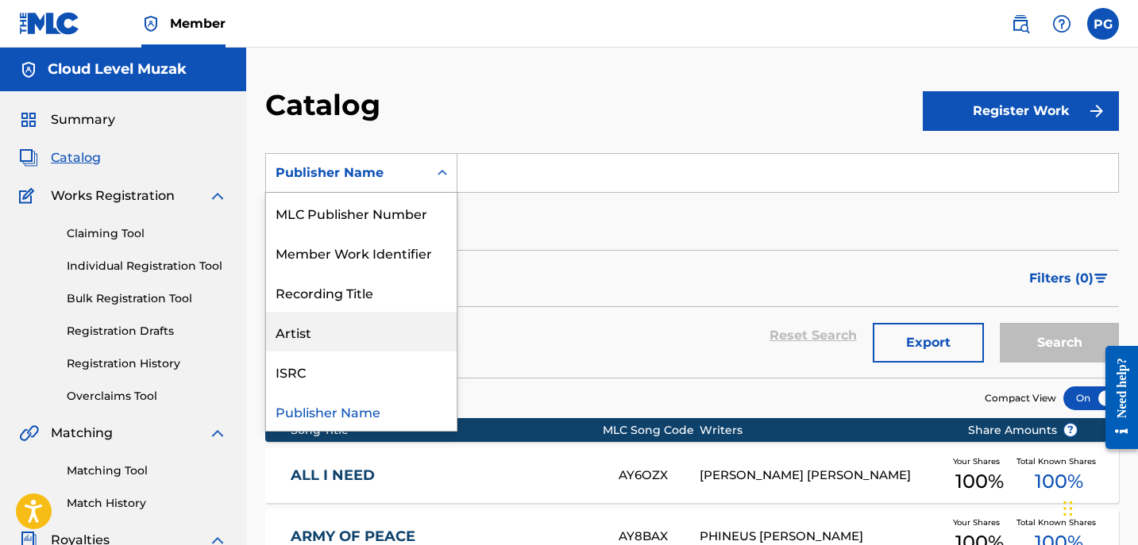
click at [412, 331] on div "Artist" at bounding box center [361, 332] width 191 height 40
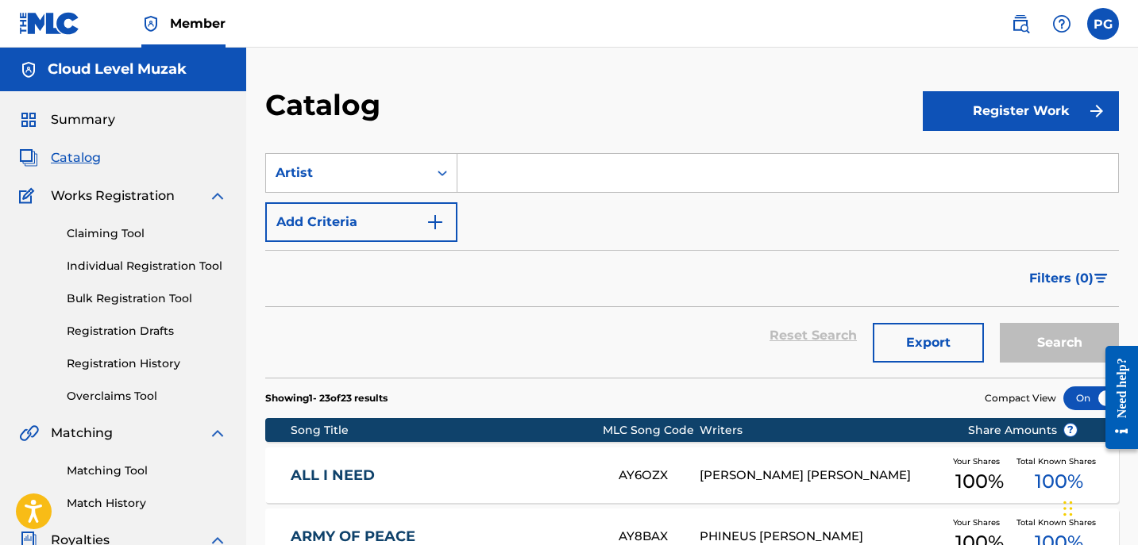
click at [484, 179] on input "Search Form" at bounding box center [787, 173] width 660 height 38
type input "Phineus Phenomenal"
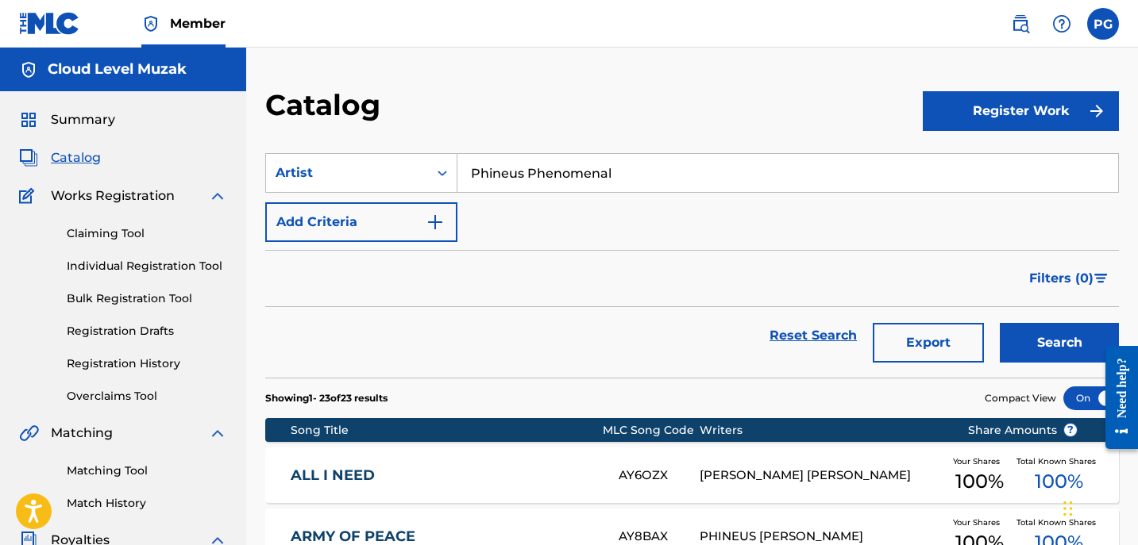
click at [1026, 333] on button "Search" at bounding box center [1058, 343] width 119 height 40
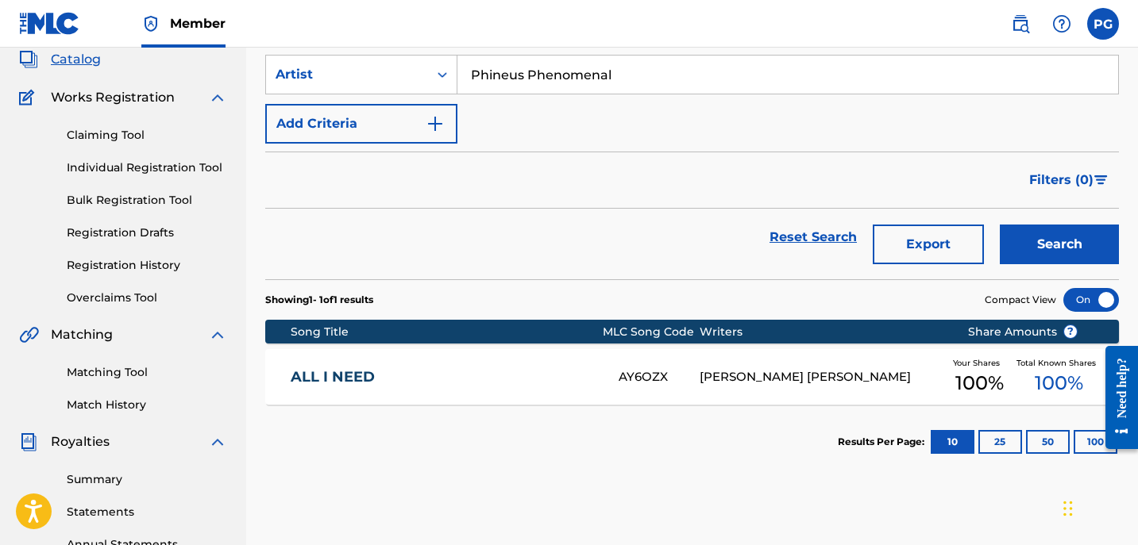
scroll to position [0, 0]
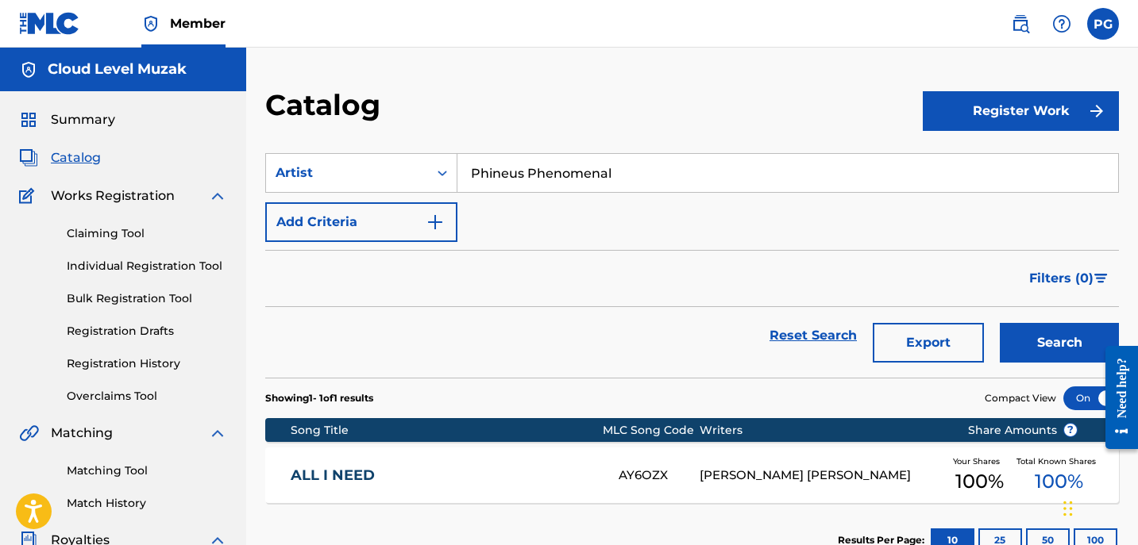
click at [738, 472] on div "[PERSON_NAME] [PERSON_NAME]" at bounding box center [820, 476] width 243 height 18
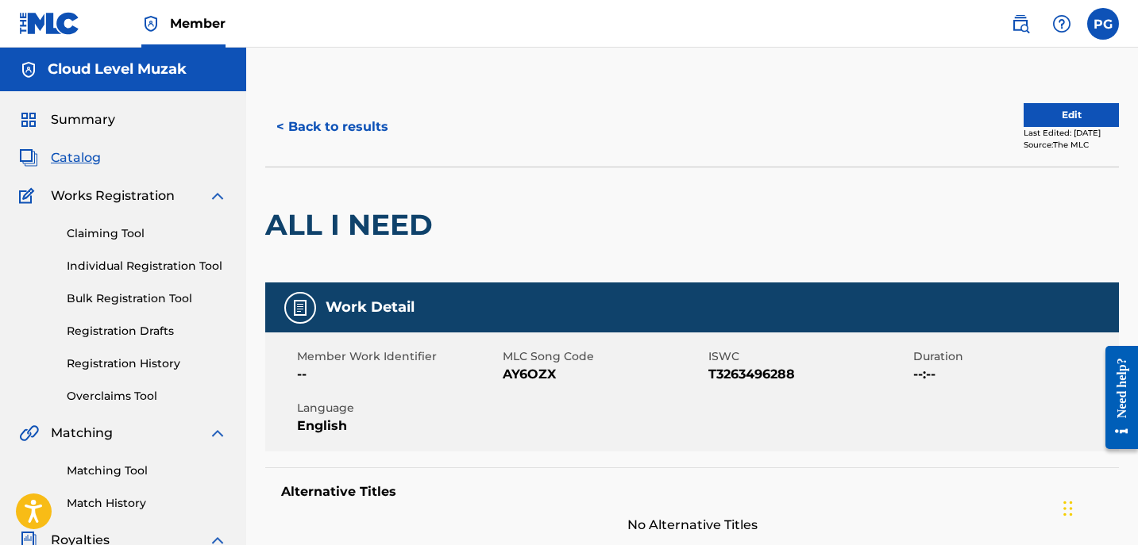
click at [75, 119] on span "Summary" at bounding box center [83, 119] width 64 height 19
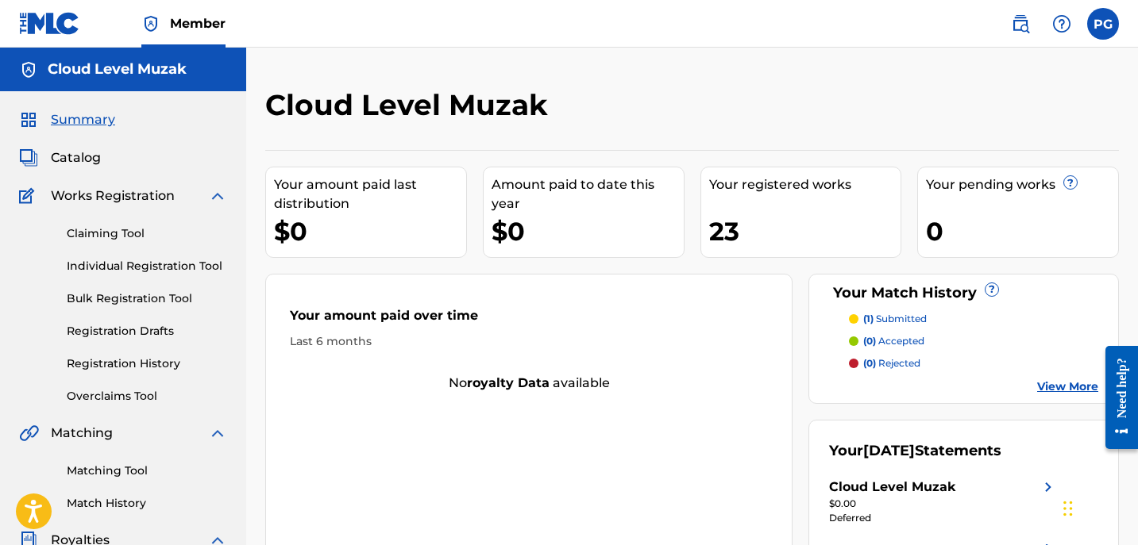
click at [71, 159] on span "Catalog" at bounding box center [76, 157] width 50 height 19
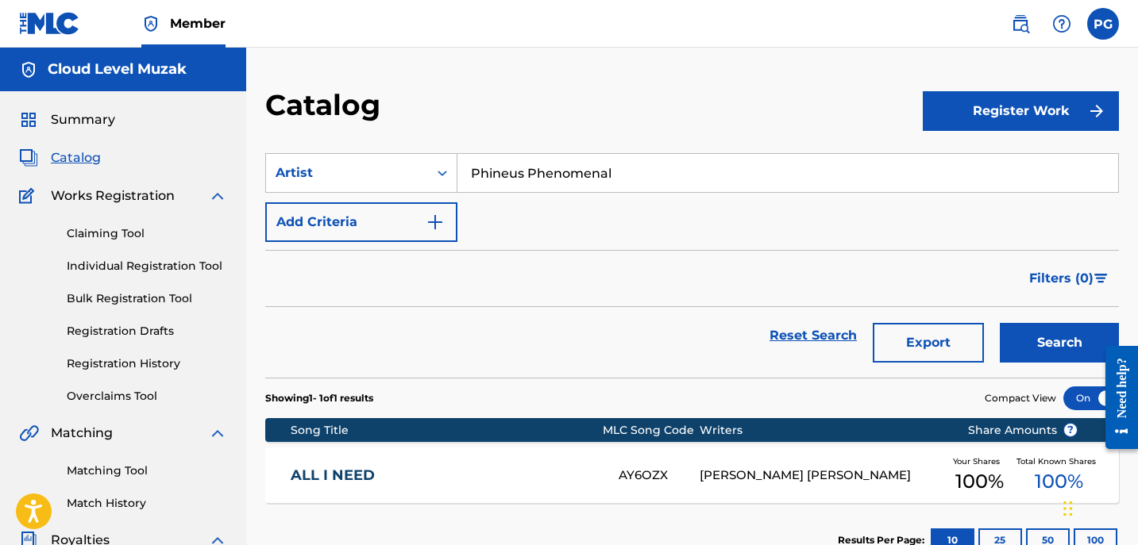
click at [58, 25] on img at bounding box center [49, 23] width 61 height 23
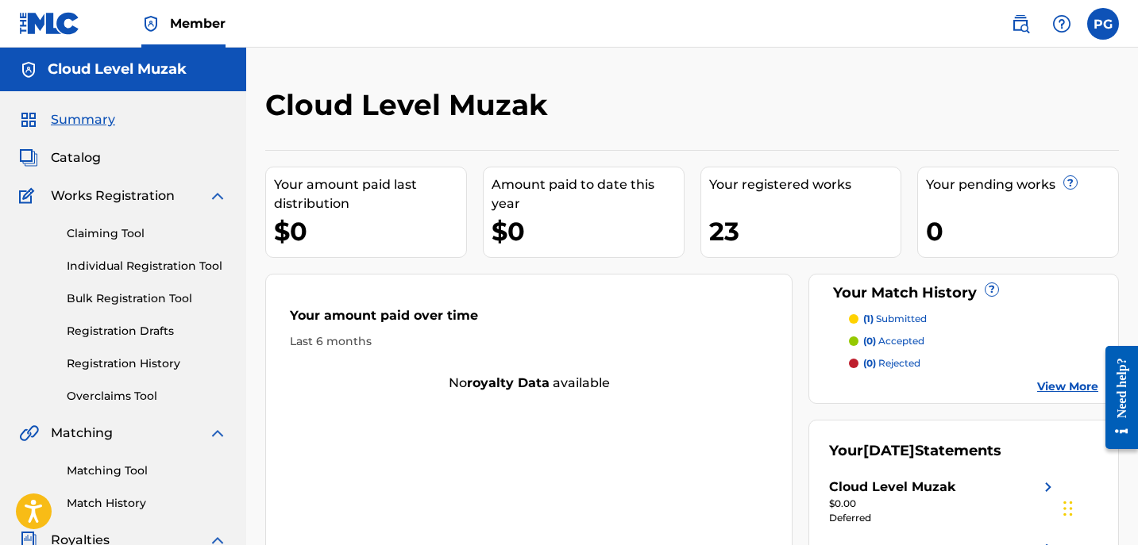
click at [83, 155] on span "Catalog" at bounding box center [76, 157] width 50 height 19
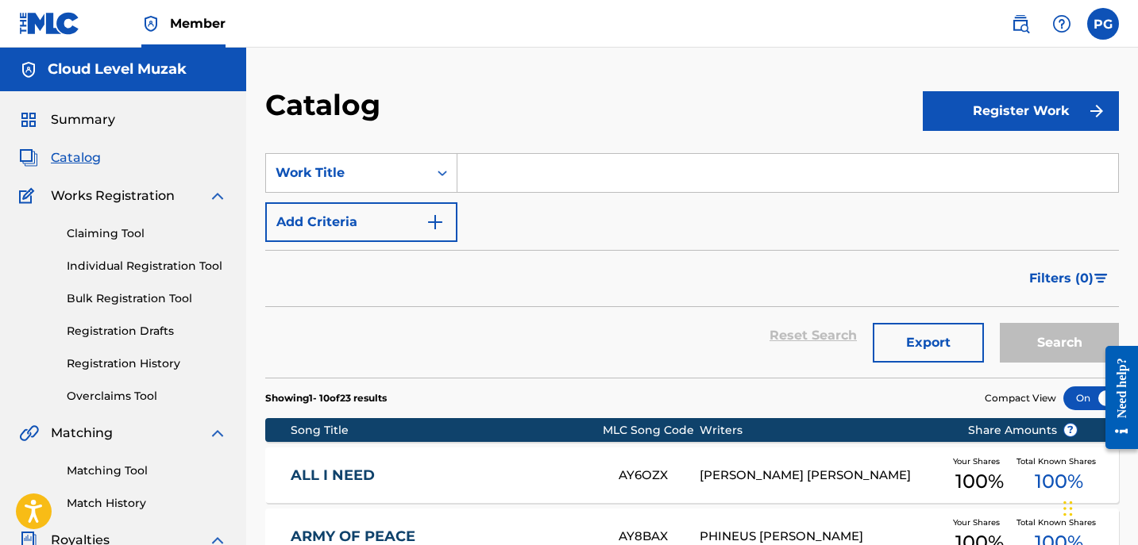
click at [442, 223] on img "Search Form" at bounding box center [435, 222] width 19 height 19
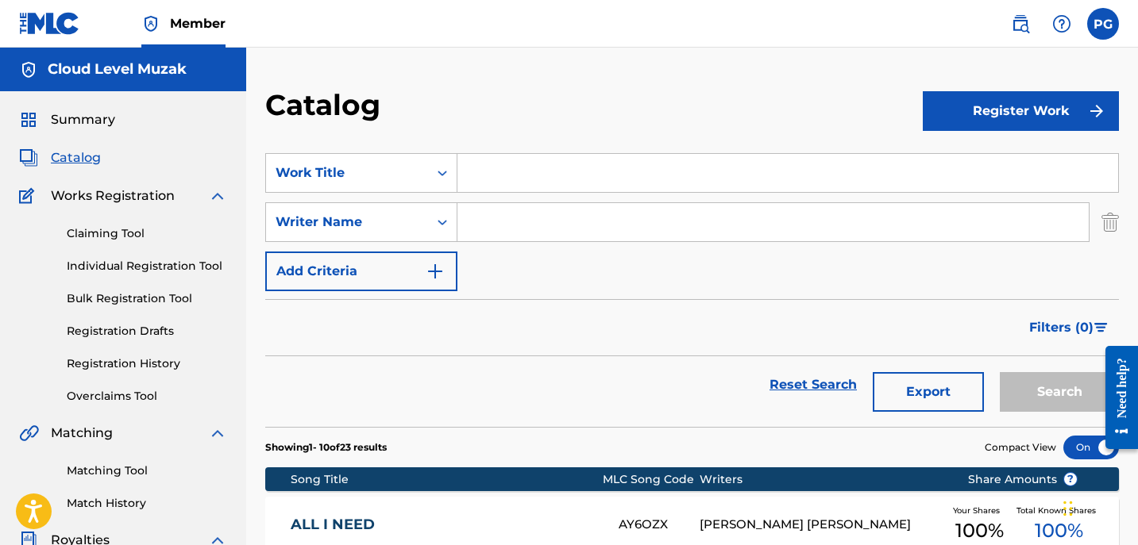
click at [442, 223] on icon "Search Form" at bounding box center [442, 222] width 16 height 16
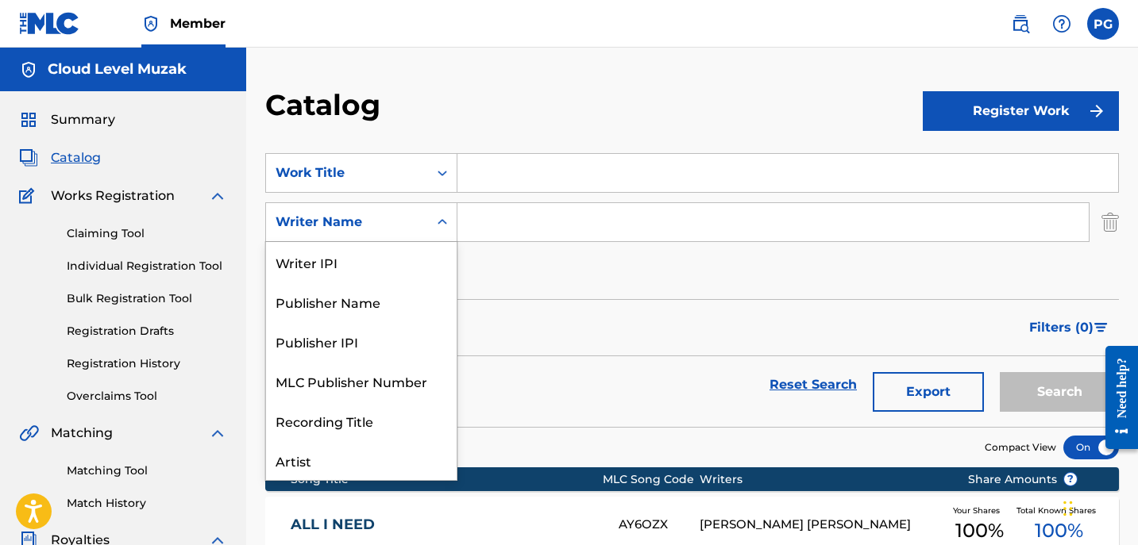
scroll to position [79, 0]
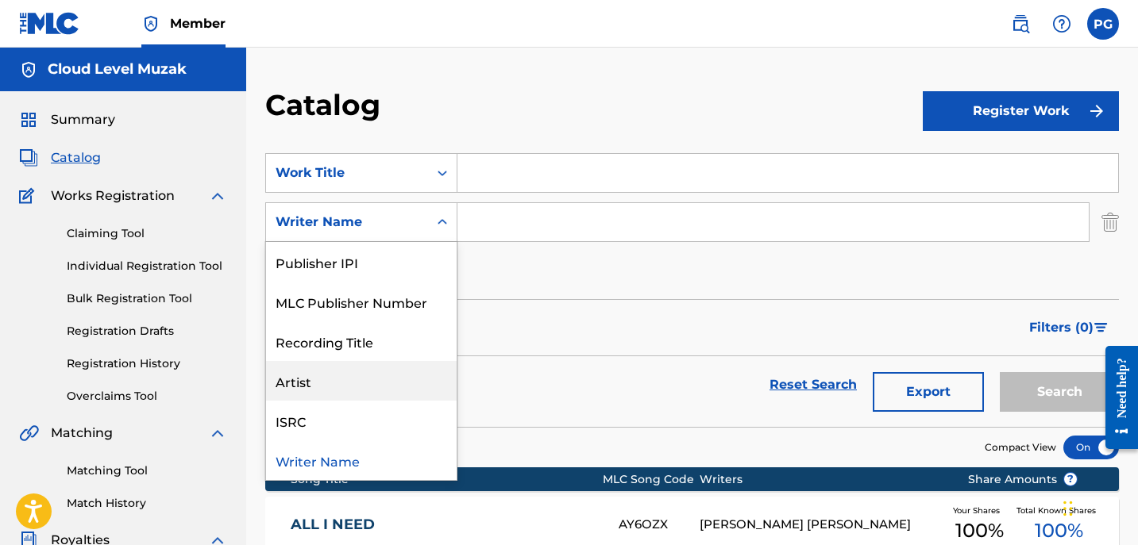
click at [374, 375] on div "Artist" at bounding box center [361, 381] width 191 height 40
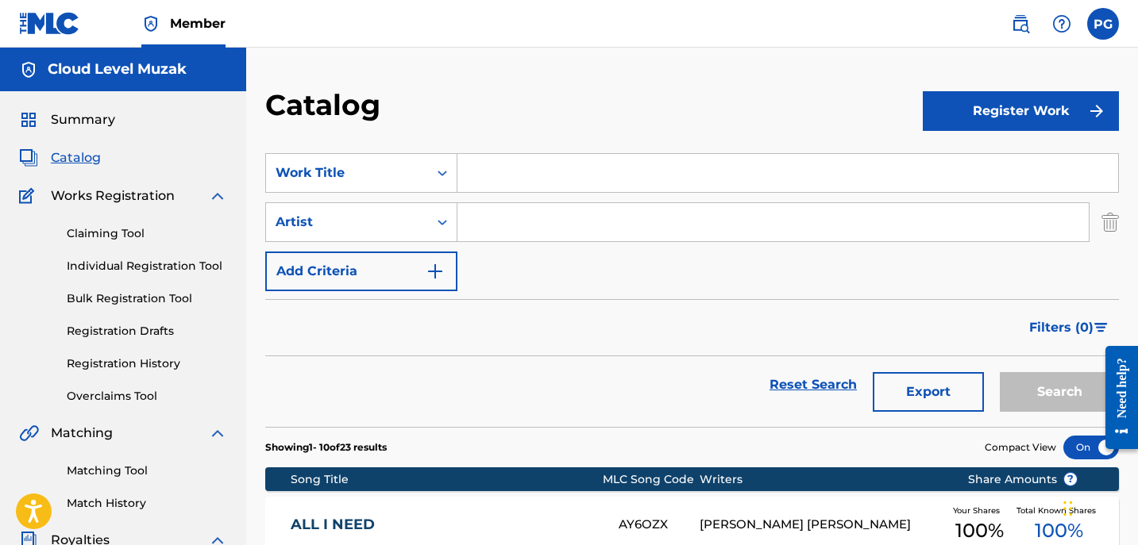
click at [489, 232] on input "Search Form" at bounding box center [772, 222] width 631 height 38
type input "Phineus Phenomenal"
click at [999, 372] on button "Search" at bounding box center [1058, 392] width 119 height 40
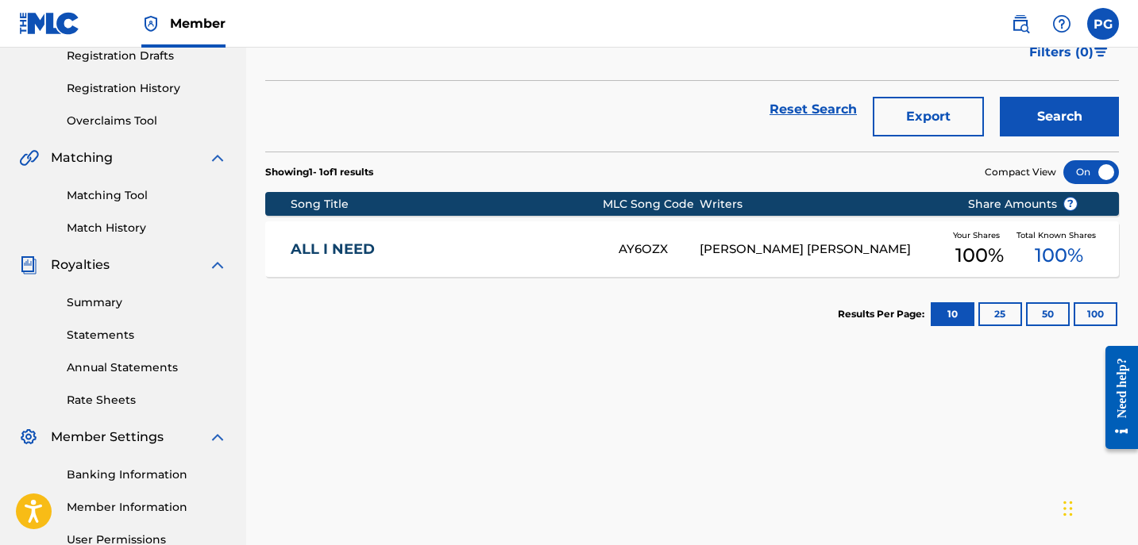
scroll to position [277, 0]
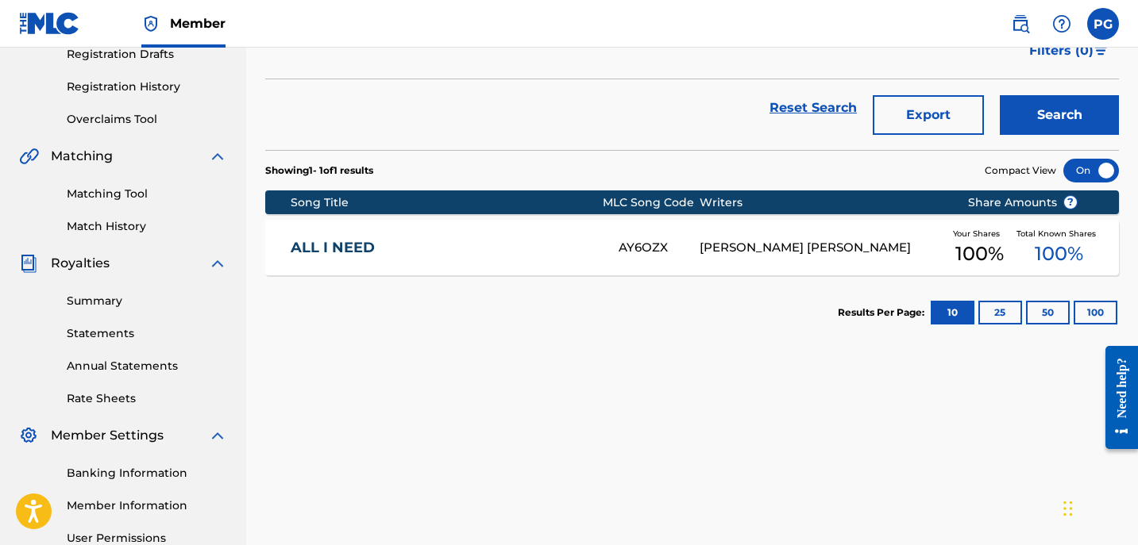
click at [1004, 317] on button "25" at bounding box center [1000, 313] width 44 height 24
click at [1061, 110] on button "Search" at bounding box center [1058, 115] width 119 height 40
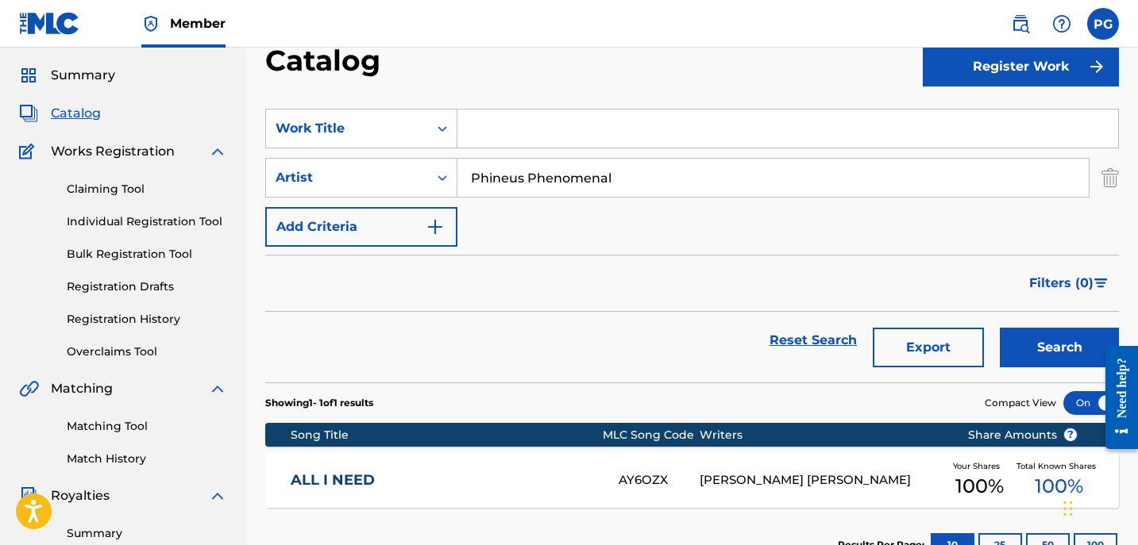
scroll to position [0, 0]
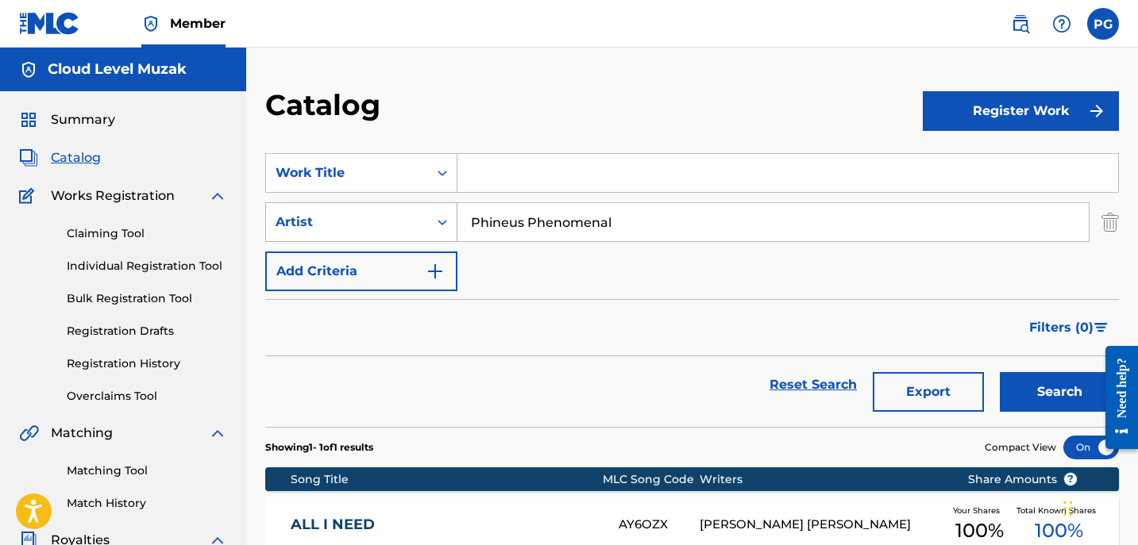
click at [437, 229] on icon "Search Form" at bounding box center [442, 222] width 16 height 16
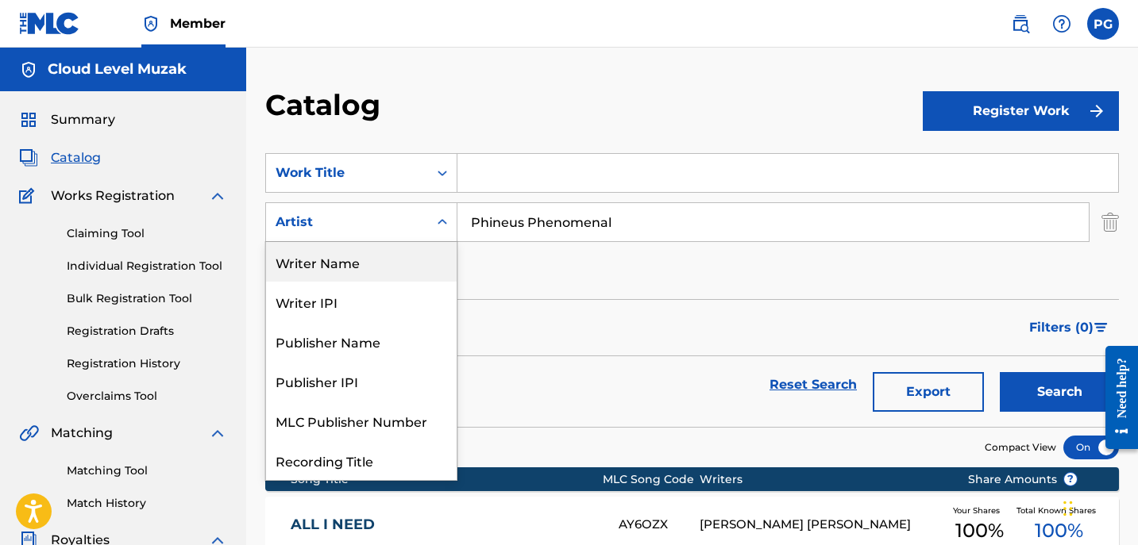
click at [390, 258] on div "Writer Name" at bounding box center [361, 262] width 191 height 40
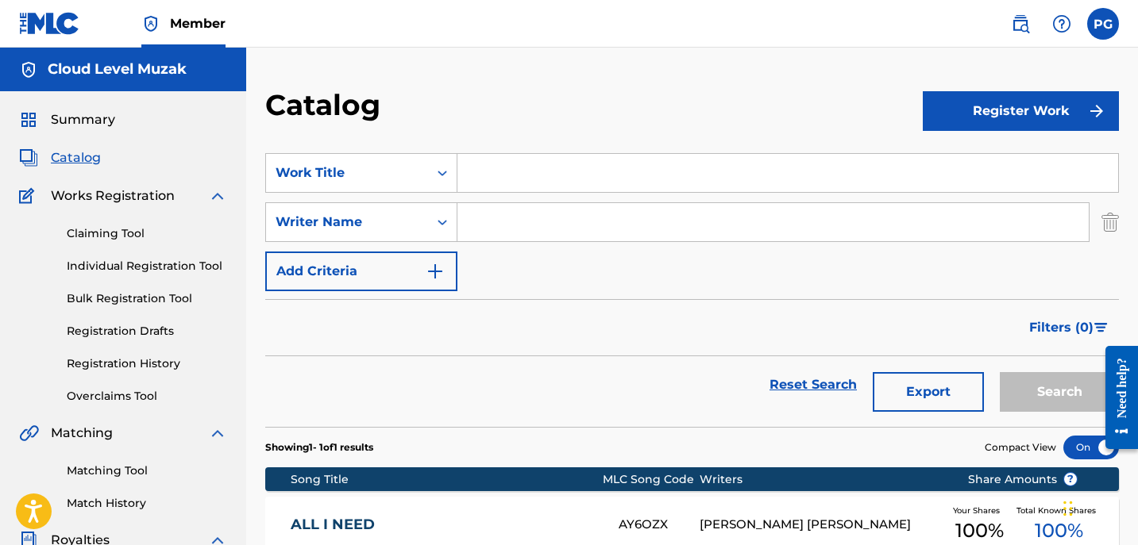
click at [502, 229] on input "Search Form" at bounding box center [772, 222] width 631 height 38
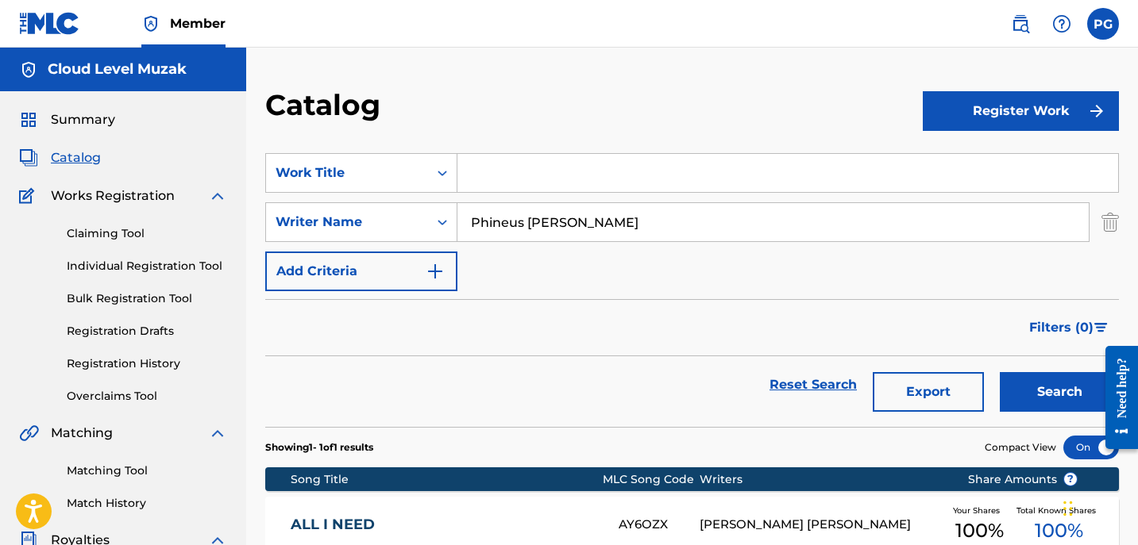
click at [999, 372] on button "Search" at bounding box center [1058, 392] width 119 height 40
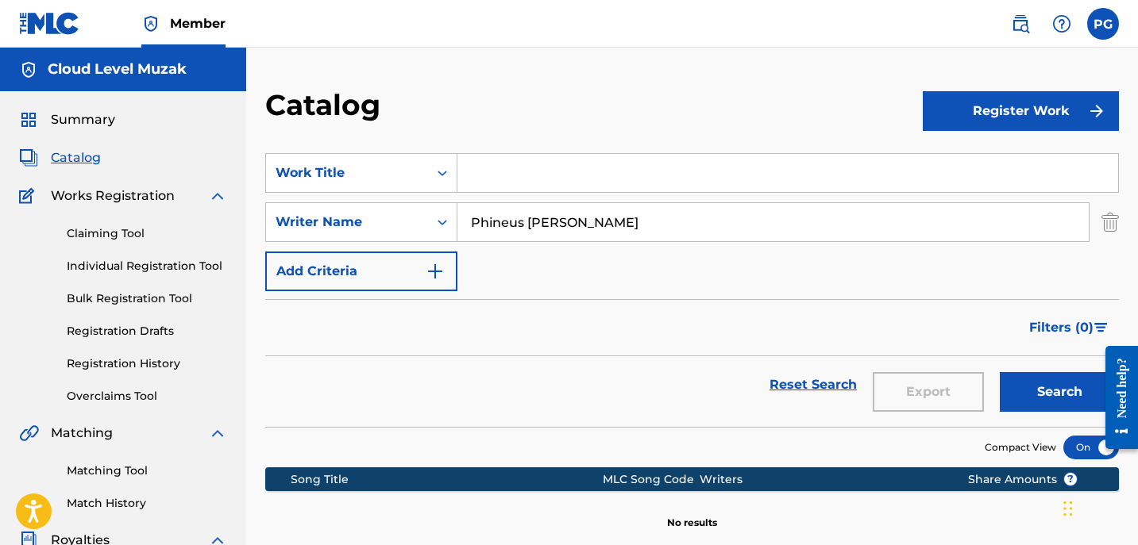
click at [1050, 387] on button "Search" at bounding box center [1058, 392] width 119 height 40
drag, startPoint x: 573, startPoint y: 214, endPoint x: 530, endPoint y: 220, distance: 44.0
click at [530, 220] on input "Phineus [PERSON_NAME]" at bounding box center [772, 222] width 631 height 38
type input "Phineus [PERSON_NAME]"
click at [1025, 377] on button "Search" at bounding box center [1058, 392] width 119 height 40
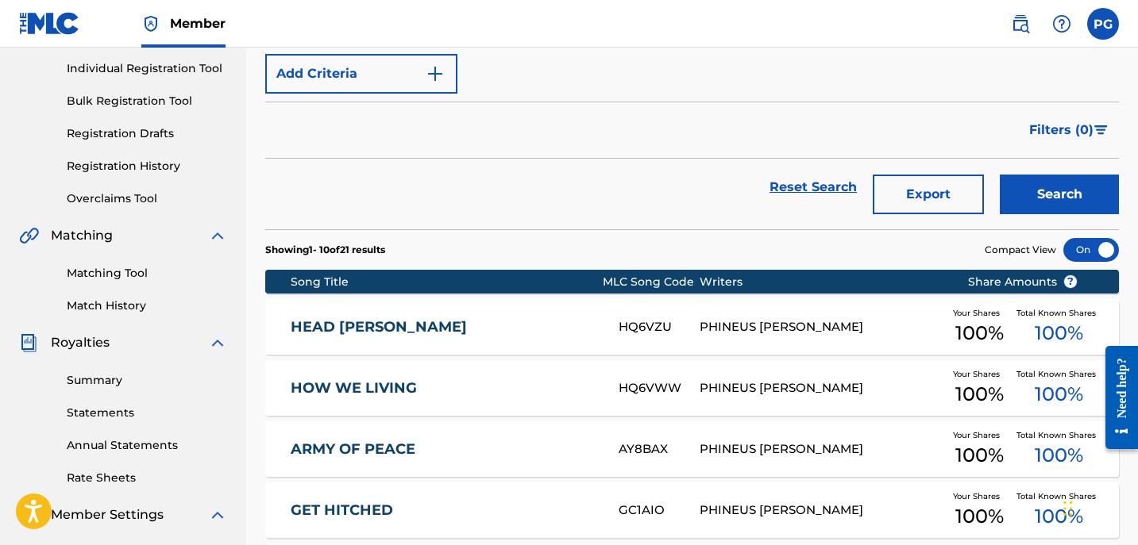
scroll to position [346, 0]
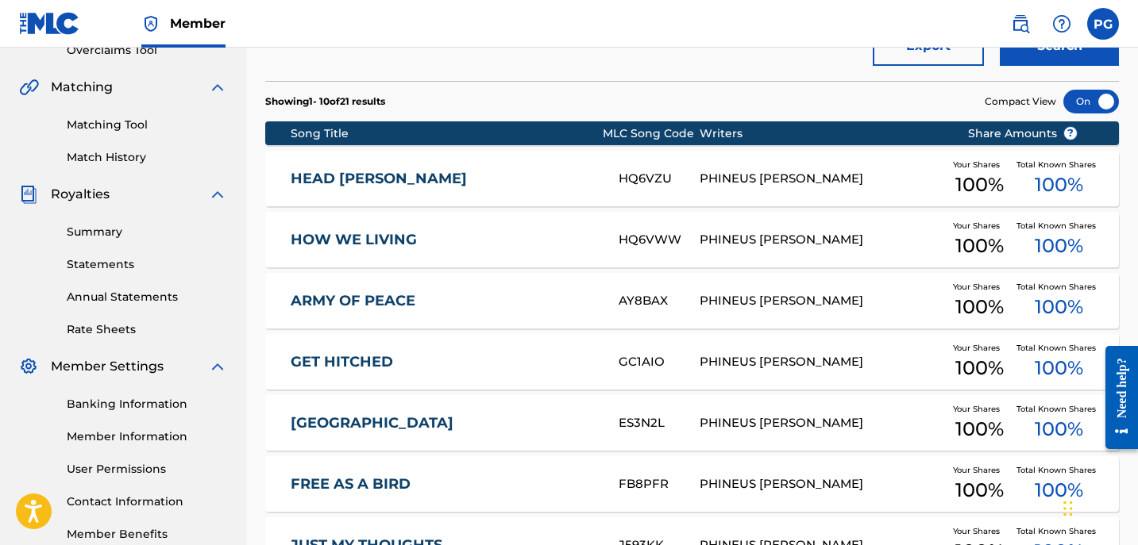
click at [776, 171] on div "PHINEUS [PERSON_NAME]" at bounding box center [820, 179] width 243 height 18
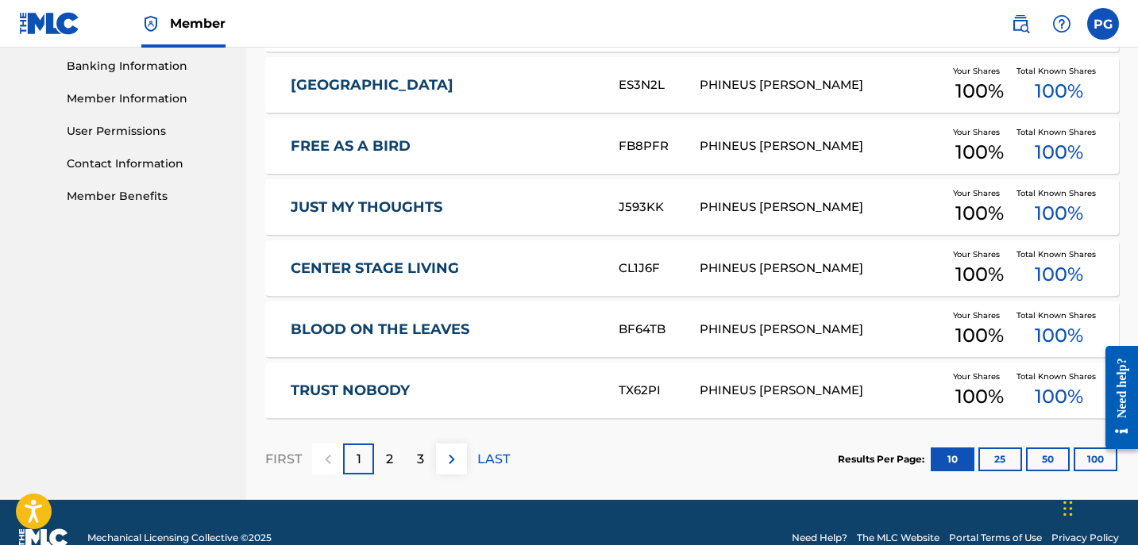
scroll to position [684, 0]
click at [703, 394] on div "PHINEUS [PERSON_NAME]" at bounding box center [820, 391] width 243 height 18
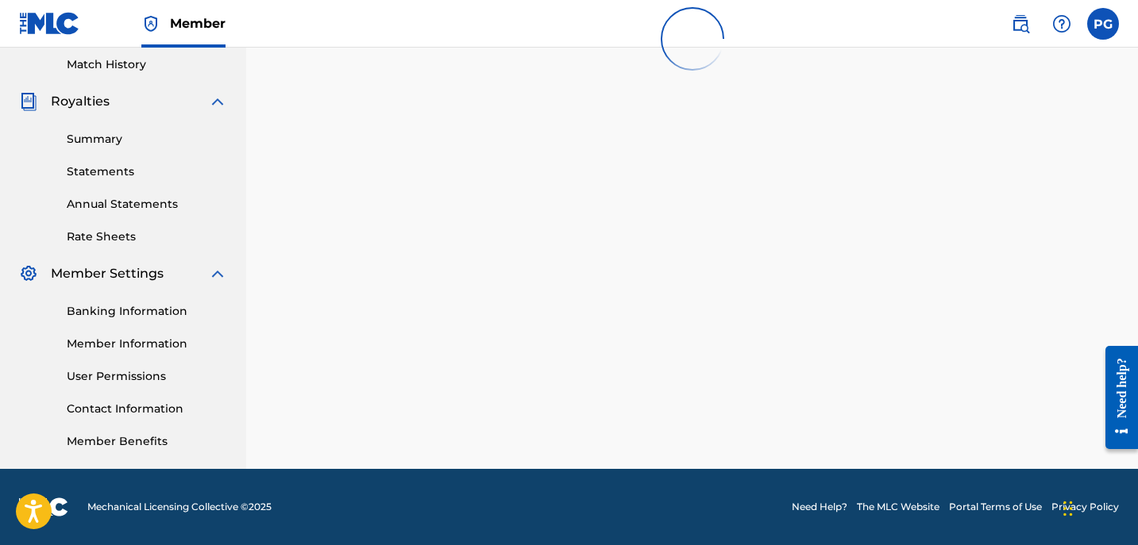
scroll to position [625, 0]
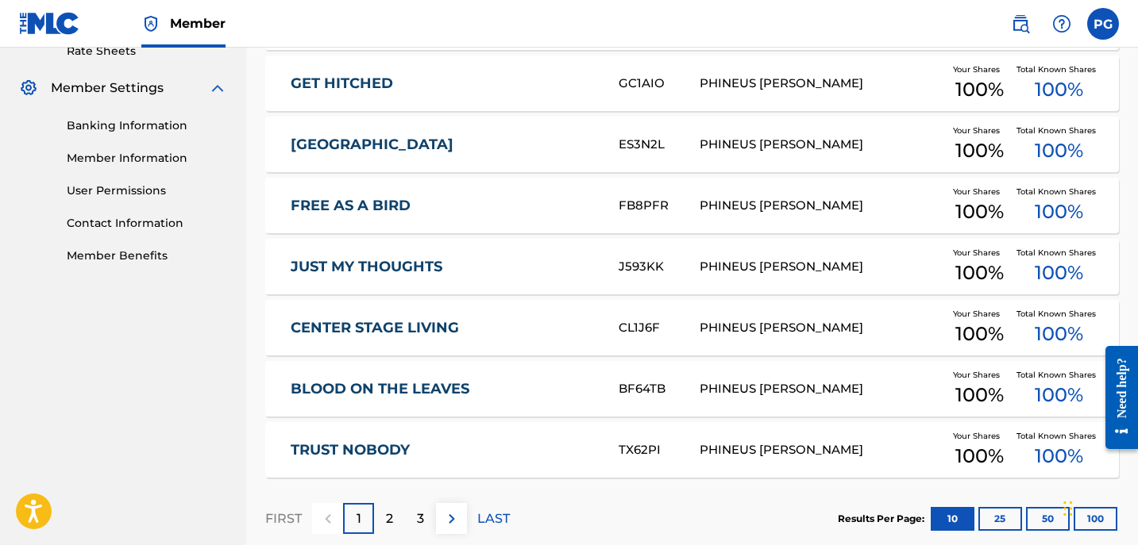
click at [996, 512] on button "25" at bounding box center [1000, 519] width 44 height 24
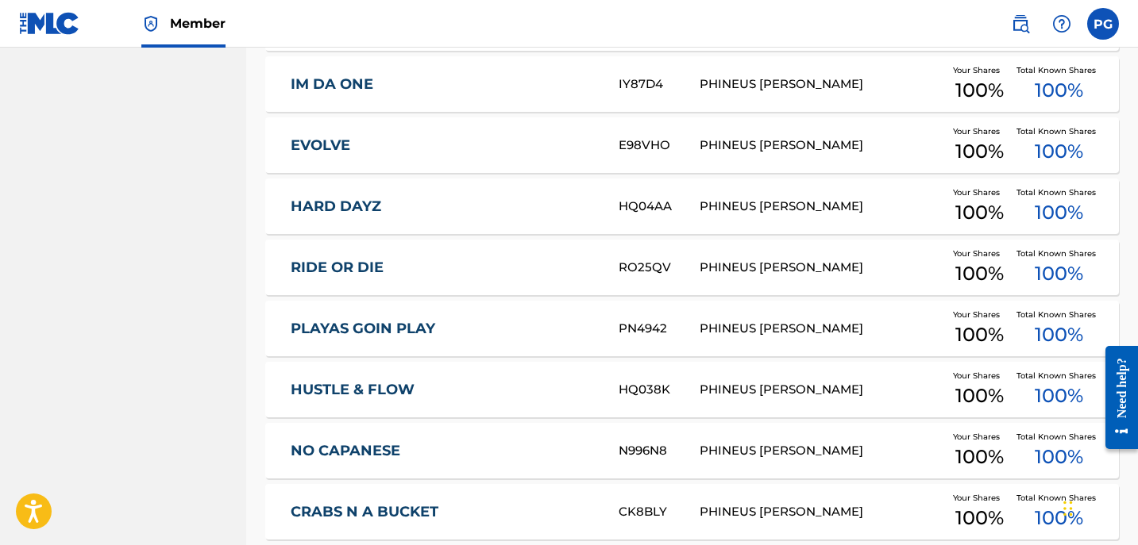
scroll to position [1176, 0]
click at [680, 322] on div "PN4942" at bounding box center [658, 327] width 81 height 18
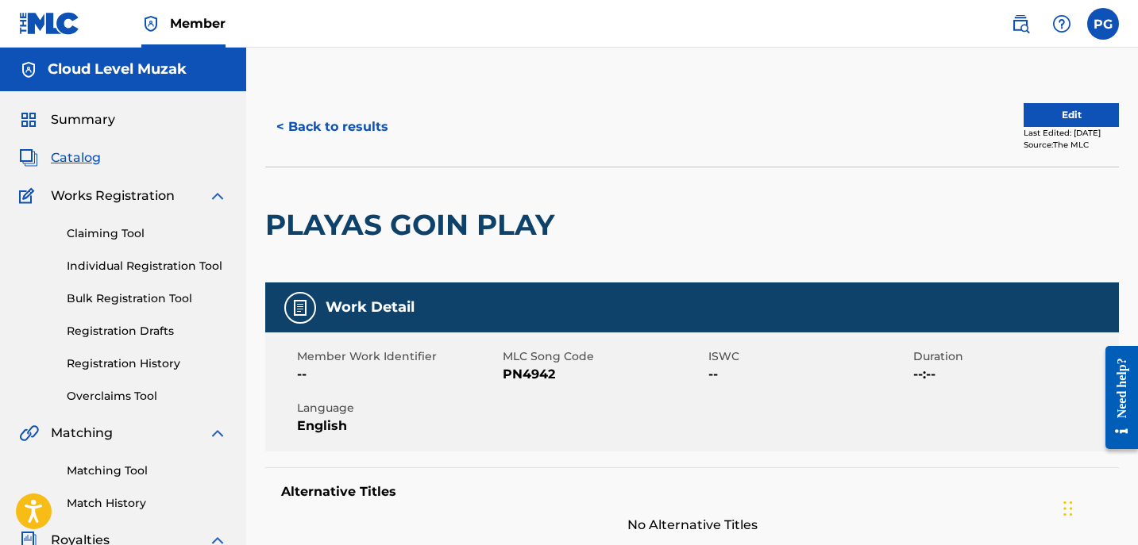
click at [313, 110] on button "< Back to results" at bounding box center [332, 127] width 134 height 40
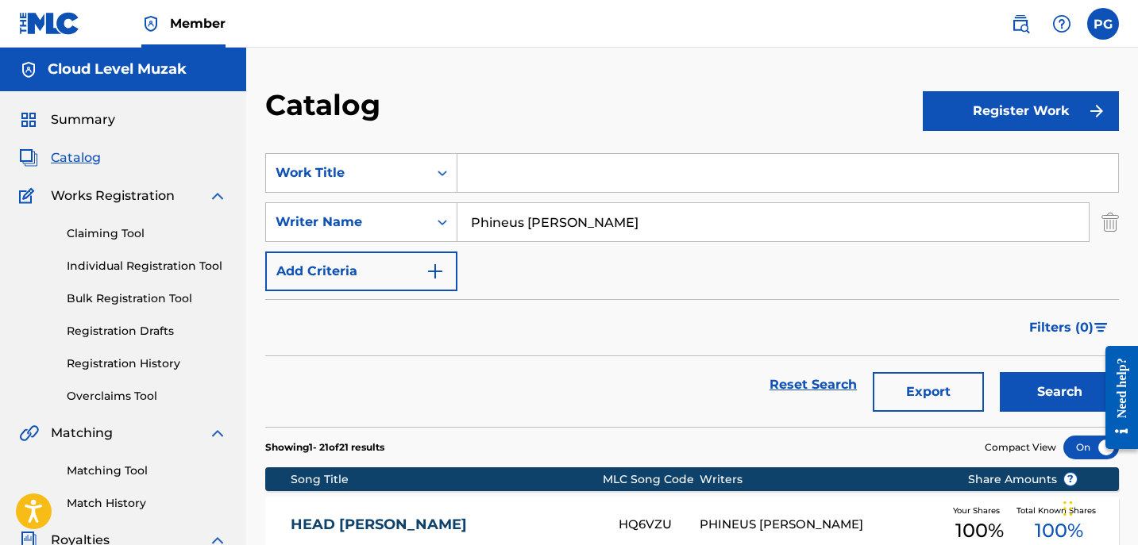
click at [484, 171] on input "Search Form" at bounding box center [787, 173] width 660 height 38
click at [999, 372] on button "Search" at bounding box center [1058, 392] width 119 height 40
type input "W"
